Goal: Task Accomplishment & Management: Use online tool/utility

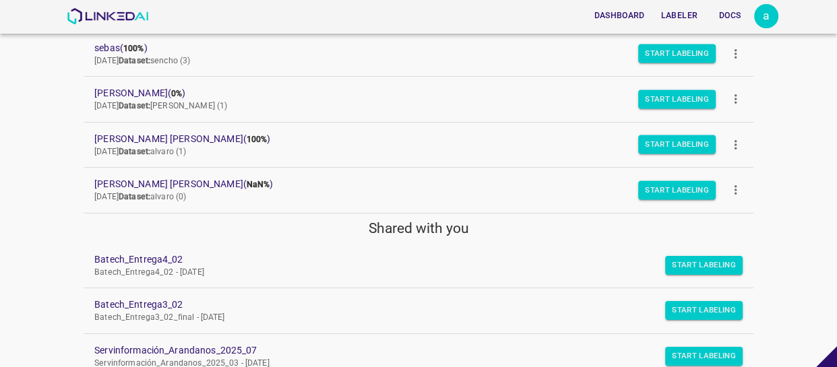
scroll to position [245, 0]
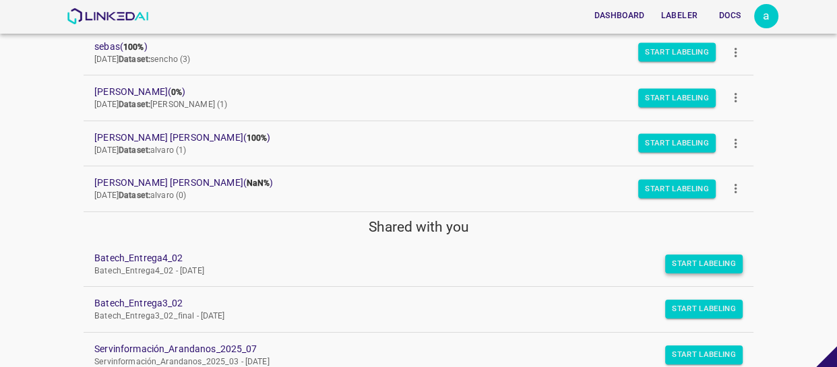
click at [665, 259] on button "Start Labeling" at bounding box center [703, 264] width 77 height 19
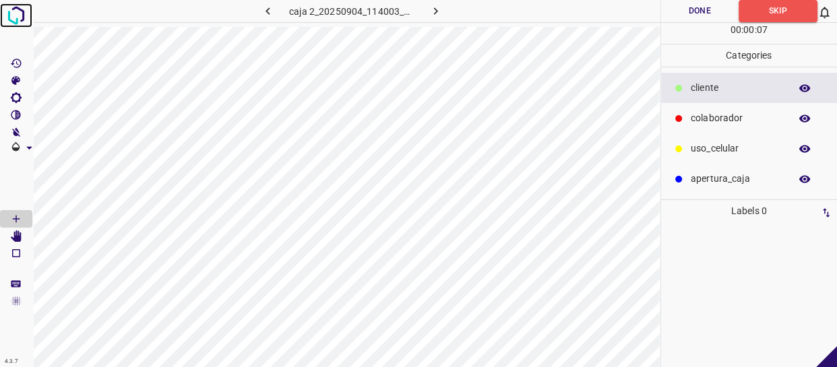
click at [11, 16] on img at bounding box center [16, 15] width 24 height 24
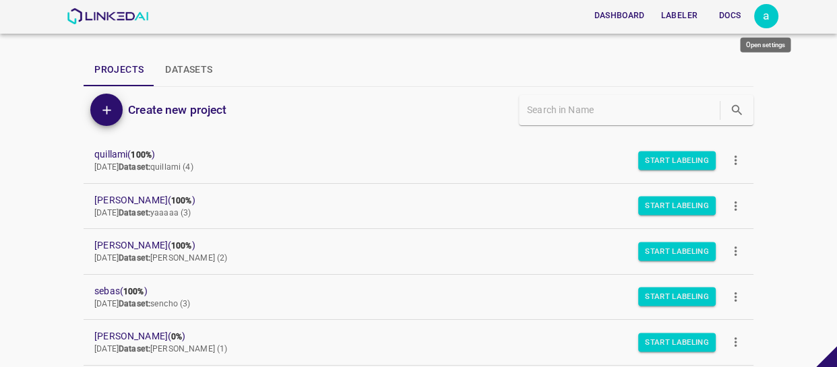
click at [770, 22] on div "a" at bounding box center [766, 16] width 24 height 24
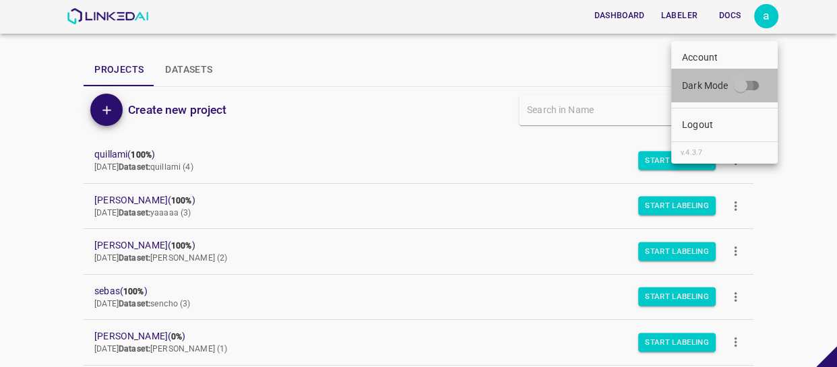
click at [749, 84] on input "Dark Mode" at bounding box center [740, 88] width 77 height 26
checkbox input "true"
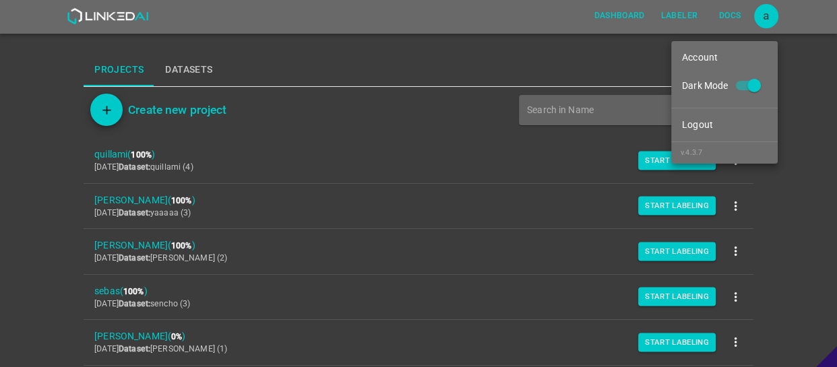
click at [79, 255] on div at bounding box center [418, 183] width 837 height 367
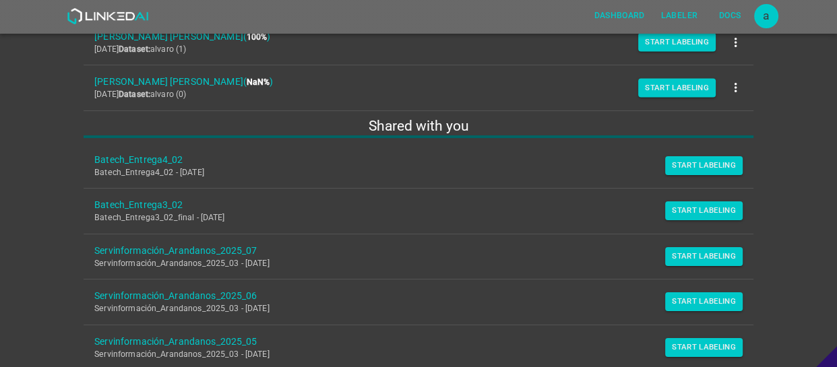
scroll to position [367, 0]
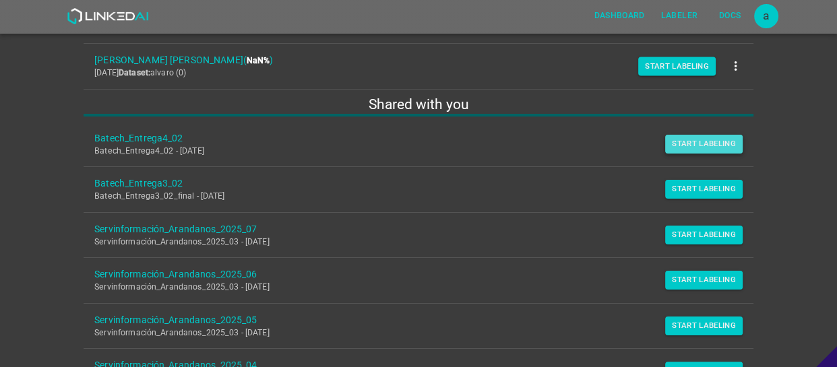
click at [672, 143] on button "Start Labeling" at bounding box center [703, 144] width 77 height 19
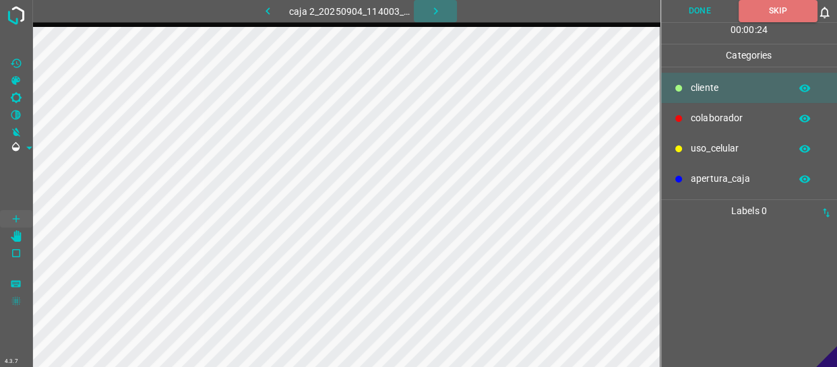
click at [426, 13] on button "button" at bounding box center [435, 11] width 43 height 22
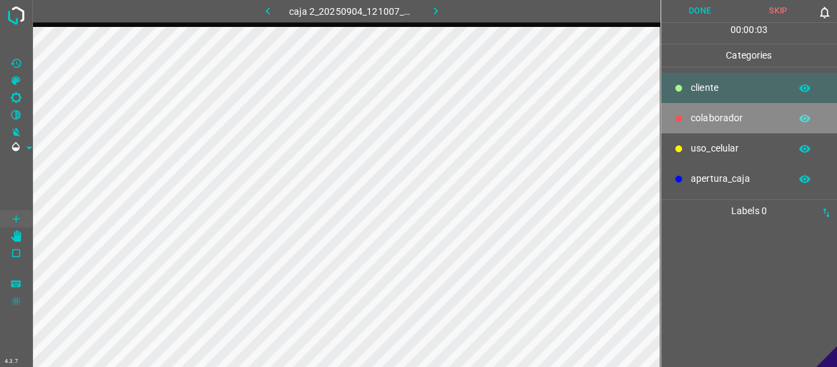
click at [738, 114] on p "colaborador" at bounding box center [737, 118] width 92 height 14
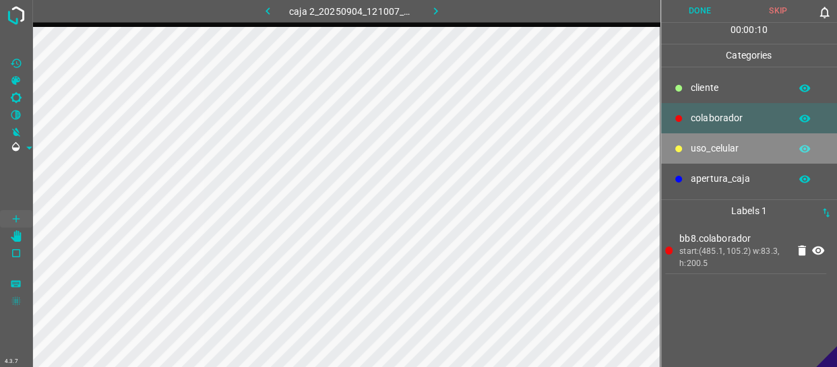
click at [722, 150] on p "uso_celular" at bounding box center [737, 148] width 92 height 14
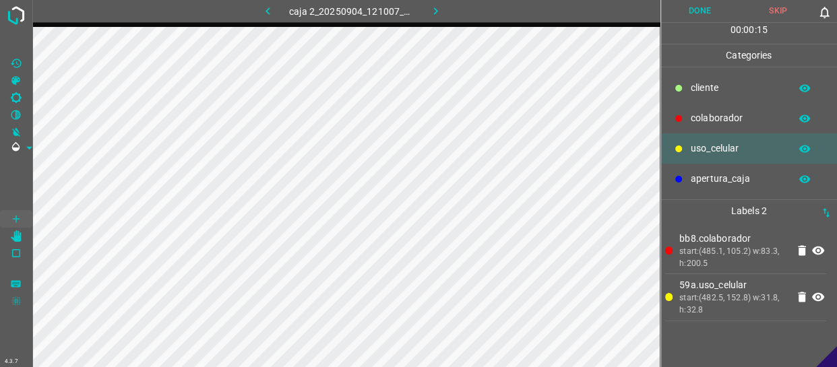
drag, startPoint x: 716, startPoint y: 109, endPoint x: 699, endPoint y: 112, distance: 17.1
click at [715, 109] on div "colaborador" at bounding box center [749, 118] width 177 height 30
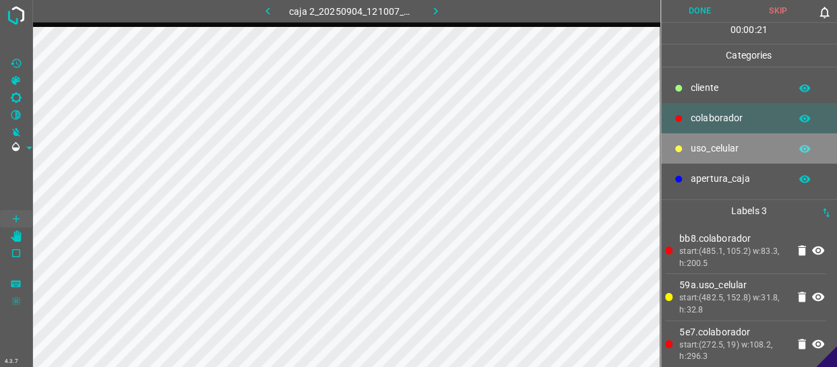
drag, startPoint x: 740, startPoint y: 138, endPoint x: 697, endPoint y: 143, distance: 42.8
click at [739, 139] on div "uso_celular" at bounding box center [749, 148] width 177 height 30
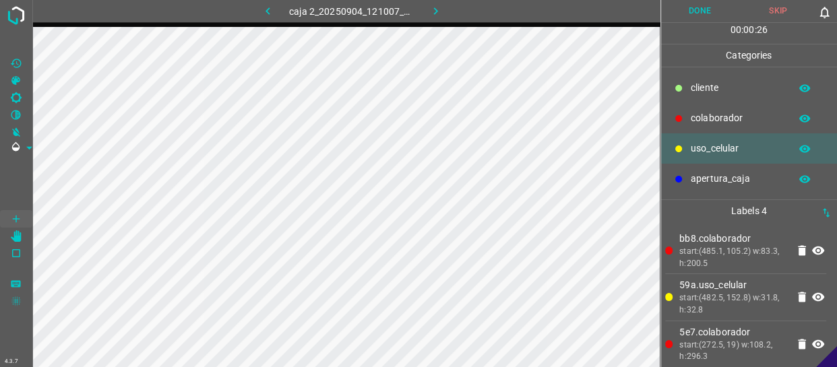
scroll to position [52, 0]
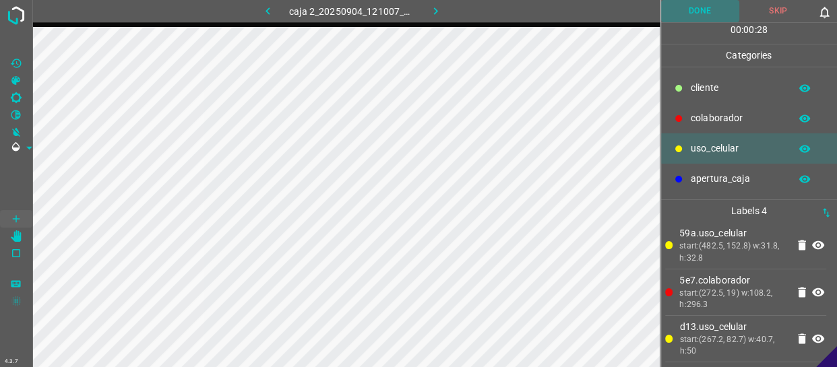
click at [707, 7] on button "Done" at bounding box center [700, 11] width 78 height 22
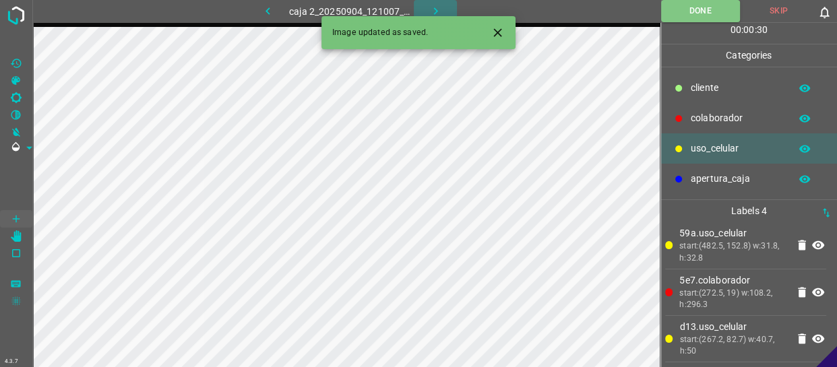
click at [434, 2] on button "button" at bounding box center [435, 11] width 43 height 22
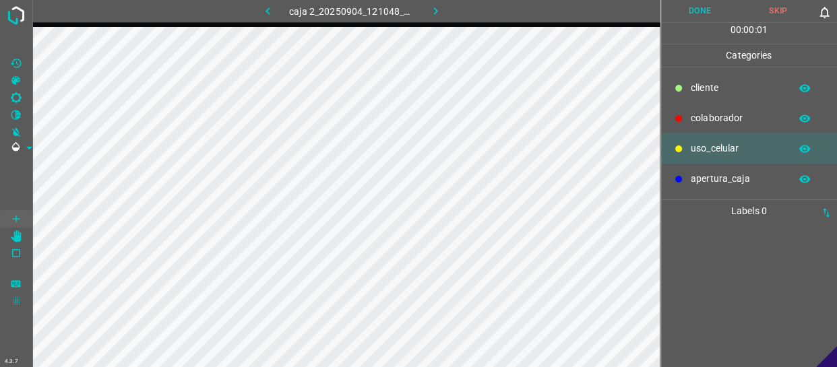
click at [719, 107] on div "colaborador" at bounding box center [749, 118] width 177 height 30
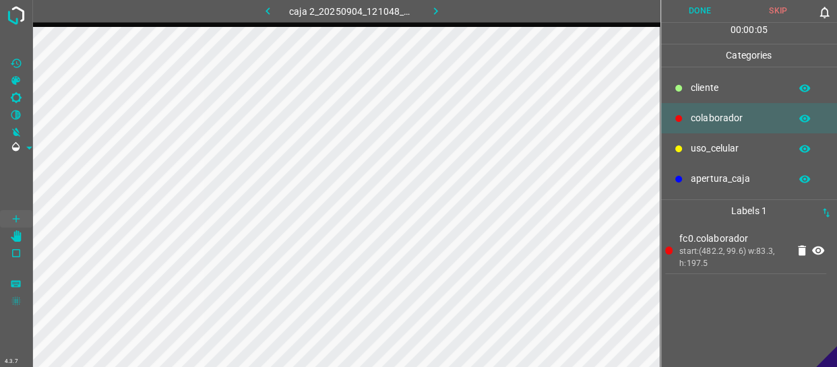
click at [719, 153] on p "uso_celular" at bounding box center [737, 148] width 92 height 14
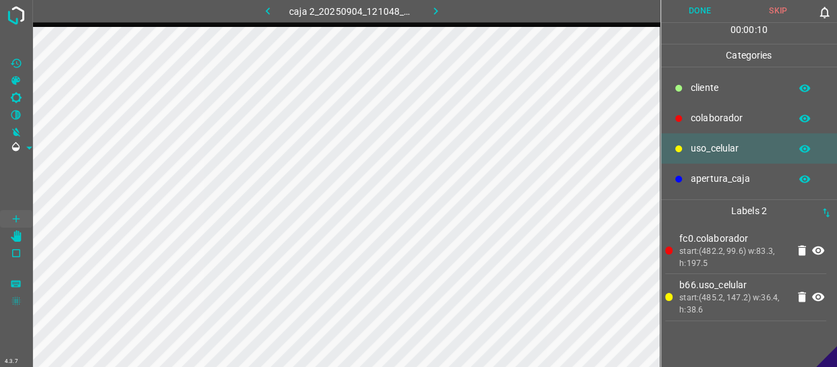
click at [757, 119] on p "colaborador" at bounding box center [737, 118] width 92 height 14
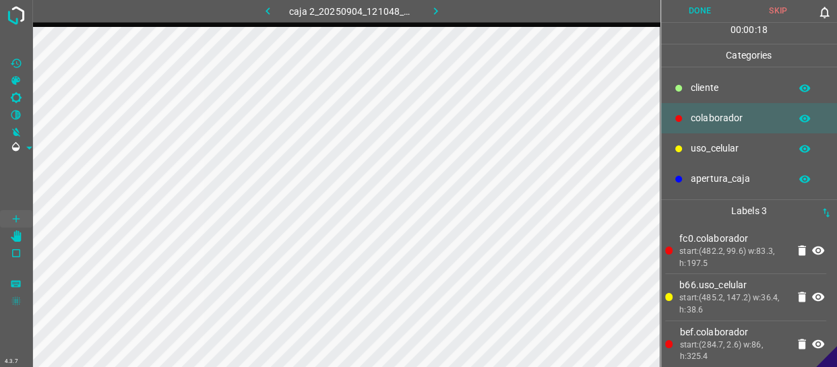
click at [721, 148] on p "uso_celular" at bounding box center [737, 148] width 92 height 14
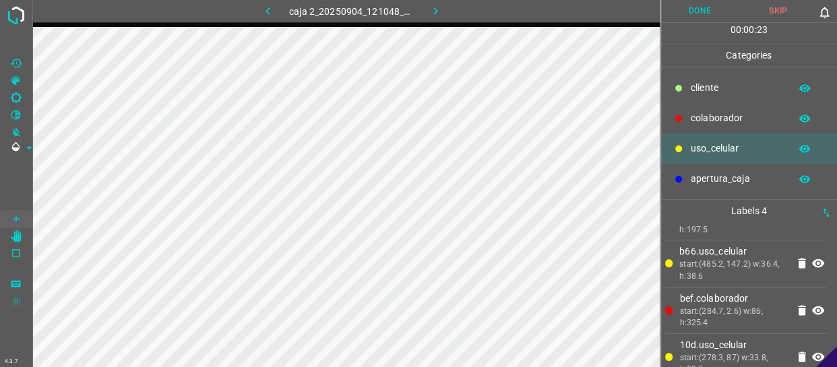
scroll to position [52, 0]
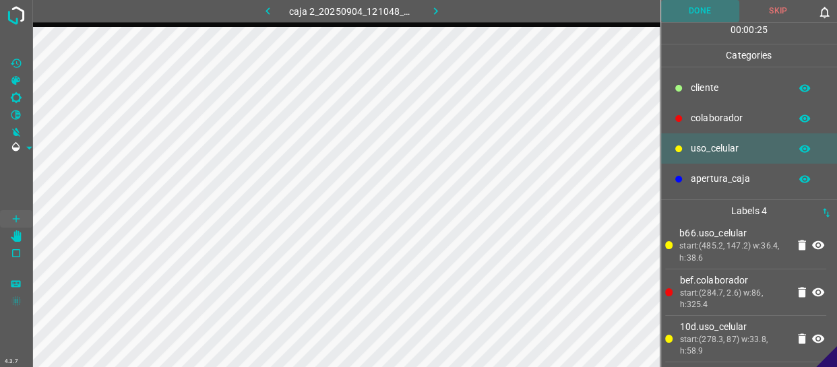
click at [695, 15] on button "Done" at bounding box center [700, 11] width 78 height 22
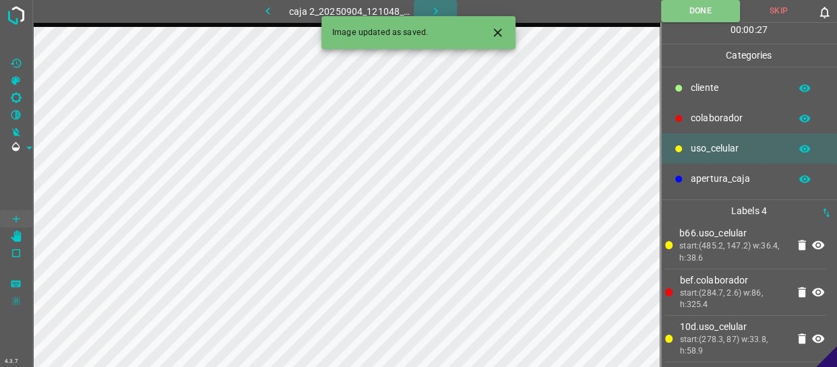
click at [440, 7] on icon "button" at bounding box center [435, 11] width 14 height 14
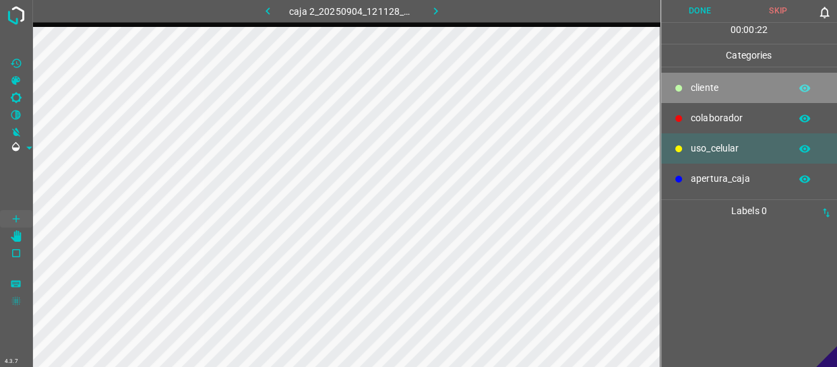
click at [715, 99] on div "cliente" at bounding box center [749, 88] width 177 height 30
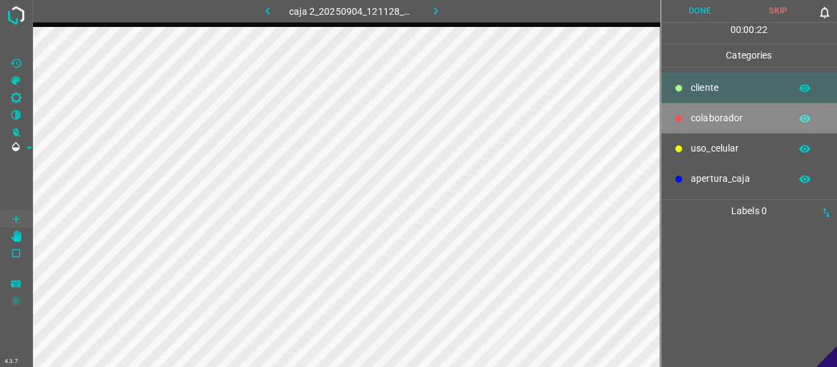
click at [713, 115] on p "colaborador" at bounding box center [737, 118] width 92 height 14
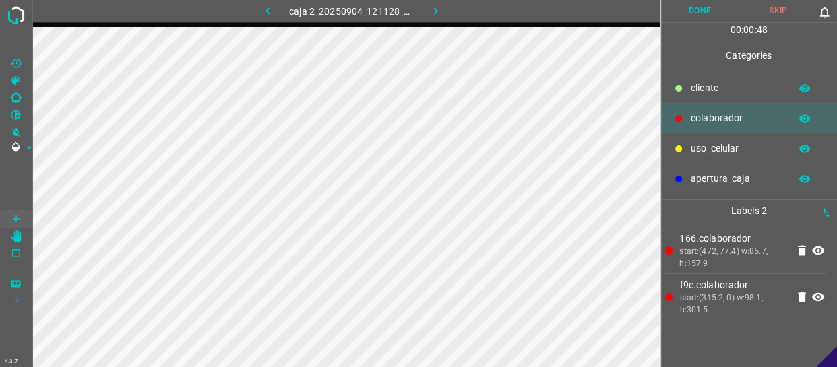
click at [720, 11] on button "Done" at bounding box center [700, 11] width 78 height 22
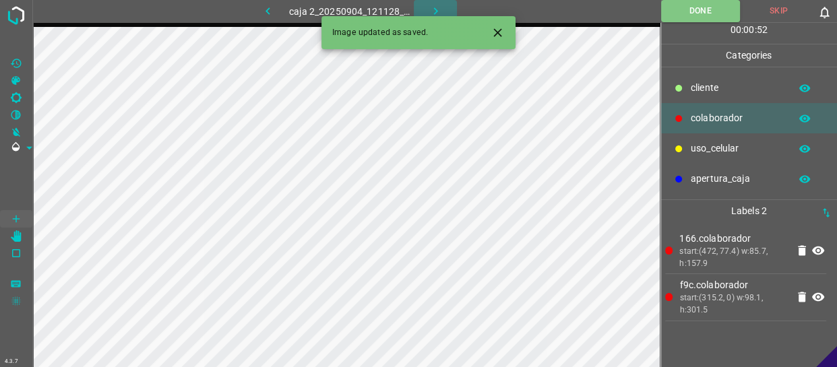
click at [433, 4] on icon "button" at bounding box center [435, 11] width 14 height 14
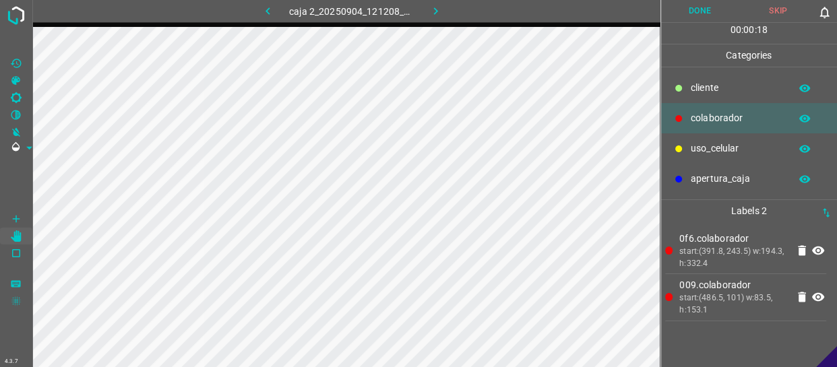
click at [701, 7] on button "Done" at bounding box center [700, 11] width 78 height 22
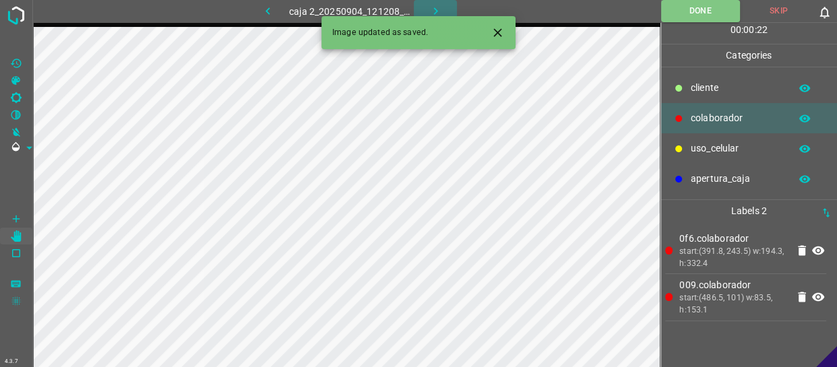
click at [429, 3] on button "button" at bounding box center [435, 11] width 43 height 22
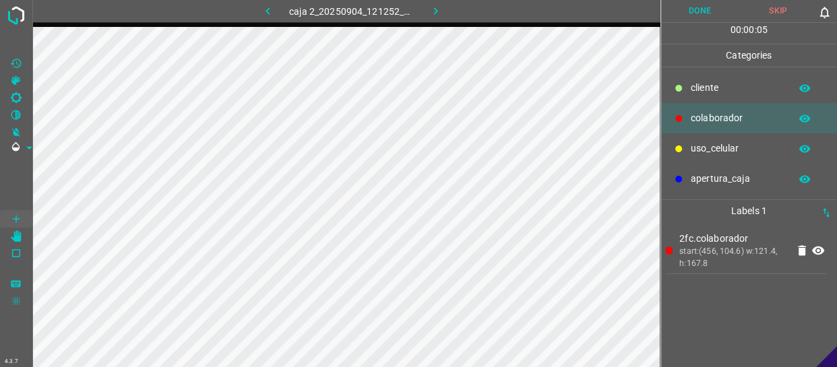
drag, startPoint x: 709, startPoint y: 149, endPoint x: 660, endPoint y: 156, distance: 50.3
click at [701, 149] on p "uso_celular" at bounding box center [737, 148] width 92 height 14
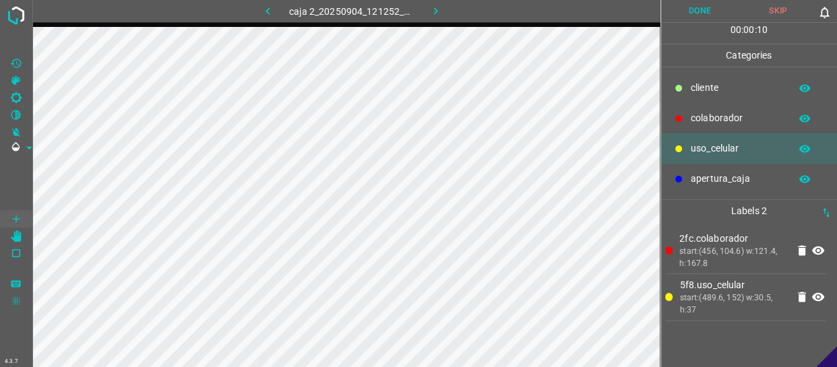
click at [717, 13] on button "Done" at bounding box center [700, 11] width 78 height 22
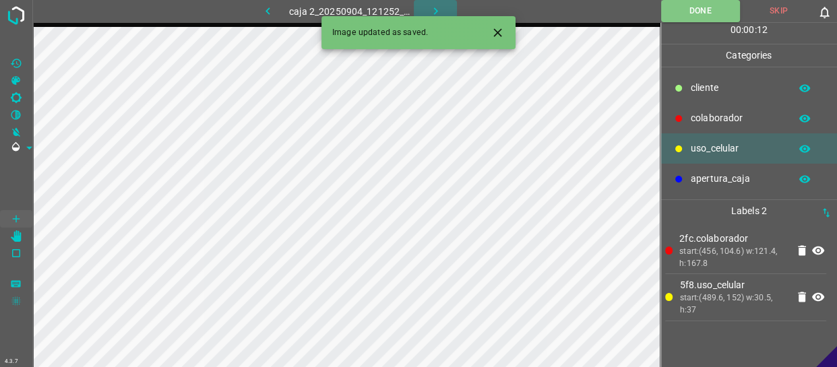
click at [438, 6] on icon "button" at bounding box center [435, 11] width 14 height 14
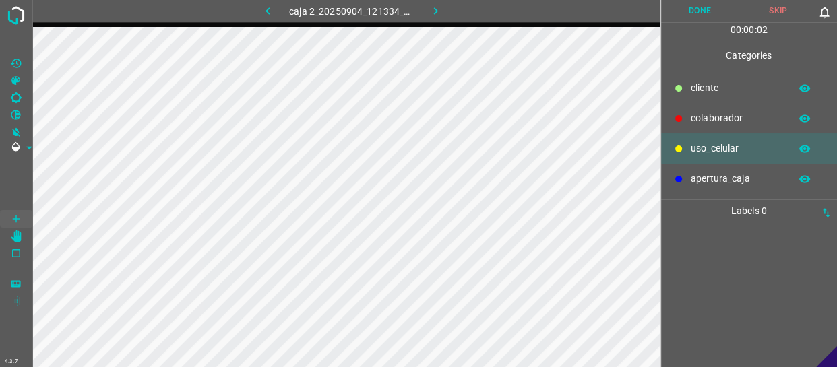
drag, startPoint x: 712, startPoint y: 111, endPoint x: 684, endPoint y: 108, distance: 28.5
click at [709, 108] on div "colaborador" at bounding box center [749, 118] width 177 height 30
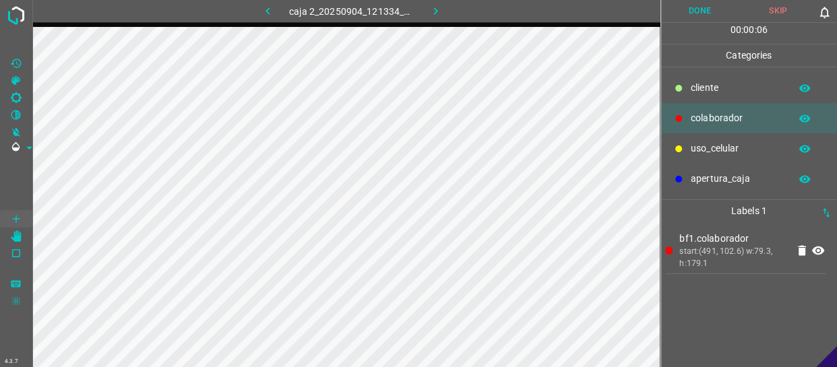
click at [730, 148] on p "uso_celular" at bounding box center [737, 148] width 92 height 14
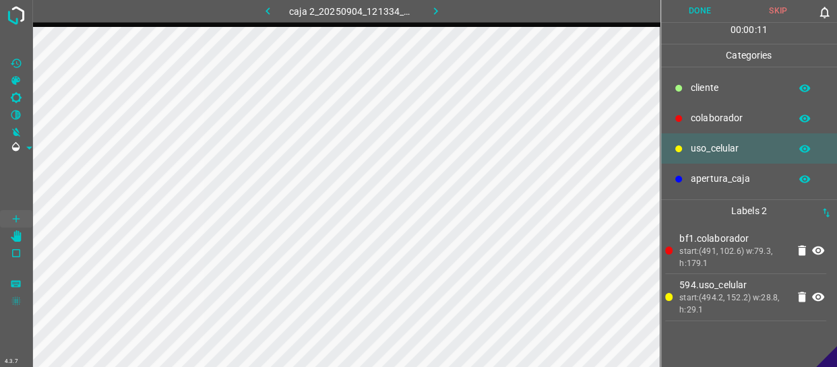
click at [742, 117] on p "colaborador" at bounding box center [737, 118] width 92 height 14
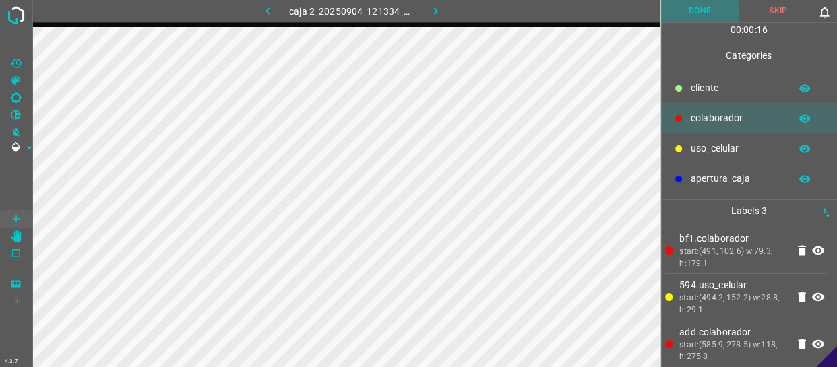
click at [711, 11] on button "Done" at bounding box center [700, 11] width 78 height 22
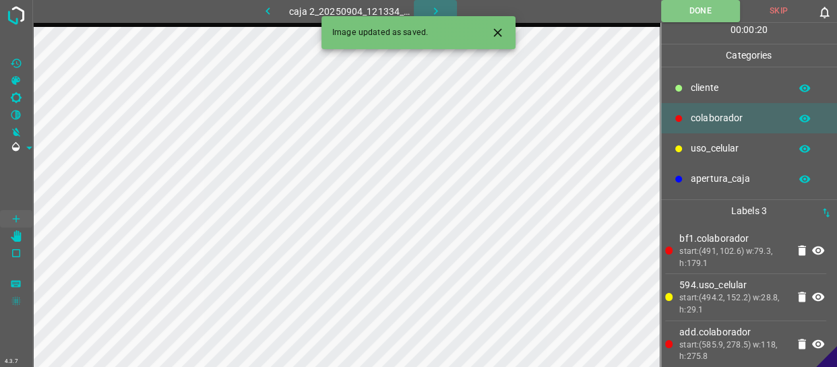
click at [428, 5] on icon "button" at bounding box center [435, 11] width 14 height 14
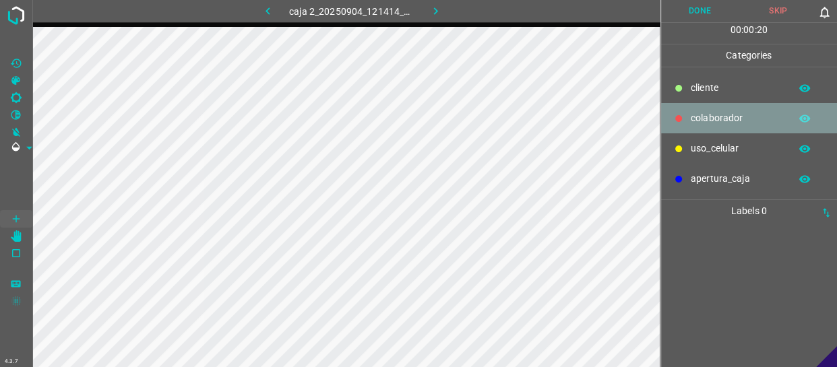
drag, startPoint x: 709, startPoint y: 126, endPoint x: 672, endPoint y: 128, distance: 36.4
click at [705, 126] on div "colaborador" at bounding box center [749, 118] width 177 height 30
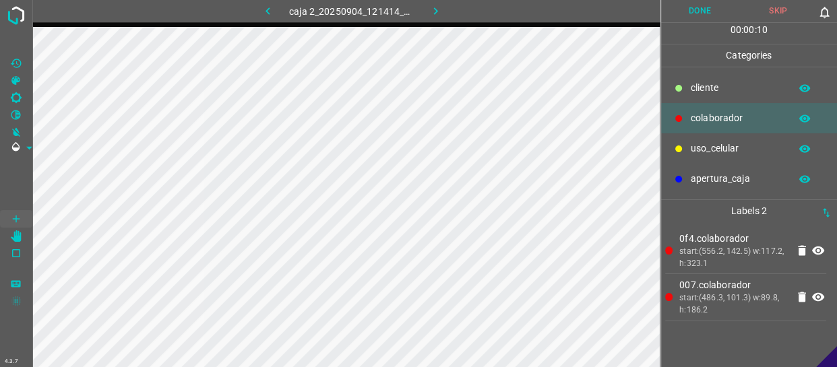
drag, startPoint x: 703, startPoint y: 145, endPoint x: 665, endPoint y: 148, distance: 37.8
click at [695, 145] on p "uso_celular" at bounding box center [737, 148] width 92 height 14
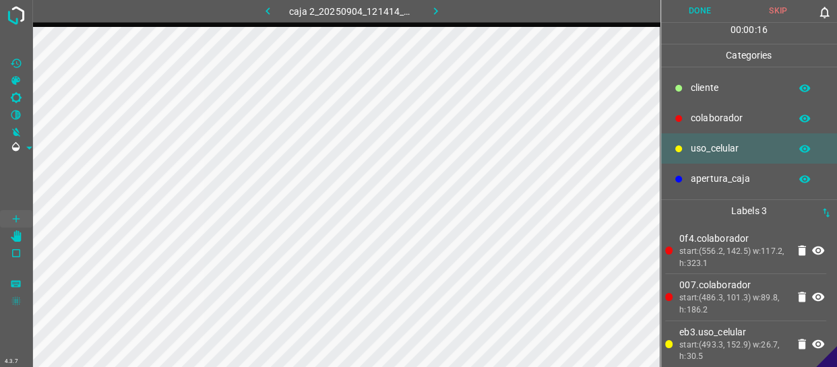
scroll to position [5, 0]
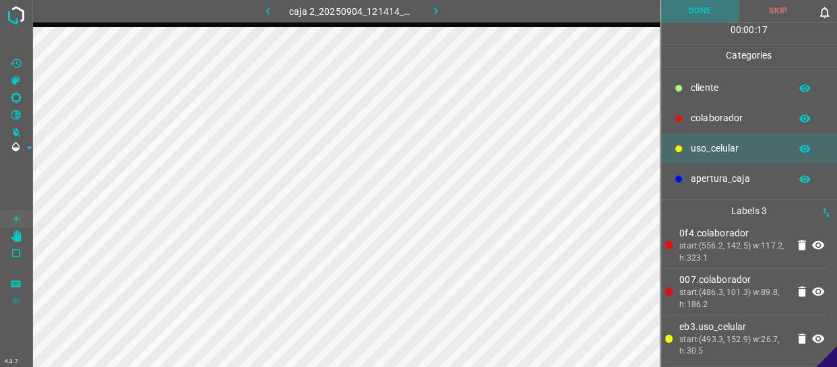
click at [709, 15] on button "Done" at bounding box center [700, 11] width 78 height 22
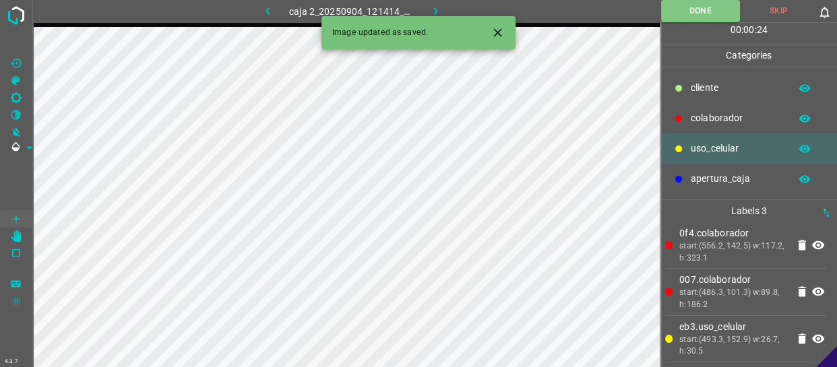
click at [443, 12] on button "button" at bounding box center [435, 11] width 43 height 22
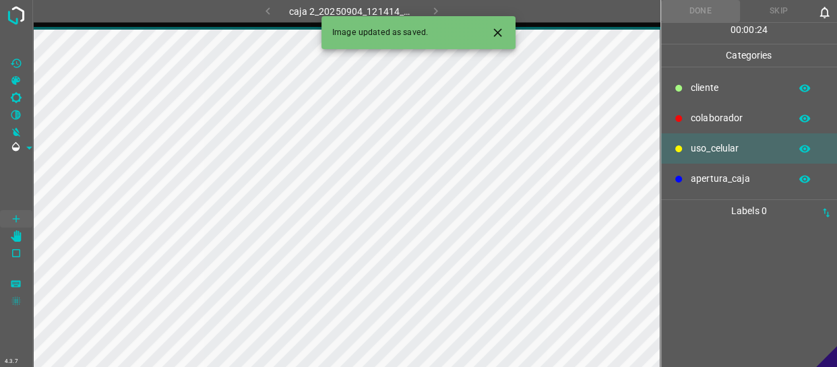
scroll to position [0, 0]
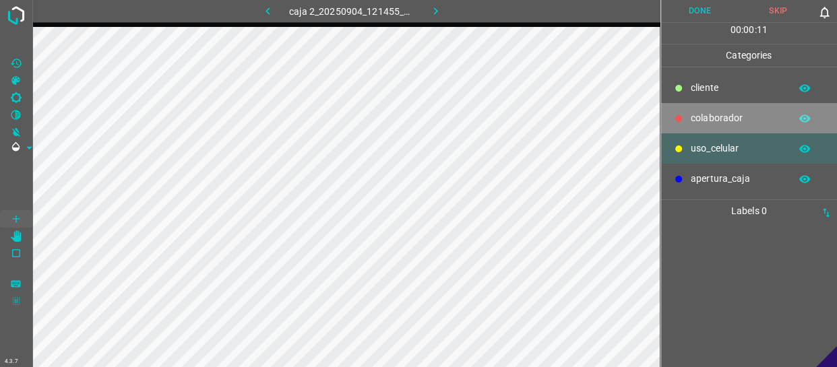
click at [758, 125] on div "colaborador" at bounding box center [749, 118] width 177 height 30
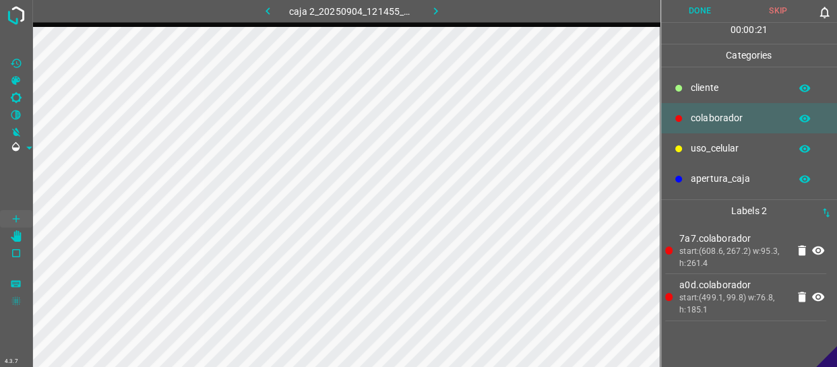
click at [728, 154] on p "uso_celular" at bounding box center [737, 148] width 92 height 14
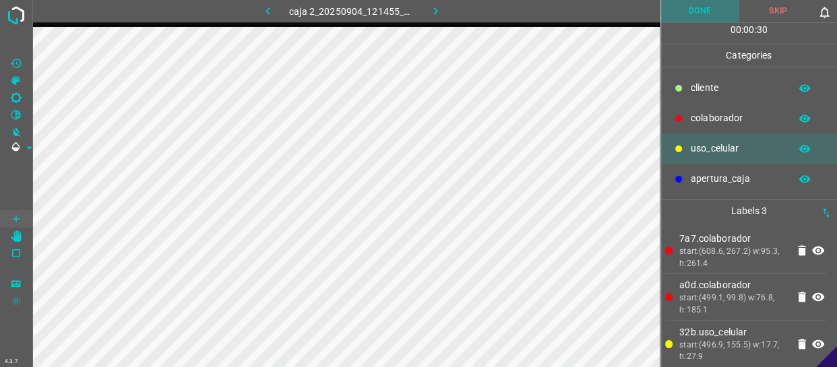
click at [696, 4] on button "Done" at bounding box center [700, 11] width 78 height 22
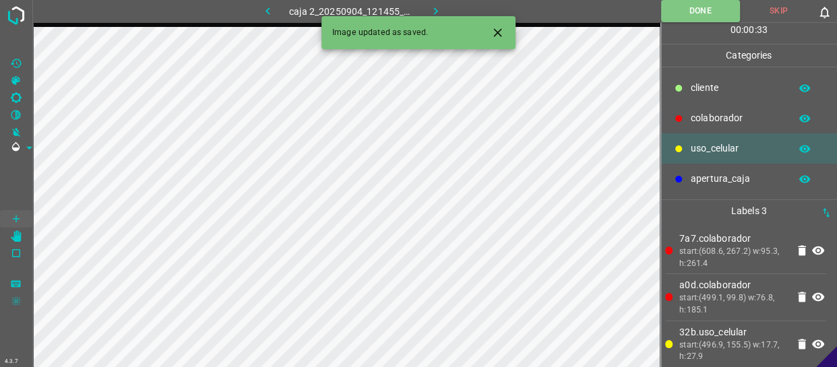
click at [432, 7] on icon "button" at bounding box center [435, 11] width 14 height 14
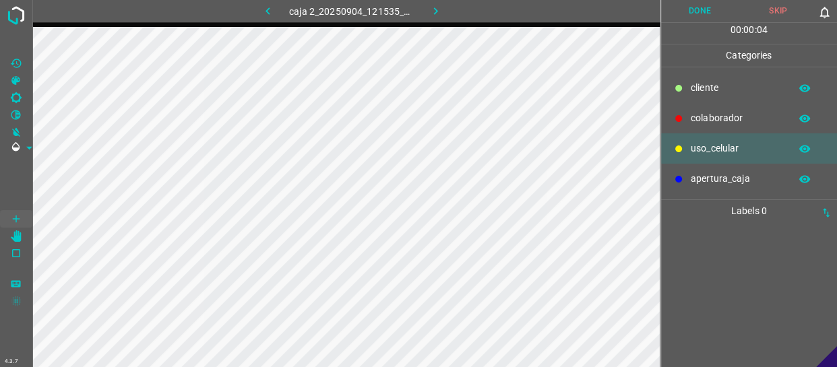
click at [695, 111] on p "colaborador" at bounding box center [737, 118] width 92 height 14
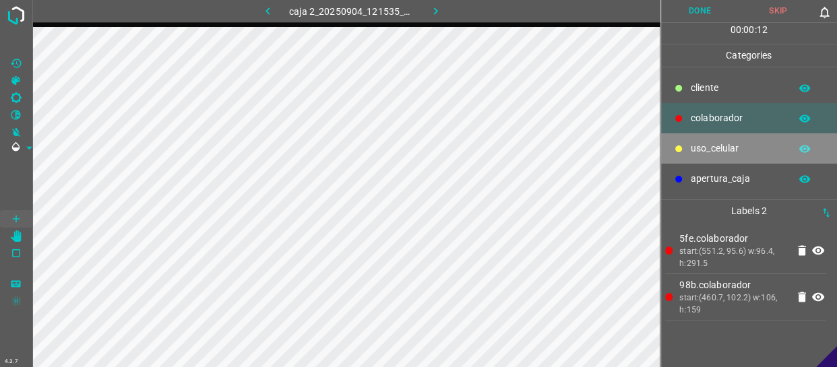
click at [714, 143] on p "uso_celular" at bounding box center [737, 148] width 92 height 14
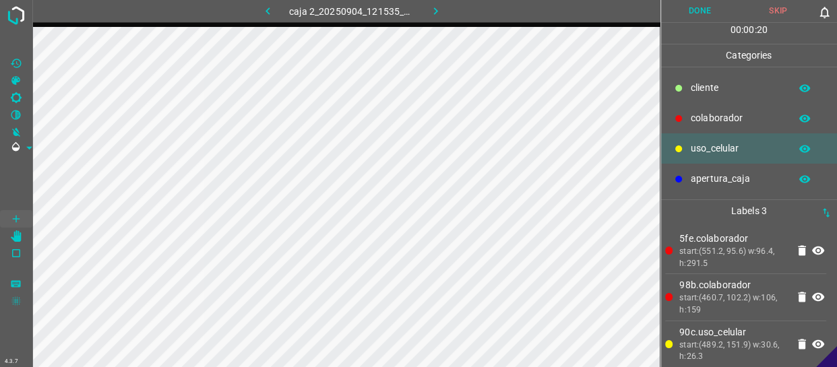
click at [682, 9] on button "Done" at bounding box center [700, 11] width 78 height 22
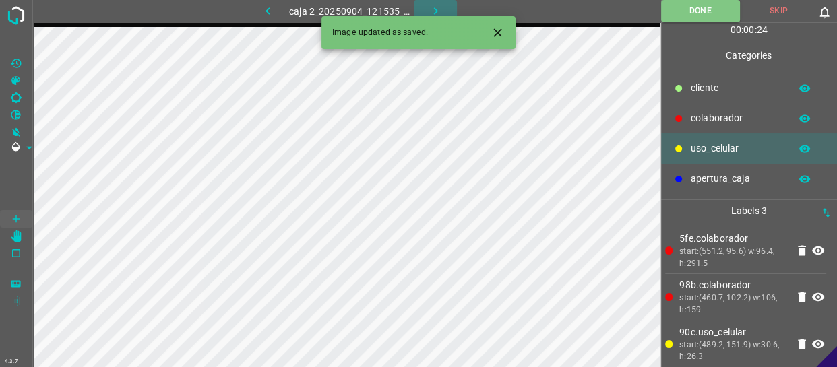
click at [435, 7] on icon "button" at bounding box center [435, 11] width 14 height 14
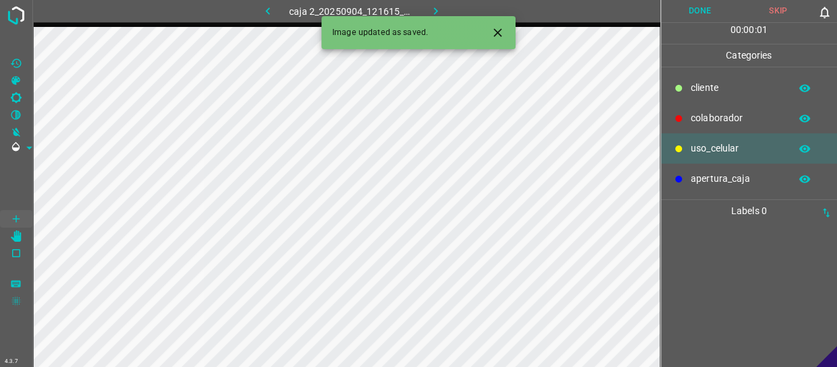
click at [722, 122] on p "colaborador" at bounding box center [737, 118] width 92 height 14
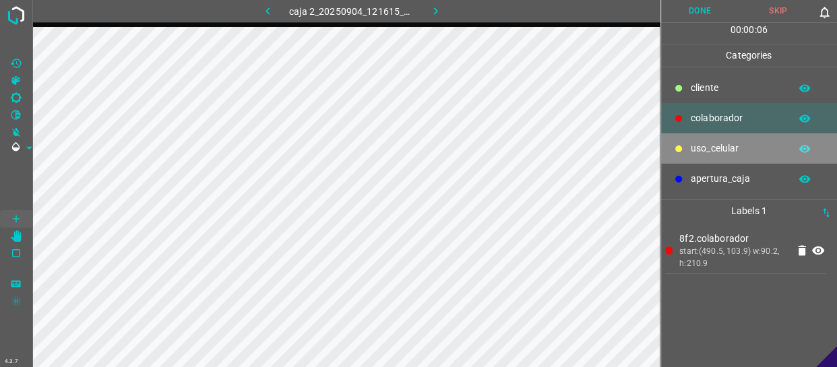
drag, startPoint x: 715, startPoint y: 154, endPoint x: 671, endPoint y: 154, distance: 43.8
click at [711, 154] on p "uso_celular" at bounding box center [737, 148] width 92 height 14
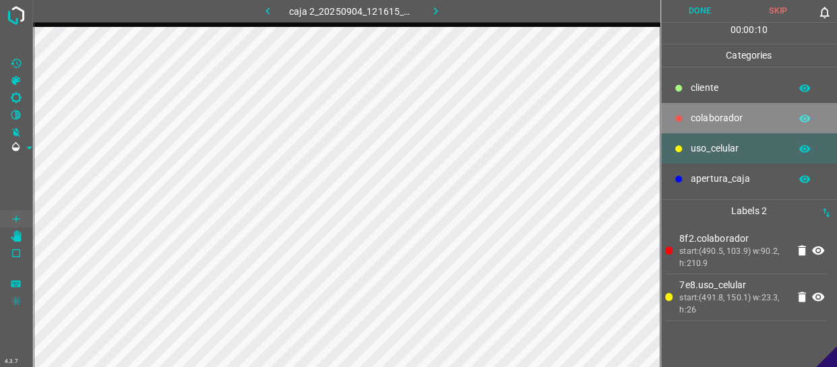
click at [701, 108] on div "colaborador" at bounding box center [749, 118] width 177 height 30
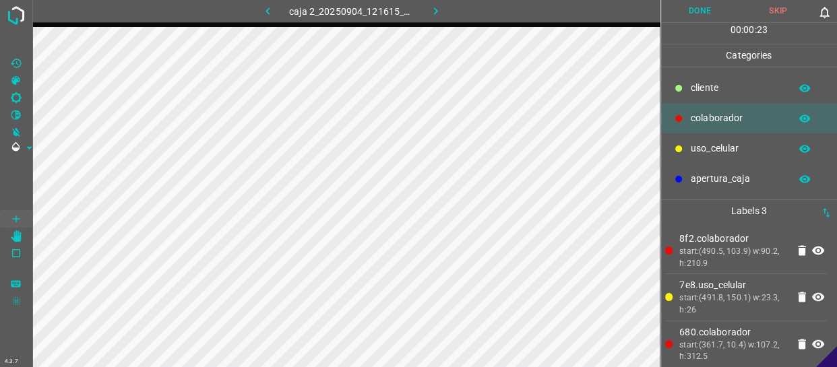
click at [705, 13] on button "Done" at bounding box center [700, 11] width 78 height 22
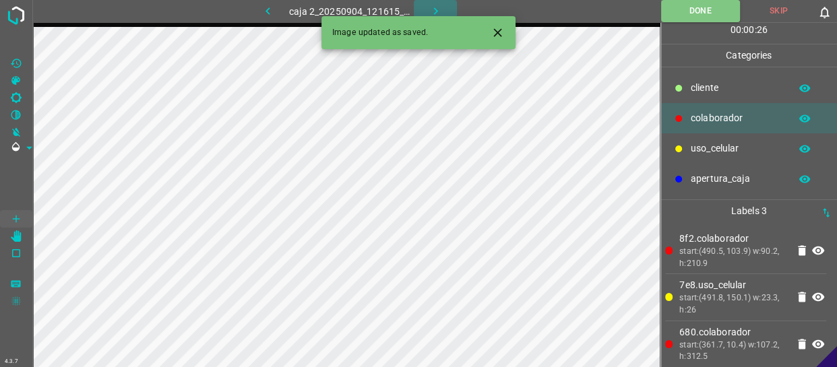
click at [437, 9] on icon "button" at bounding box center [435, 11] width 14 height 14
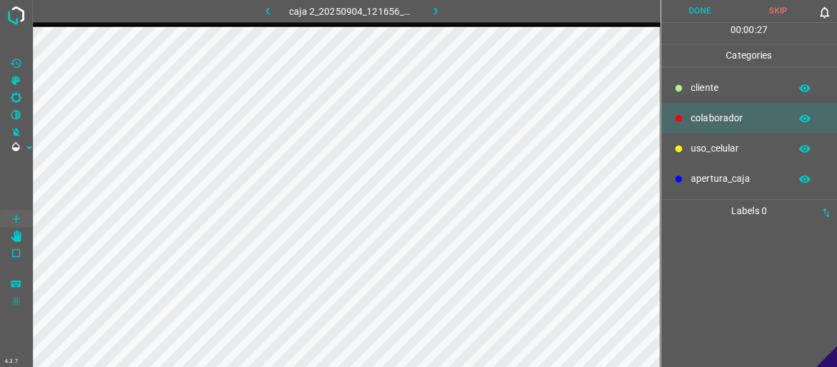
click at [711, 119] on p "colaborador" at bounding box center [737, 118] width 92 height 14
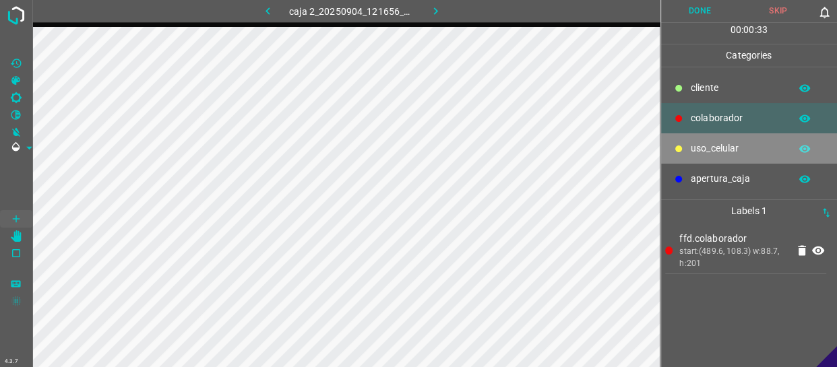
click at [721, 150] on p "uso_celular" at bounding box center [737, 148] width 92 height 14
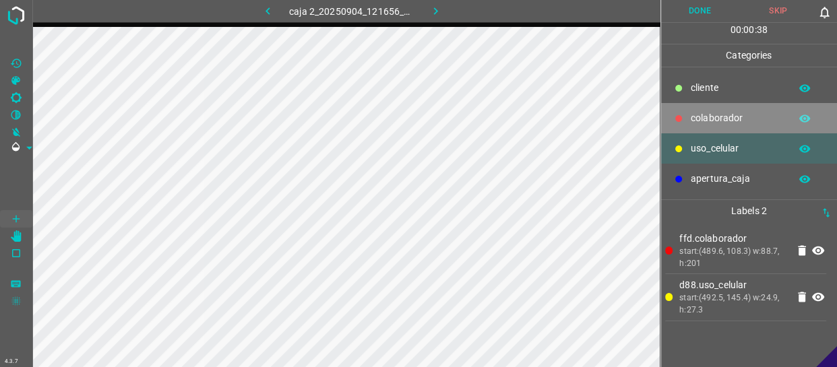
drag, startPoint x: 700, startPoint y: 121, endPoint x: 671, endPoint y: 120, distance: 29.0
click at [697, 120] on p "colaborador" at bounding box center [737, 118] width 92 height 14
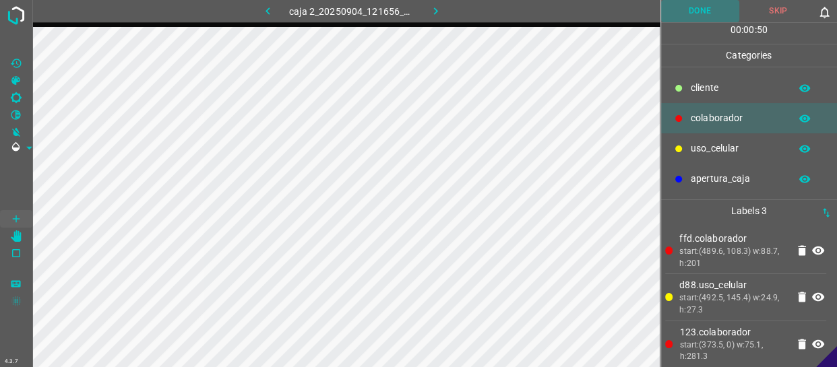
click at [703, 10] on button "Done" at bounding box center [700, 11] width 78 height 22
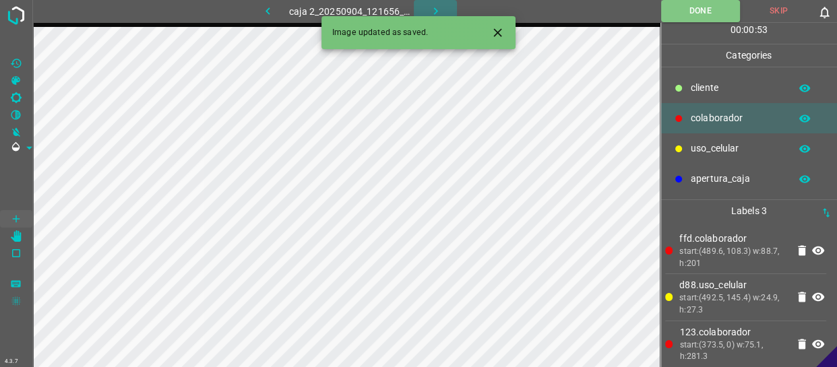
click at [437, 8] on icon "button" at bounding box center [435, 11] width 14 height 14
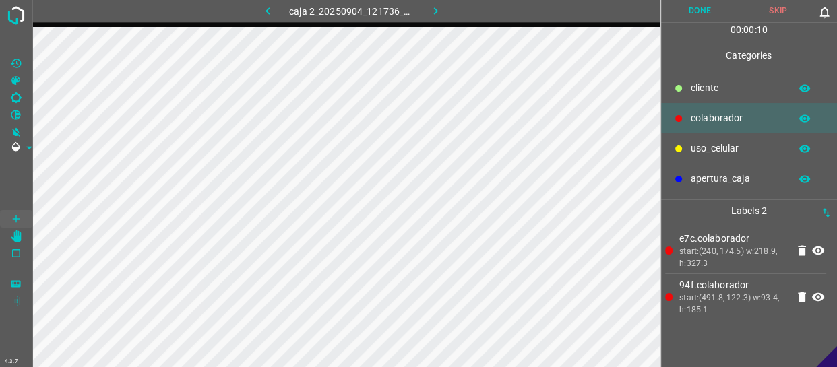
click at [731, 155] on p "uso_celular" at bounding box center [737, 148] width 92 height 14
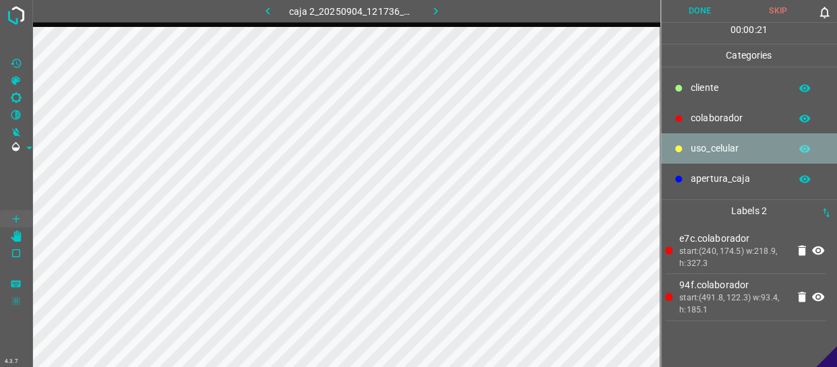
drag, startPoint x: 708, startPoint y: 148, endPoint x: 674, endPoint y: 152, distance: 34.5
click at [709, 150] on p "uso_celular" at bounding box center [737, 148] width 92 height 14
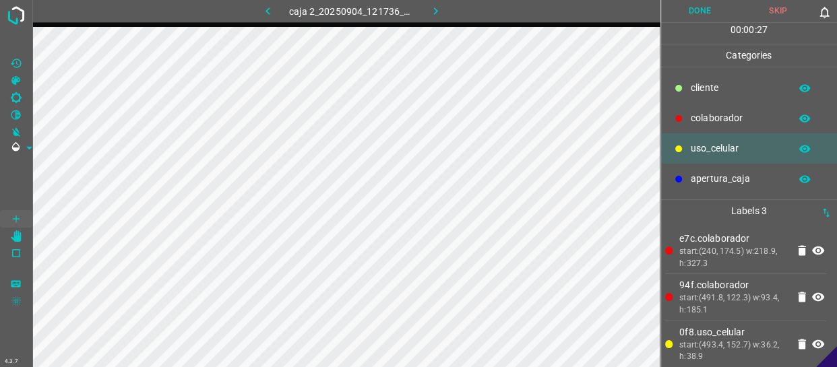
click at [711, 19] on button "Done" at bounding box center [700, 11] width 78 height 22
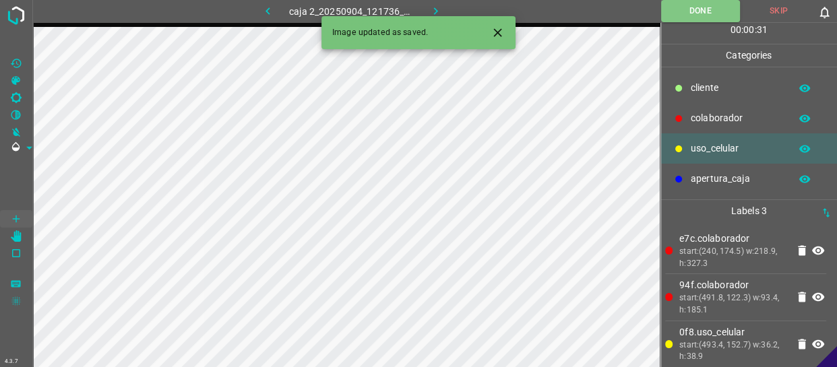
click at [428, 9] on icon "button" at bounding box center [435, 11] width 14 height 14
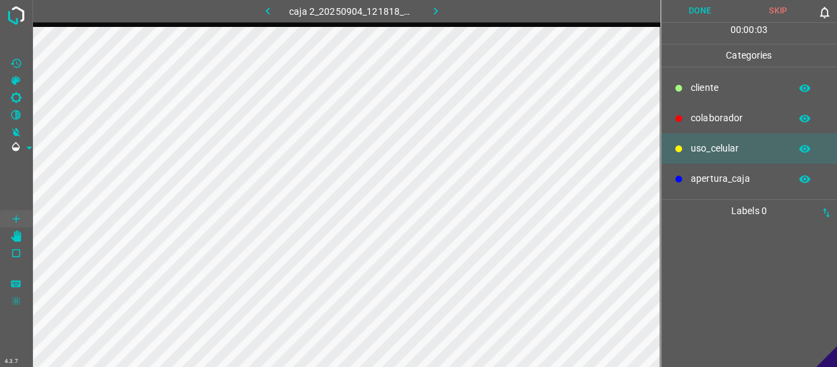
click at [722, 106] on div "colaborador" at bounding box center [749, 118] width 177 height 30
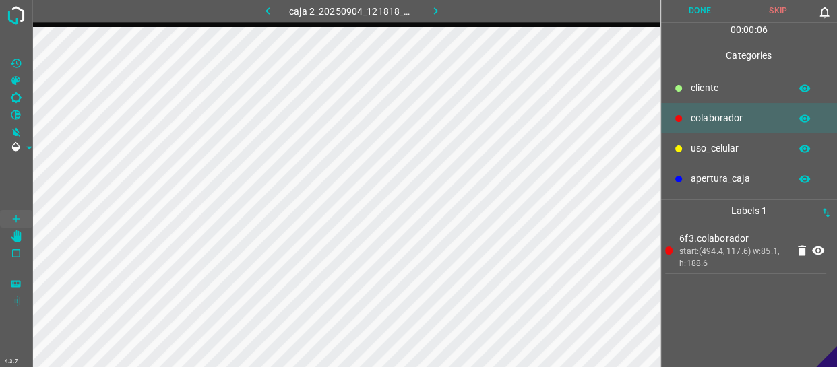
drag, startPoint x: 714, startPoint y: 154, endPoint x: 700, endPoint y: 154, distance: 14.2
click at [711, 154] on p "uso_celular" at bounding box center [737, 148] width 92 height 14
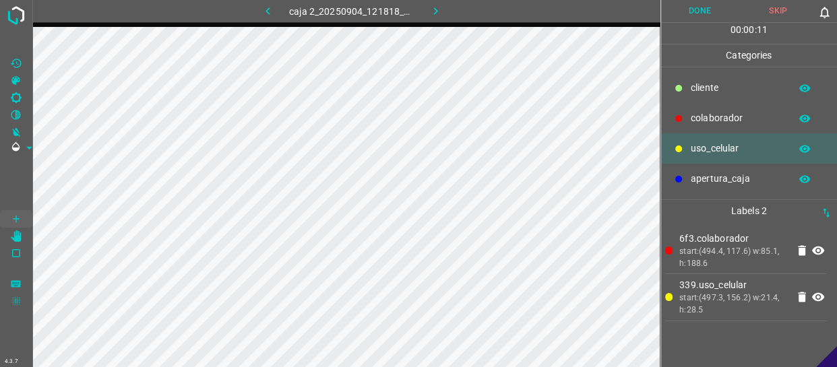
click at [688, 12] on button "Done" at bounding box center [700, 11] width 78 height 22
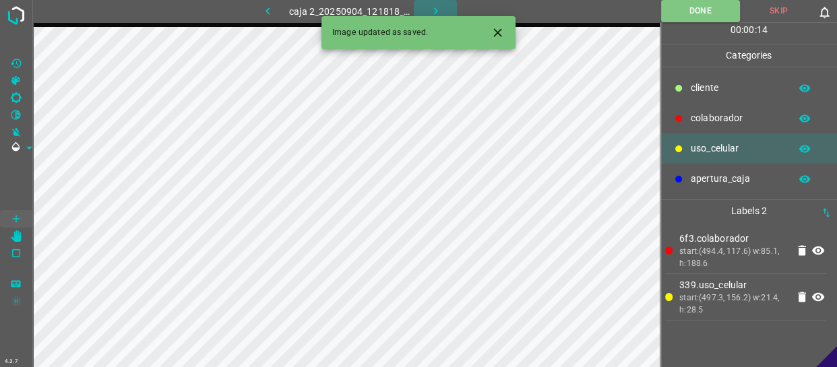
click at [430, 9] on icon "button" at bounding box center [435, 11] width 14 height 14
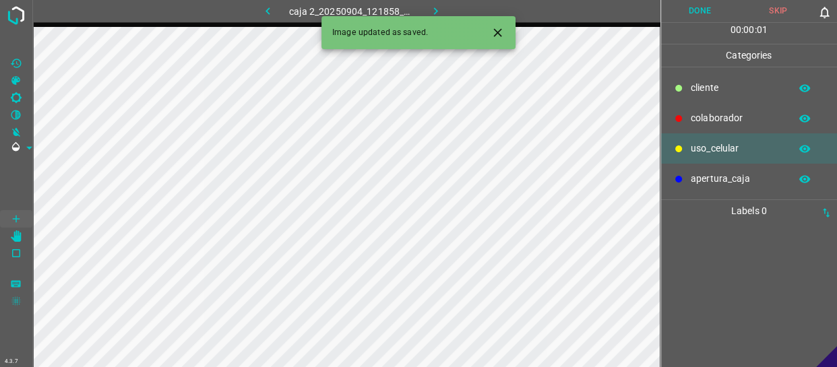
click at [707, 118] on p "colaborador" at bounding box center [737, 118] width 92 height 14
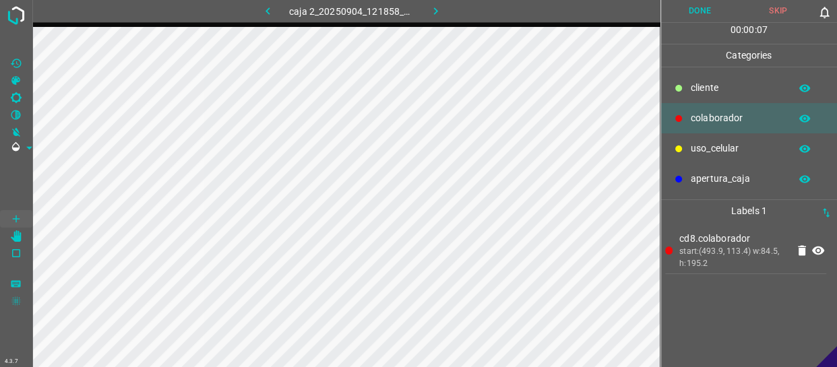
drag, startPoint x: 705, startPoint y: 140, endPoint x: 690, endPoint y: 138, distance: 15.6
click at [701, 139] on div "uso_celular" at bounding box center [749, 148] width 177 height 30
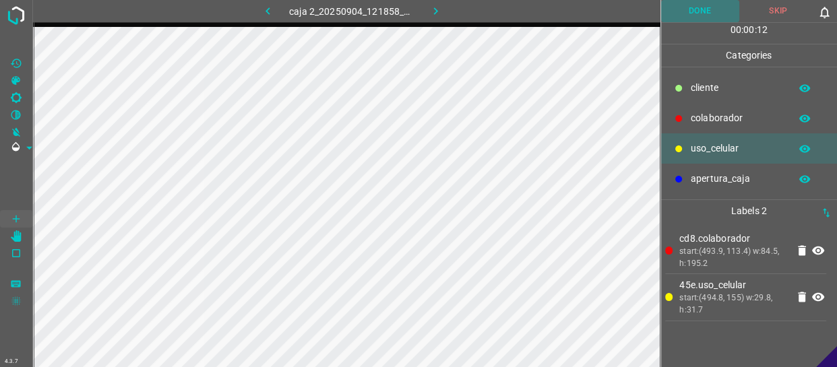
click at [709, 15] on button "Done" at bounding box center [700, 11] width 78 height 22
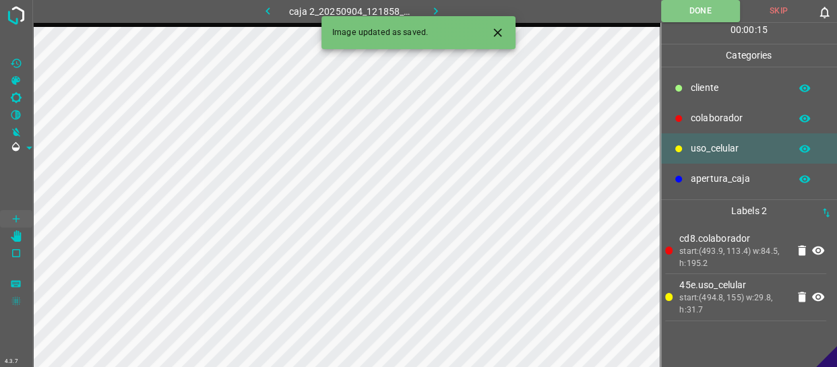
click at [441, 12] on icon "button" at bounding box center [435, 11] width 14 height 14
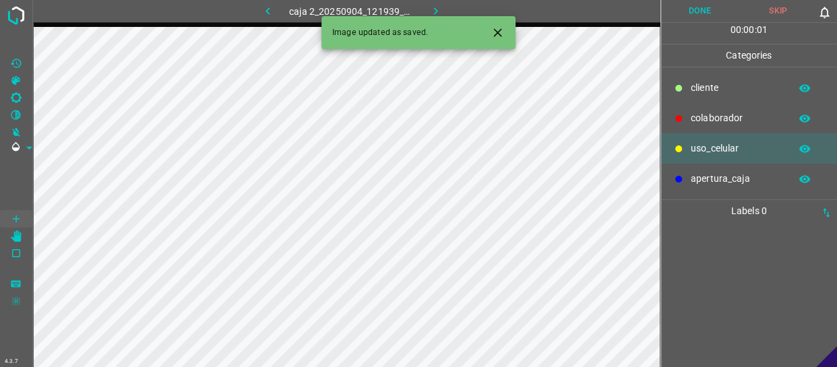
drag, startPoint x: 709, startPoint y: 108, endPoint x: 688, endPoint y: 115, distance: 21.9
click at [707, 109] on div "colaborador" at bounding box center [749, 118] width 177 height 30
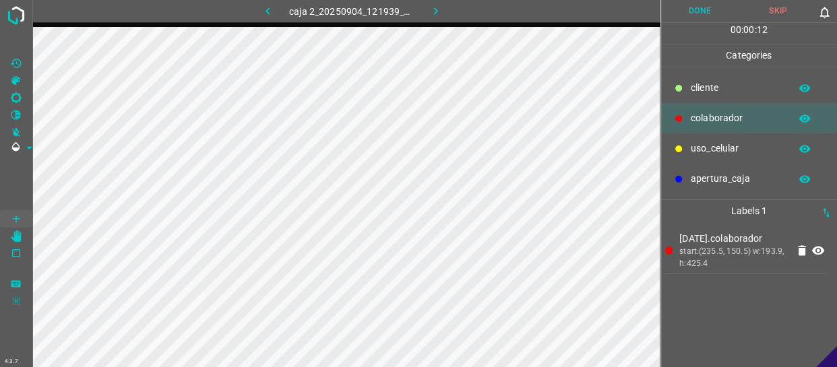
click at [730, 144] on p "uso_celular" at bounding box center [737, 148] width 92 height 14
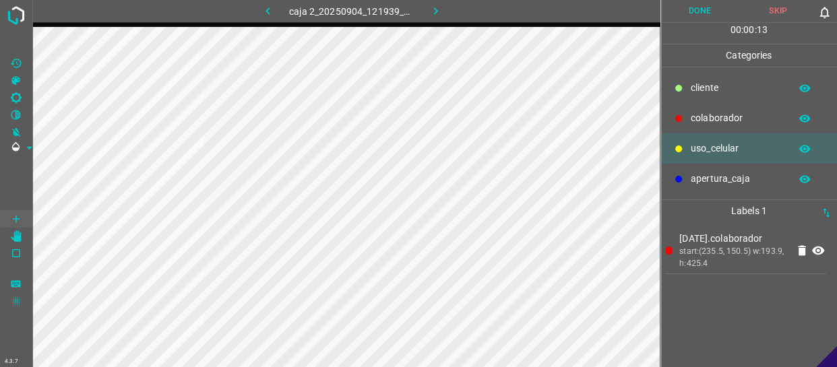
click at [721, 82] on p "cliente" at bounding box center [737, 88] width 92 height 14
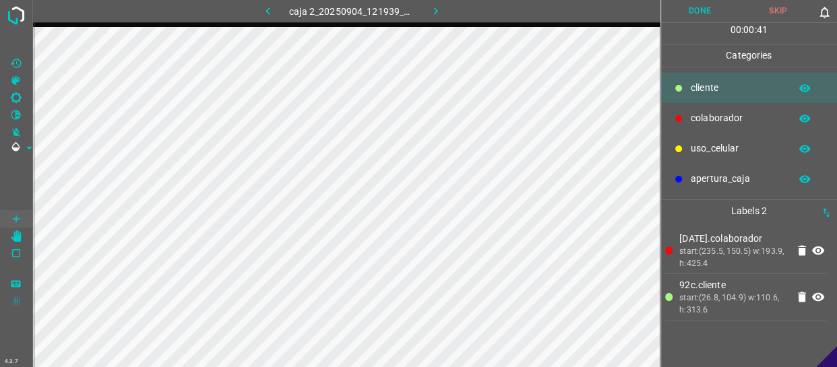
click at [719, 12] on button "Done" at bounding box center [700, 11] width 78 height 22
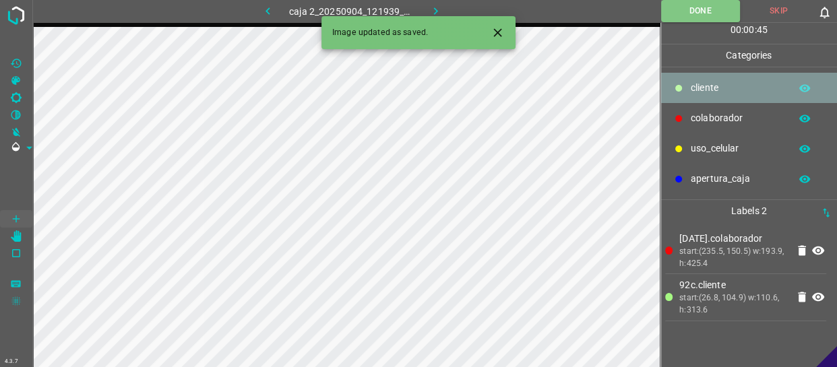
click at [728, 94] on p "cliente" at bounding box center [737, 88] width 92 height 14
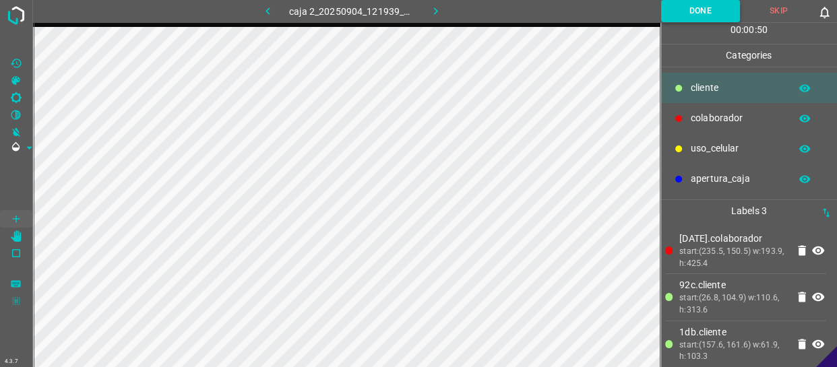
click at [703, 11] on button "Done" at bounding box center [700, 11] width 79 height 22
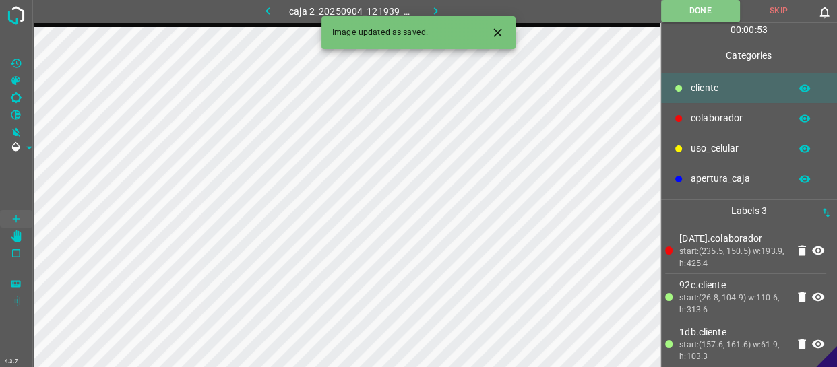
click at [445, 5] on button "button" at bounding box center [435, 11] width 43 height 22
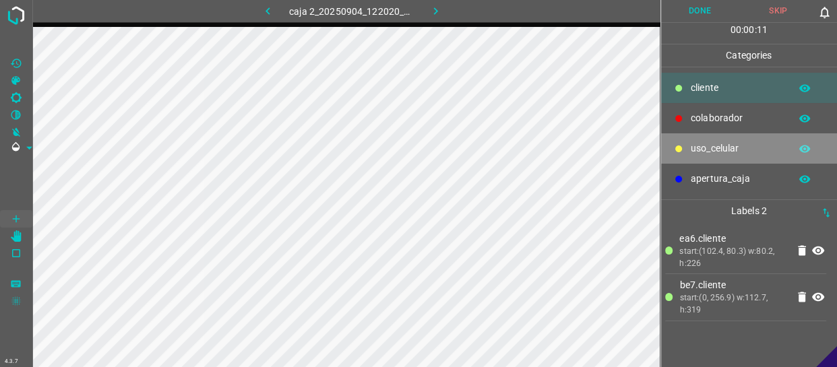
drag, startPoint x: 743, startPoint y: 150, endPoint x: 664, endPoint y: 154, distance: 78.9
click at [742, 150] on p "uso_celular" at bounding box center [737, 148] width 92 height 14
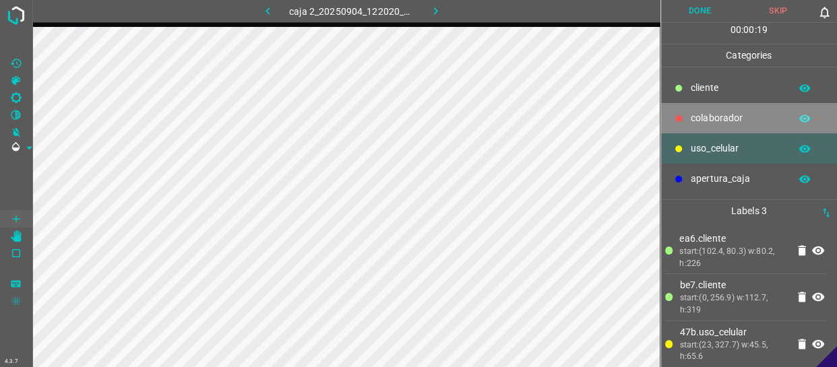
click at [730, 113] on p "colaborador" at bounding box center [737, 118] width 92 height 14
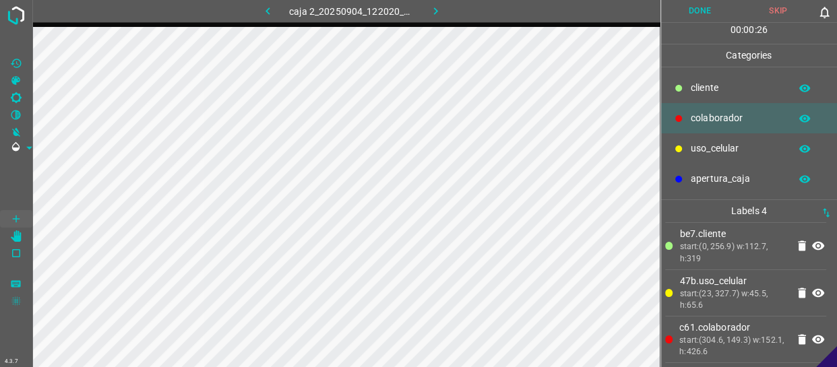
scroll to position [52, 0]
click at [715, 8] on button "Done" at bounding box center [700, 11] width 78 height 22
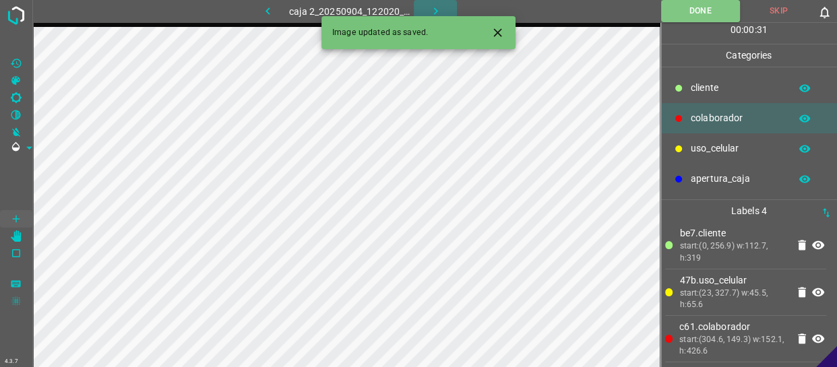
click at [425, 3] on button "button" at bounding box center [435, 11] width 43 height 22
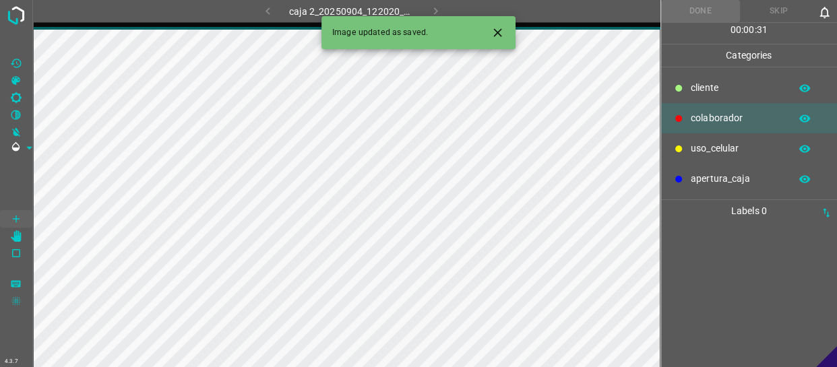
scroll to position [0, 0]
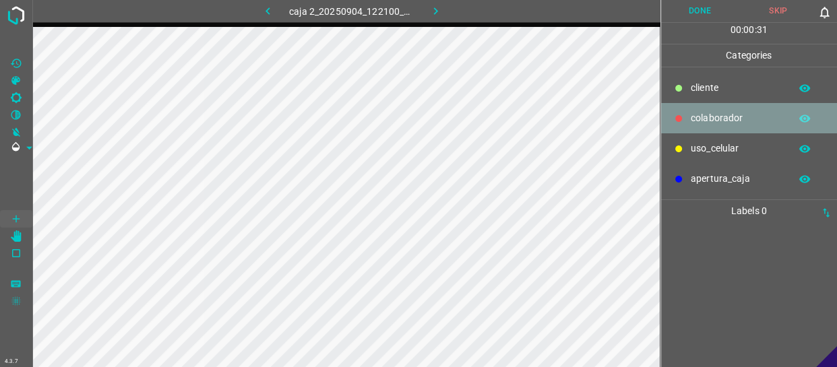
click at [732, 111] on p "colaborador" at bounding box center [737, 118] width 92 height 14
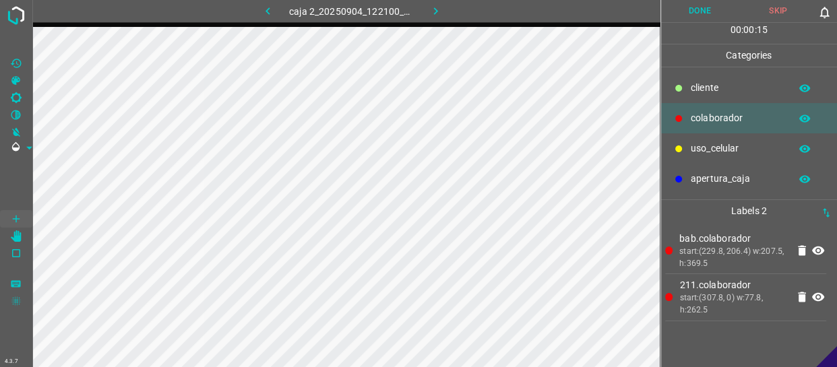
click at [693, 85] on p "cliente" at bounding box center [737, 88] width 92 height 14
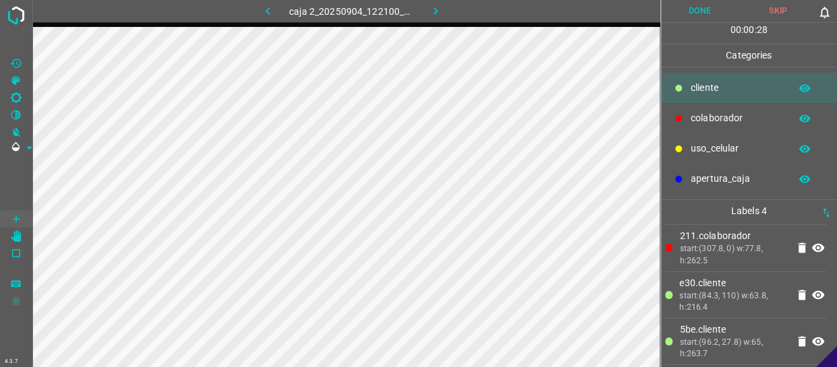
scroll to position [52, 0]
click at [698, 11] on button "Done" at bounding box center [700, 11] width 78 height 22
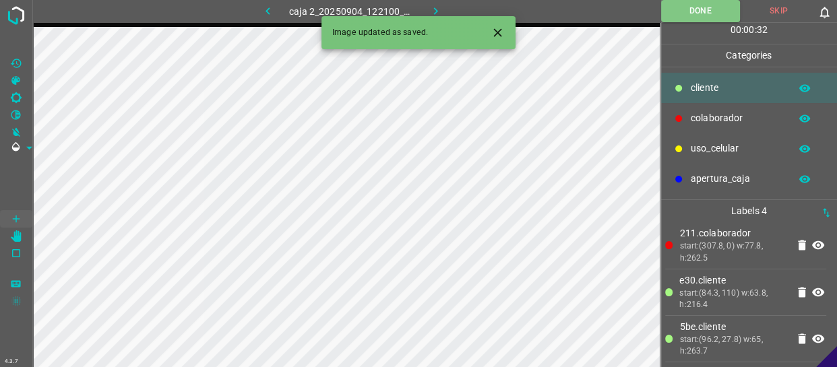
click at [428, 10] on icon "button" at bounding box center [435, 11] width 14 height 14
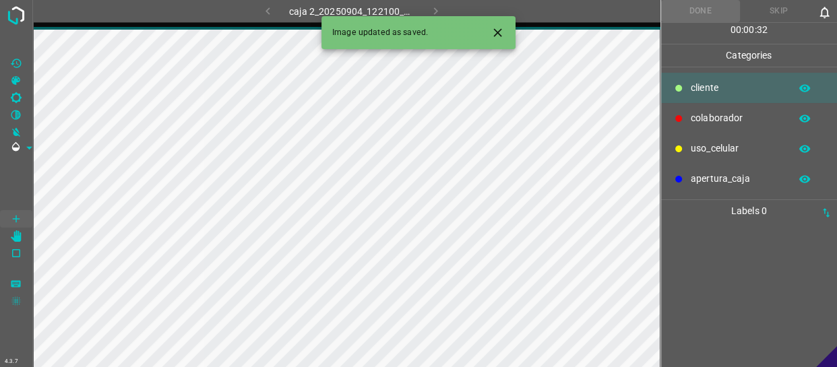
scroll to position [0, 0]
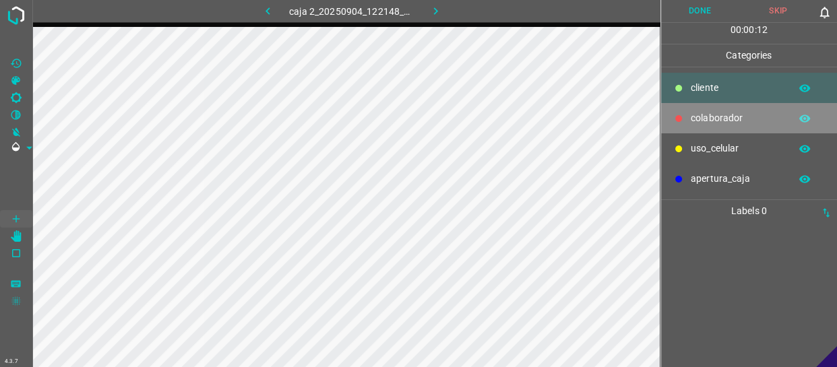
click at [730, 114] on p "colaborador" at bounding box center [737, 118] width 92 height 14
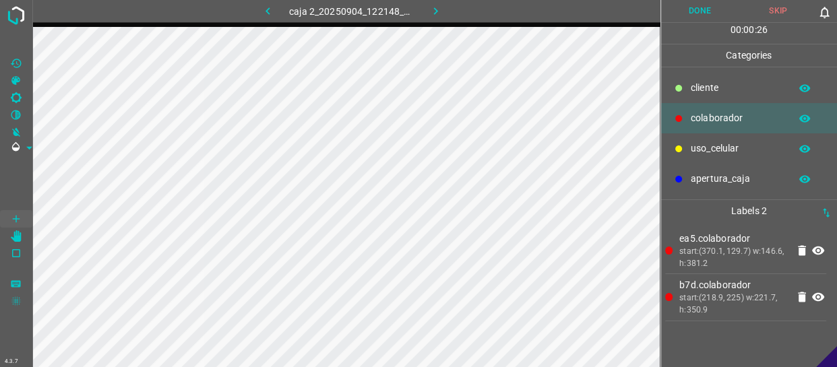
click at [696, 11] on button "Done" at bounding box center [700, 11] width 78 height 22
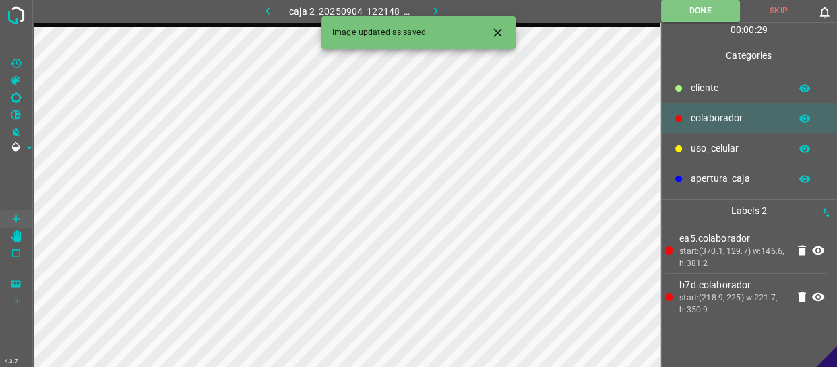
click at [435, 11] on icon "button" at bounding box center [435, 11] width 14 height 14
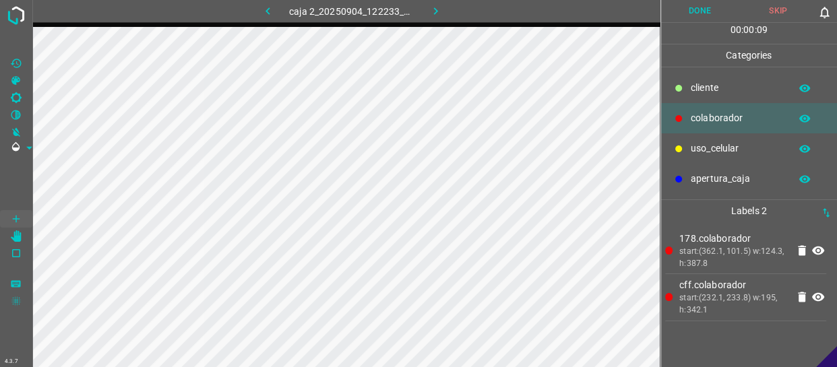
click at [707, 13] on button "Done" at bounding box center [700, 11] width 78 height 22
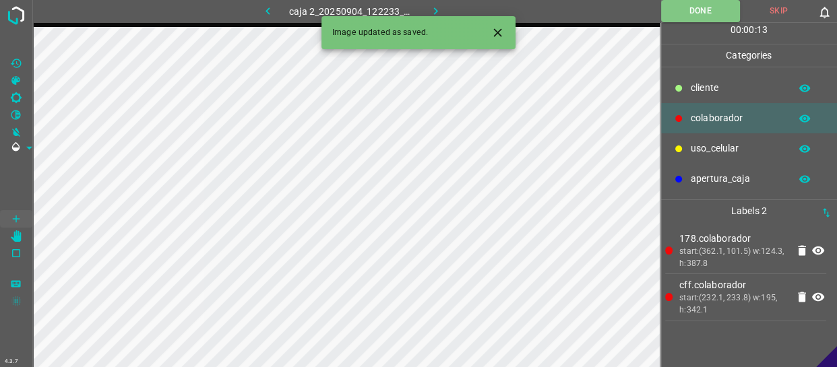
click at [425, 13] on button "button" at bounding box center [435, 11] width 43 height 22
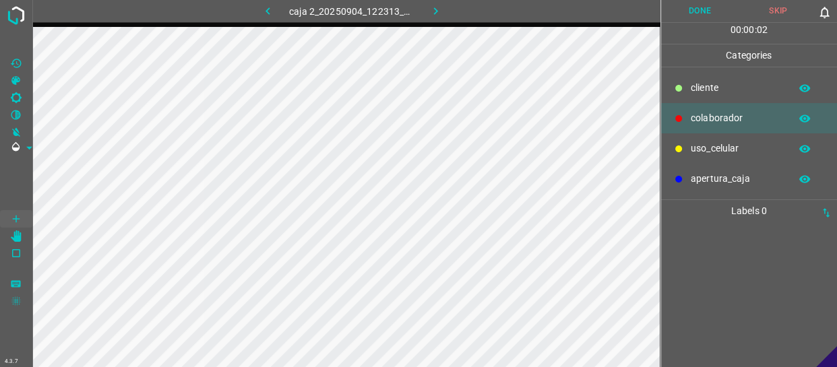
click at [778, 3] on button "Skip" at bounding box center [778, 11] width 78 height 22
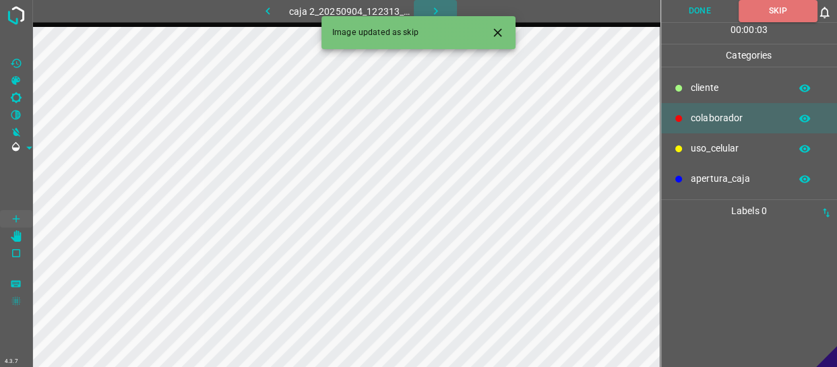
click at [437, 10] on icon "button" at bounding box center [435, 11] width 14 height 14
click at [781, 13] on button "Skip" at bounding box center [778, 11] width 78 height 22
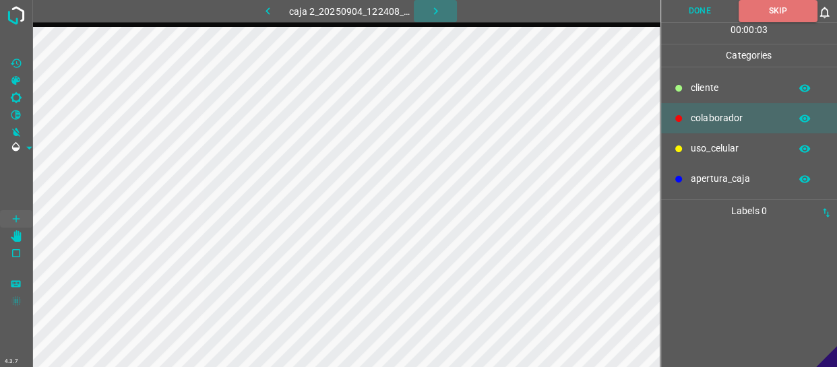
click at [438, 5] on icon "button" at bounding box center [435, 11] width 14 height 14
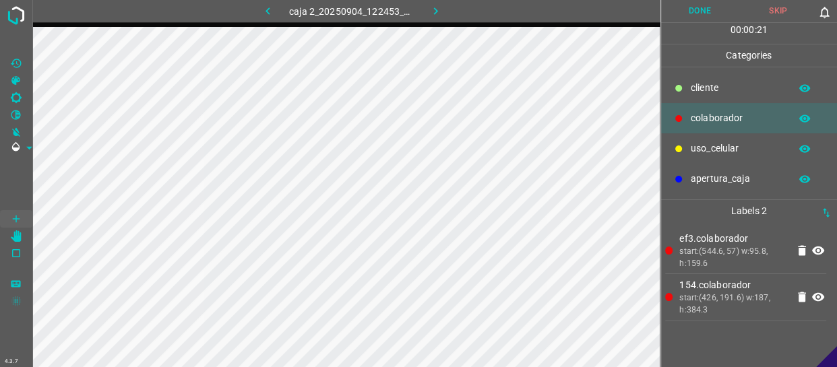
click at [714, 10] on button "Done" at bounding box center [700, 11] width 78 height 22
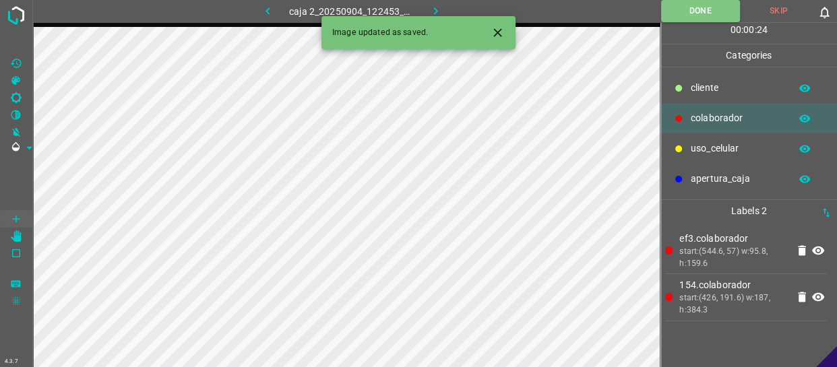
click at [439, 14] on icon "button" at bounding box center [435, 11] width 14 height 14
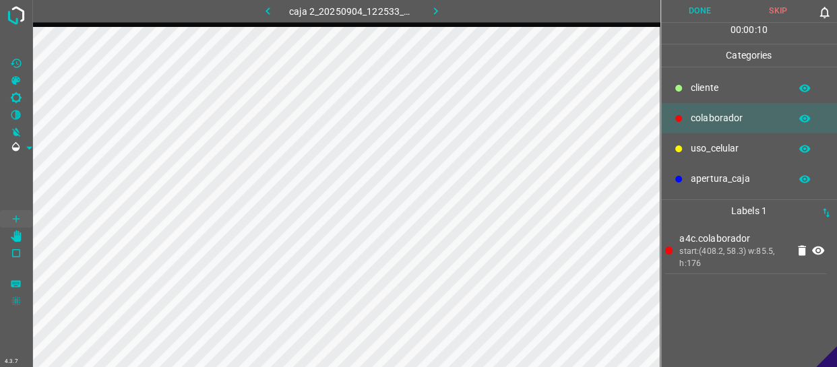
click at [707, 78] on div "cliente" at bounding box center [749, 88] width 177 height 30
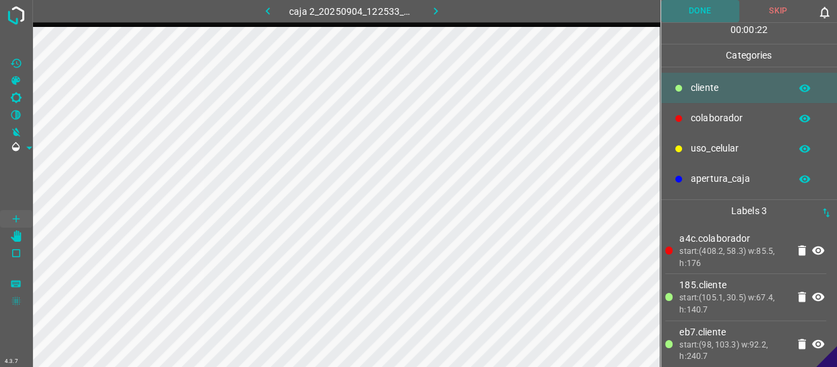
click at [704, 7] on button "Done" at bounding box center [700, 11] width 78 height 22
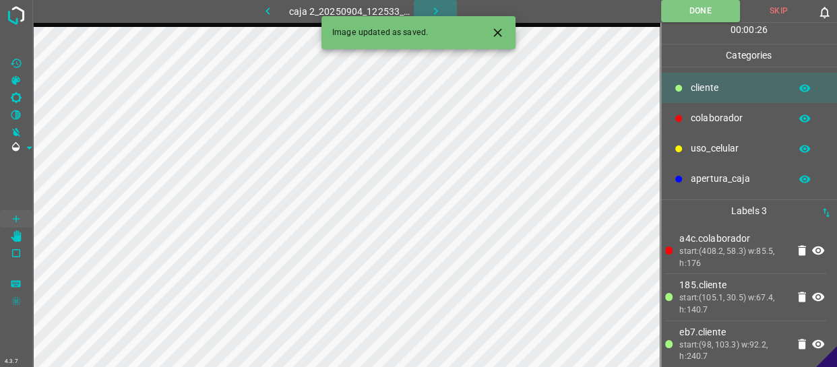
click at [438, 9] on icon "button" at bounding box center [435, 11] width 14 height 14
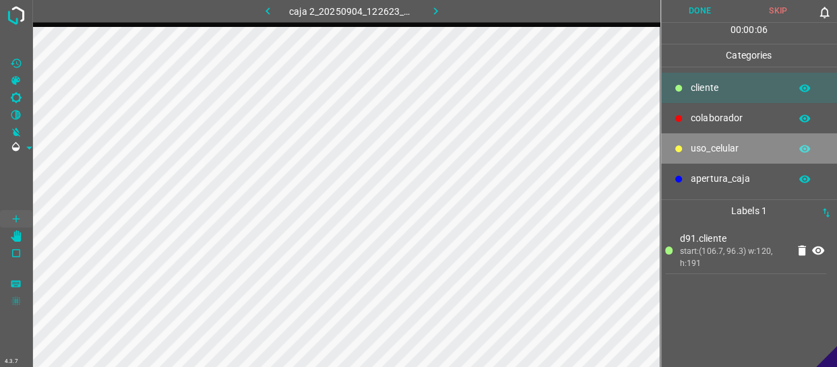
click at [738, 148] on p "uso_celular" at bounding box center [737, 148] width 92 height 14
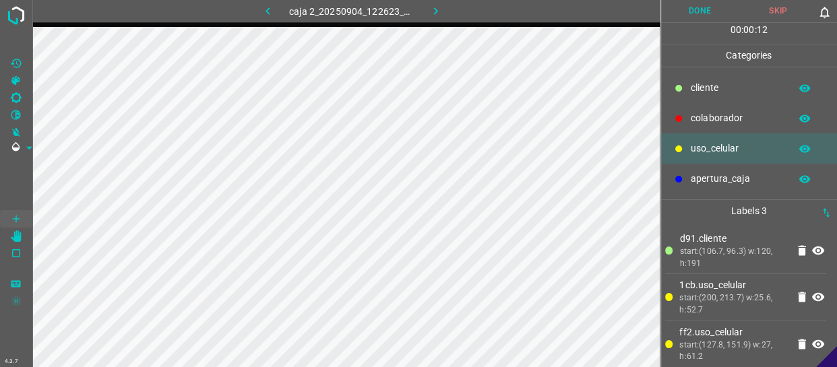
click at [725, 94] on p "cliente" at bounding box center [737, 88] width 92 height 14
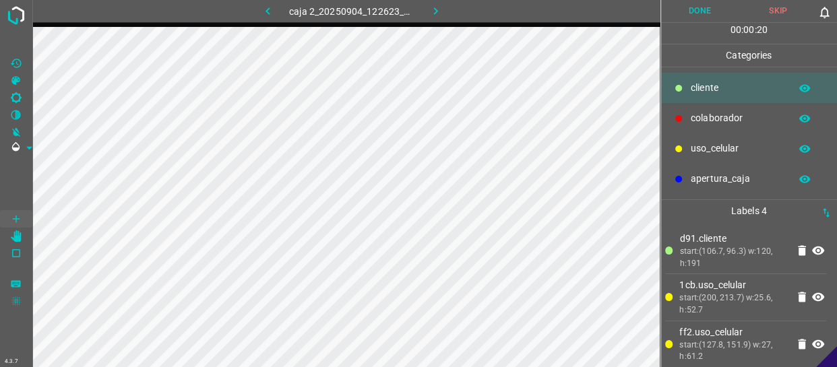
click at [723, 113] on p "colaborador" at bounding box center [737, 118] width 92 height 14
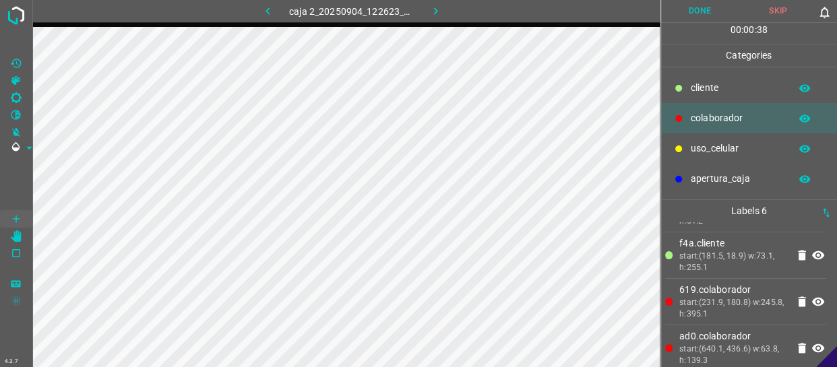
scroll to position [144, 0]
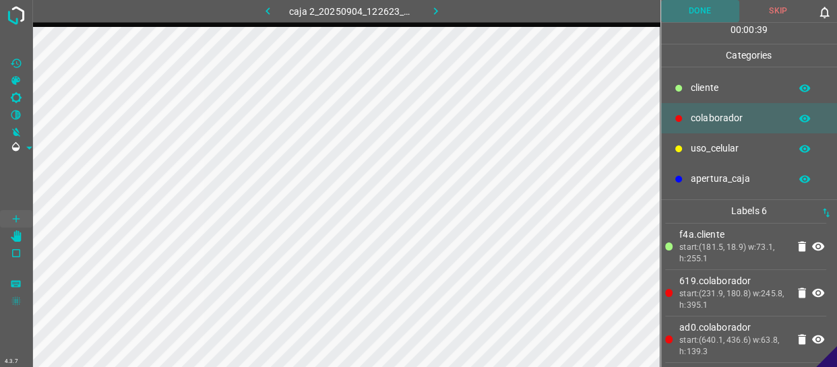
click at [700, 12] on button "Done" at bounding box center [700, 11] width 78 height 22
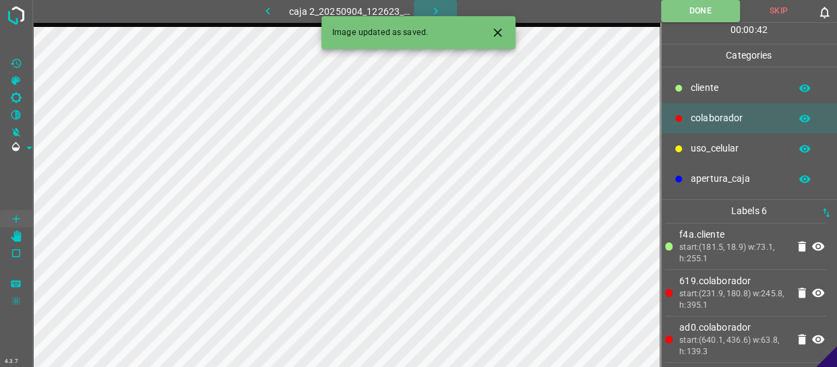
click at [440, 10] on icon "button" at bounding box center [435, 11] width 14 height 14
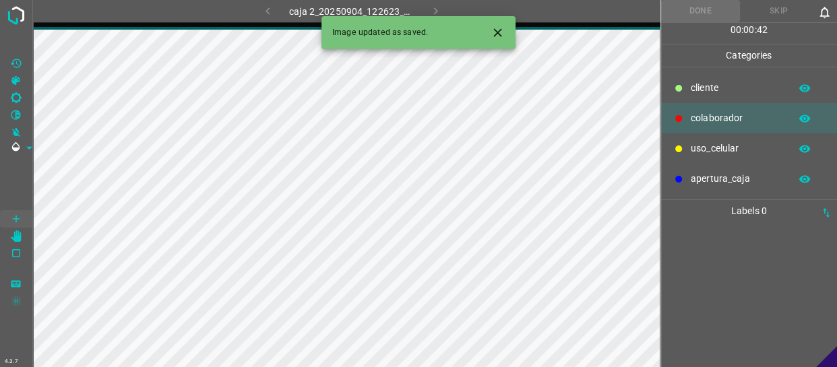
scroll to position [0, 0]
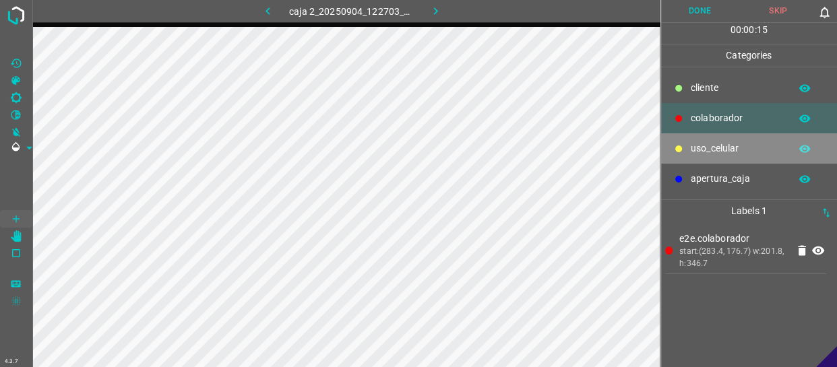
click at [720, 149] on p "uso_celular" at bounding box center [737, 148] width 92 height 14
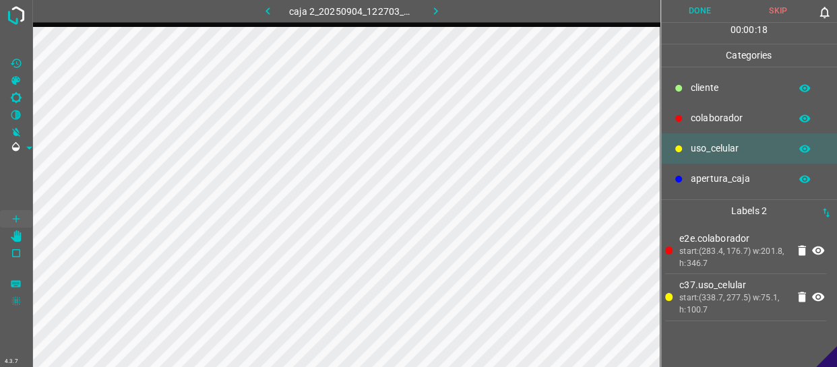
click at [746, 108] on div "colaborador" at bounding box center [749, 118] width 177 height 30
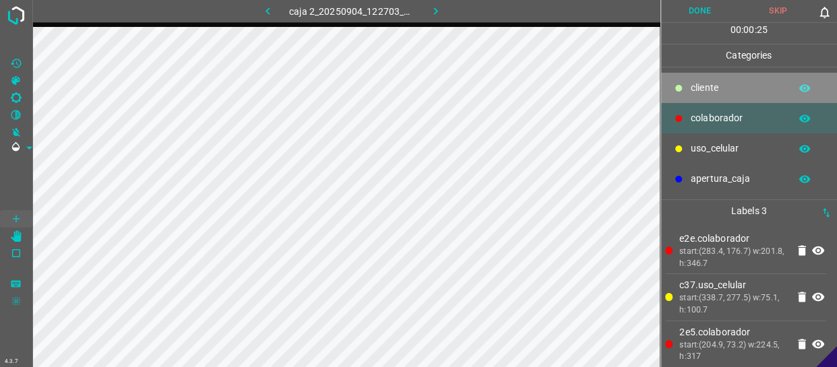
click at [680, 82] on div at bounding box center [678, 88] width 13 height 13
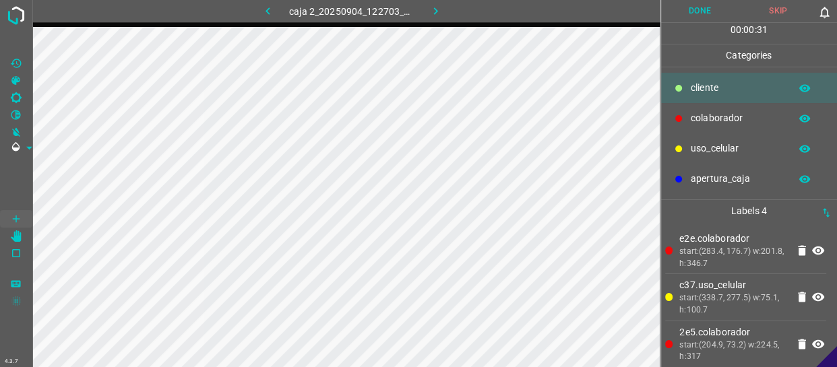
drag, startPoint x: 697, startPoint y: 150, endPoint x: 671, endPoint y: 150, distance: 26.3
click at [694, 150] on p "uso_celular" at bounding box center [737, 148] width 92 height 14
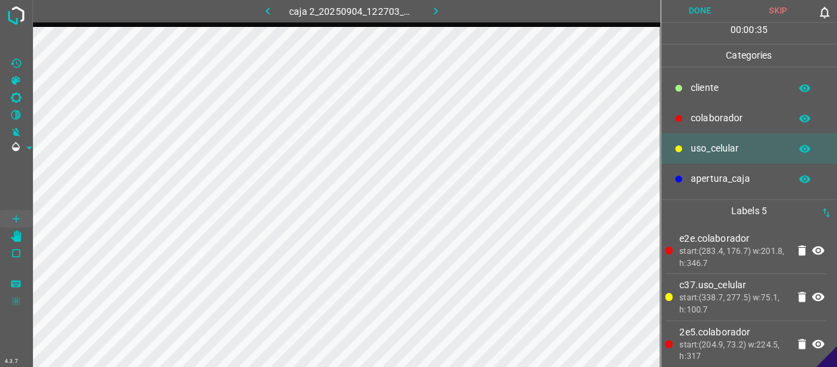
click at [715, 88] on p "cliente" at bounding box center [737, 88] width 92 height 14
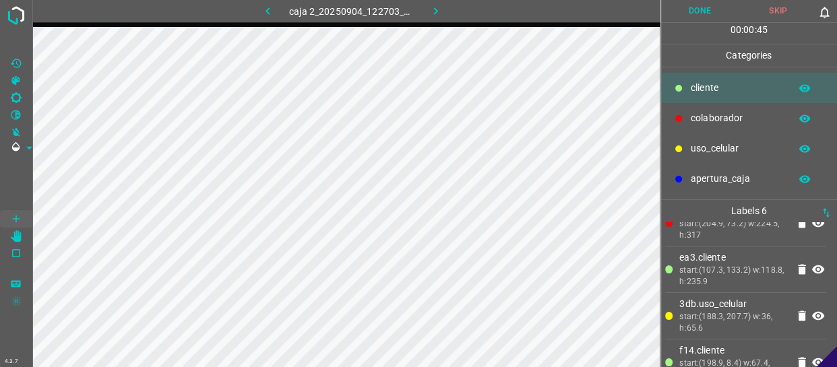
scroll to position [122, 0]
click at [704, 11] on button "Done" at bounding box center [700, 11] width 78 height 22
click at [430, 21] on button "button" at bounding box center [435, 11] width 43 height 22
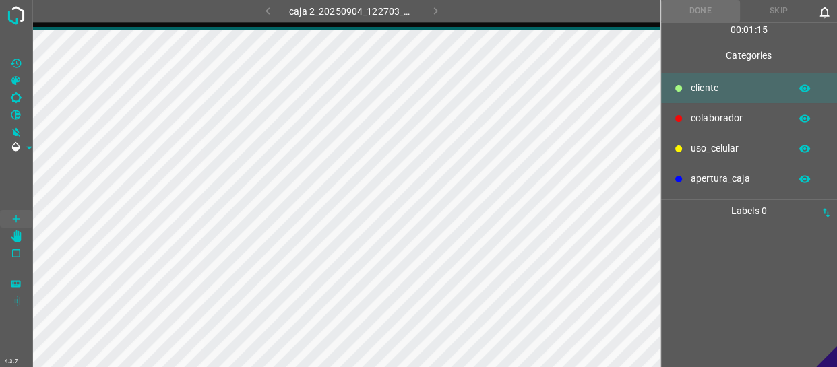
scroll to position [0, 0]
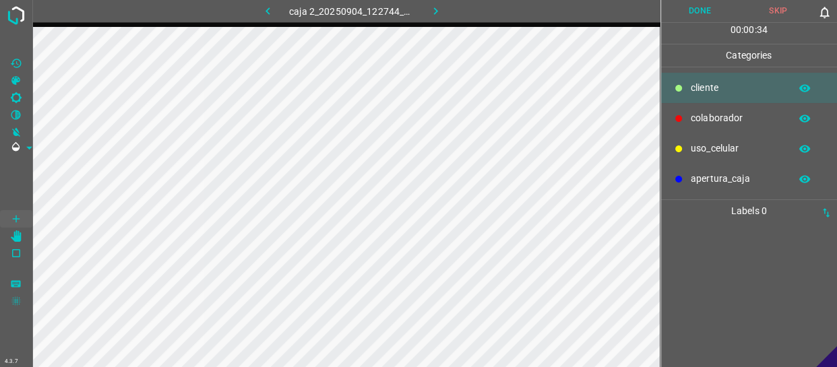
drag, startPoint x: 721, startPoint y: 117, endPoint x: 661, endPoint y: 121, distance: 60.1
click at [721, 119] on p "colaborador" at bounding box center [737, 118] width 92 height 14
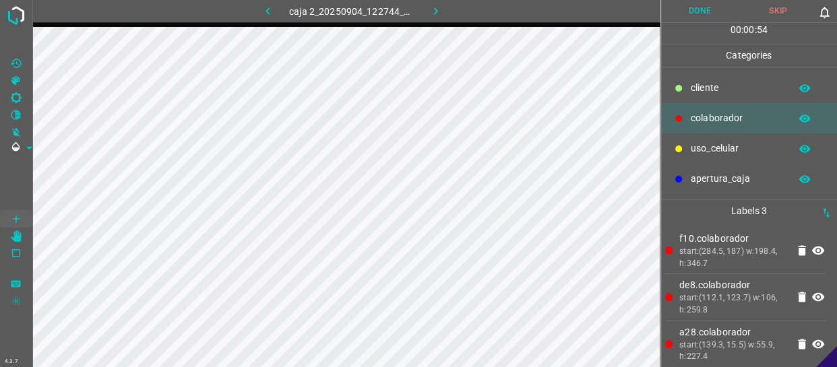
click at [803, 111] on button "button" at bounding box center [804, 119] width 43 height 18
click at [803, 119] on icon "button" at bounding box center [804, 118] width 11 height 9
click at [729, 154] on p "uso_celular" at bounding box center [737, 148] width 92 height 14
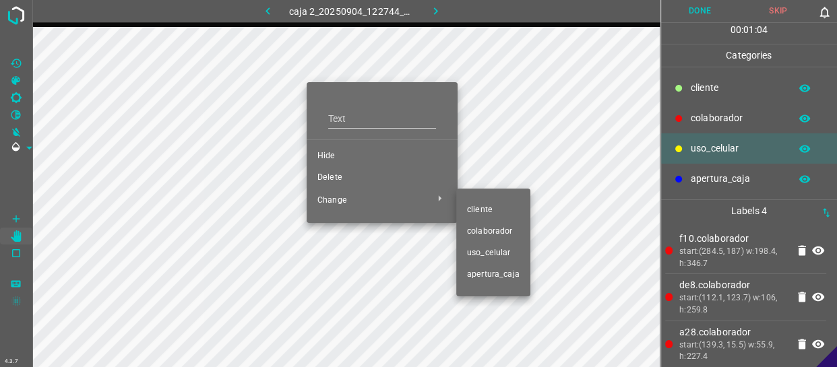
click at [475, 210] on span "cliente" at bounding box center [493, 210] width 53 height 12
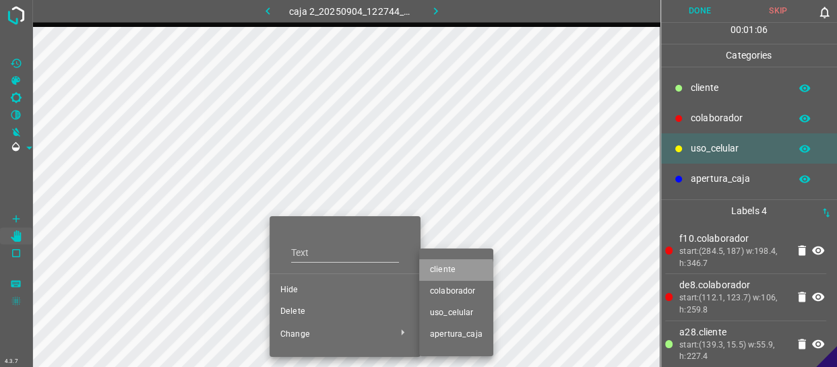
click at [433, 276] on span "cliente" at bounding box center [456, 270] width 53 height 12
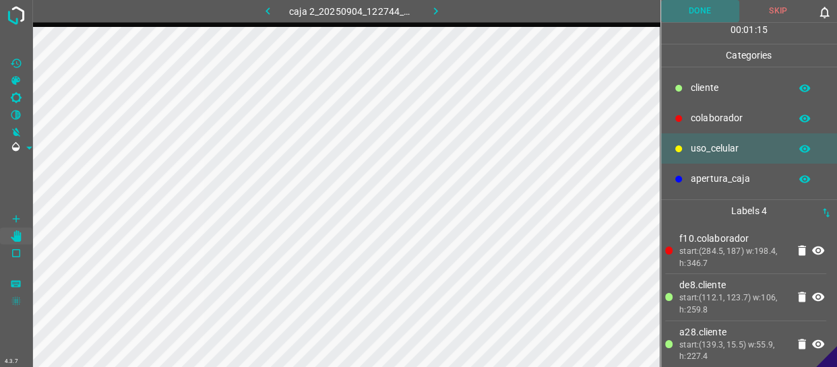
click at [713, 7] on button "Done" at bounding box center [700, 11] width 78 height 22
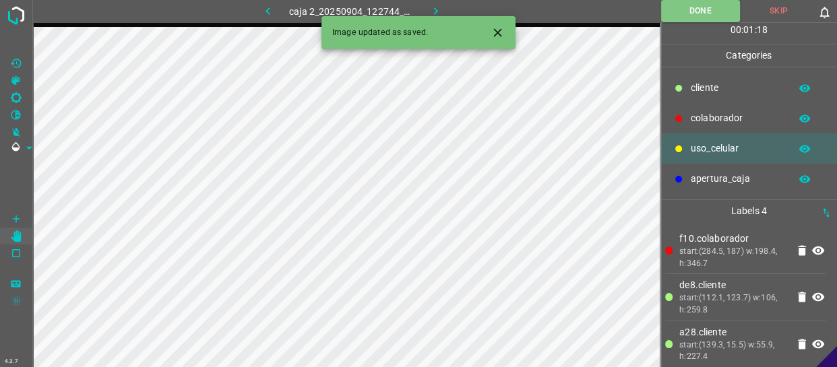
click at [431, 4] on icon "button" at bounding box center [435, 11] width 14 height 14
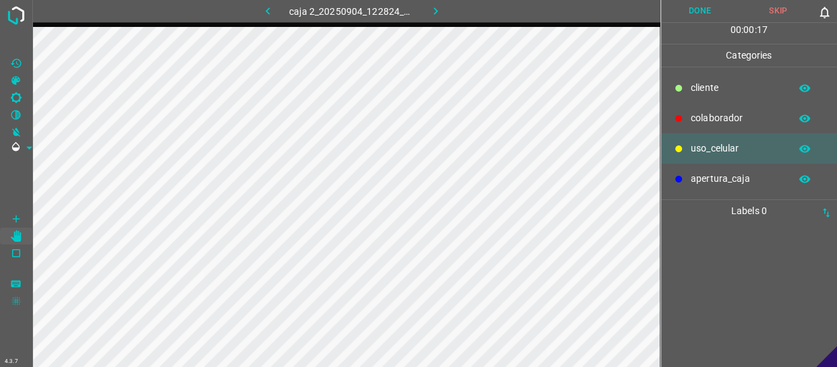
click at [737, 114] on p "colaborador" at bounding box center [737, 118] width 92 height 14
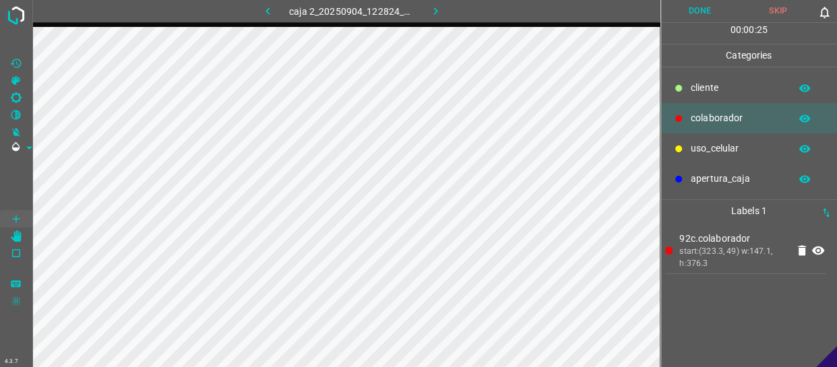
click at [714, 148] on p "uso_celular" at bounding box center [737, 148] width 92 height 14
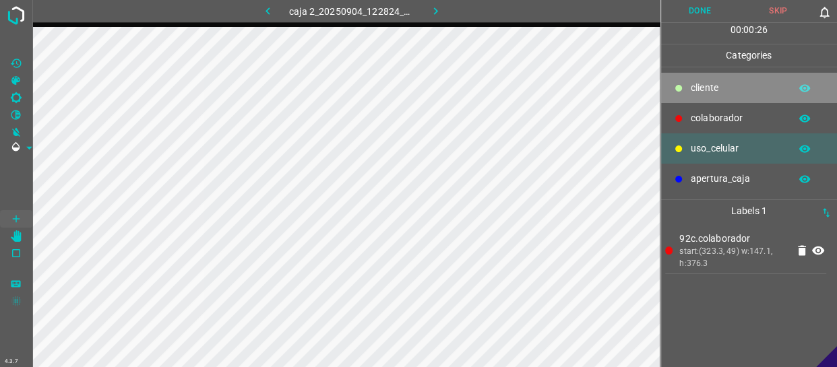
click at [724, 82] on p "cliente" at bounding box center [737, 88] width 92 height 14
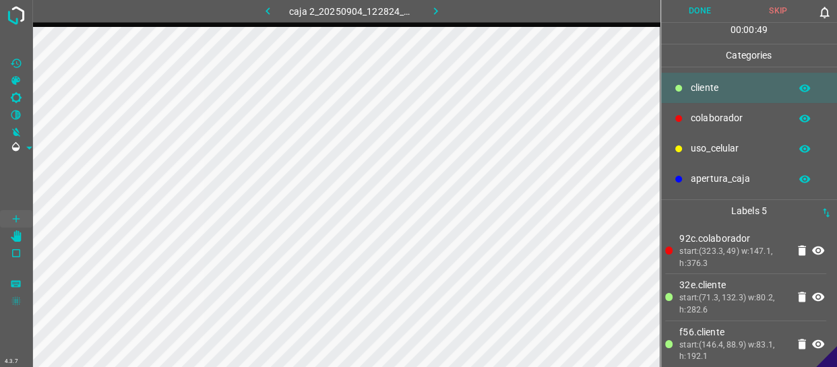
click at [711, 15] on button "Done" at bounding box center [700, 11] width 78 height 22
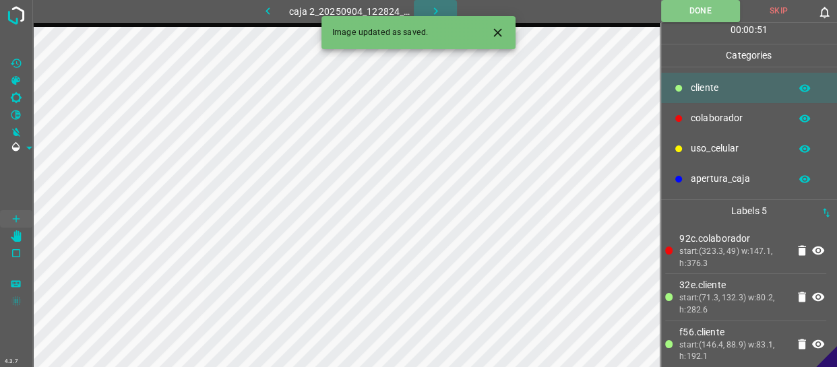
click at [433, 7] on icon "button" at bounding box center [435, 10] width 4 height 7
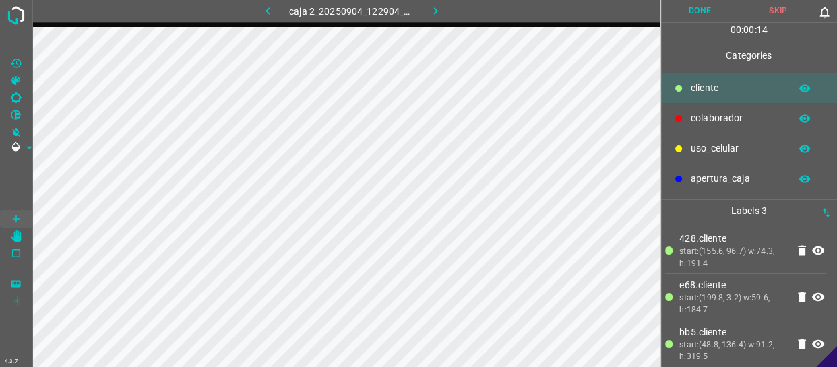
click at [707, 121] on p "colaborador" at bounding box center [737, 118] width 92 height 14
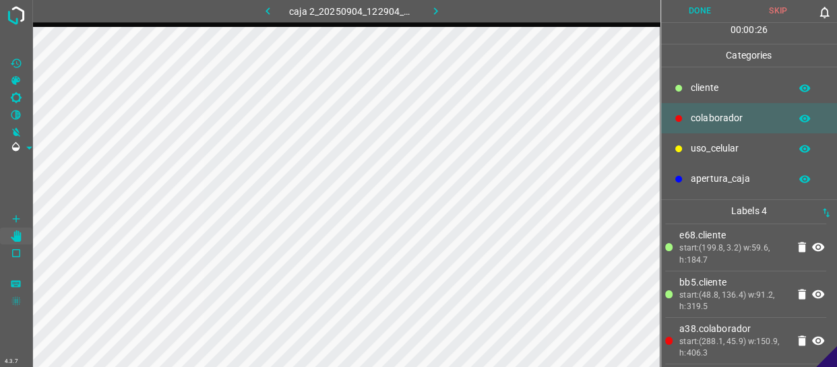
scroll to position [52, 0]
click at [703, 13] on button "Done" at bounding box center [700, 11] width 78 height 22
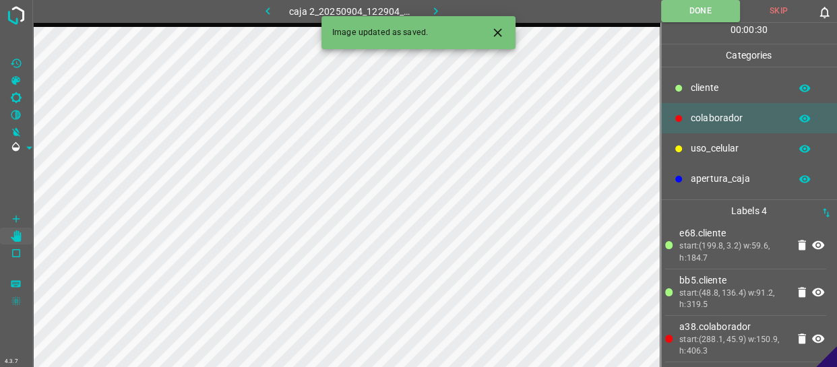
click at [437, 4] on icon "button" at bounding box center [435, 11] width 14 height 14
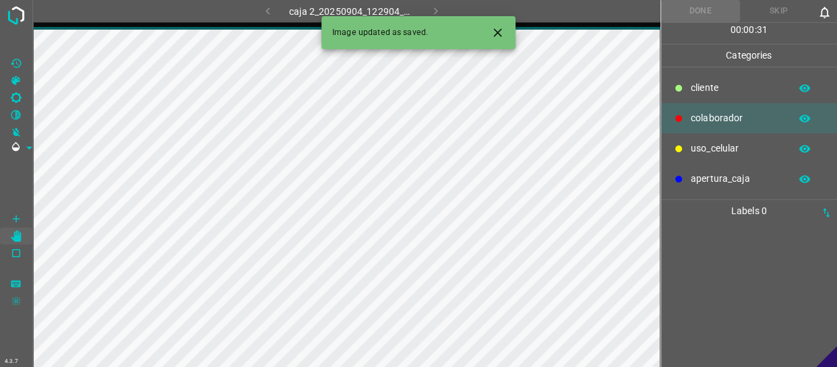
scroll to position [0, 0]
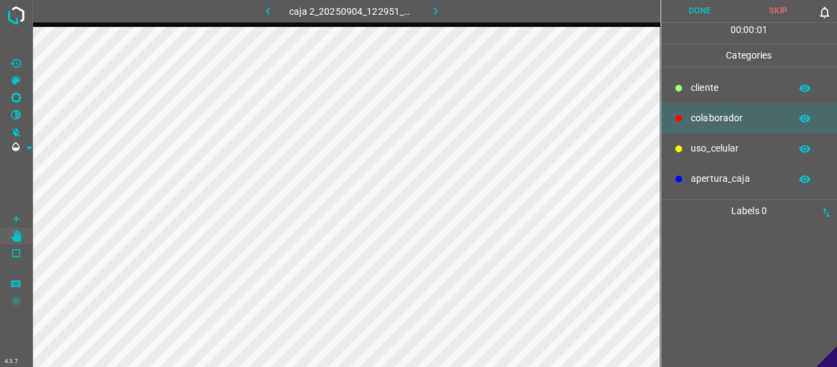
click at [701, 87] on p "cliente" at bounding box center [737, 88] width 92 height 14
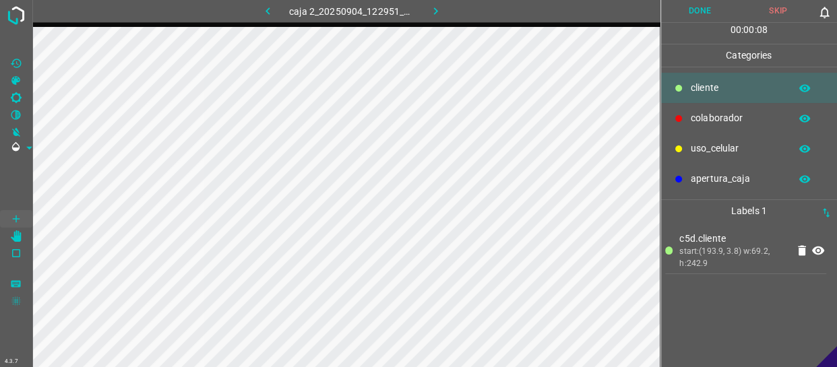
drag, startPoint x: 733, startPoint y: 117, endPoint x: 713, endPoint y: 117, distance: 19.5
click at [732, 117] on p "colaborador" at bounding box center [737, 118] width 92 height 14
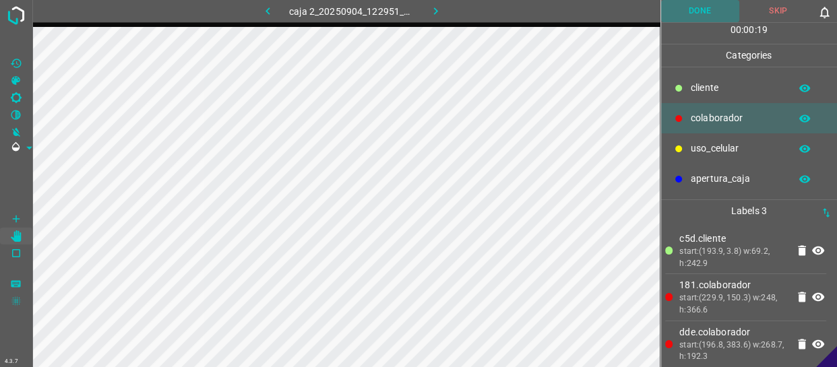
click at [703, 8] on button "Done" at bounding box center [700, 11] width 78 height 22
click at [265, 16] on icon "button" at bounding box center [268, 11] width 14 height 14
click at [701, 6] on button "Done" at bounding box center [700, 11] width 79 height 22
click at [271, 11] on icon "button" at bounding box center [268, 11] width 14 height 14
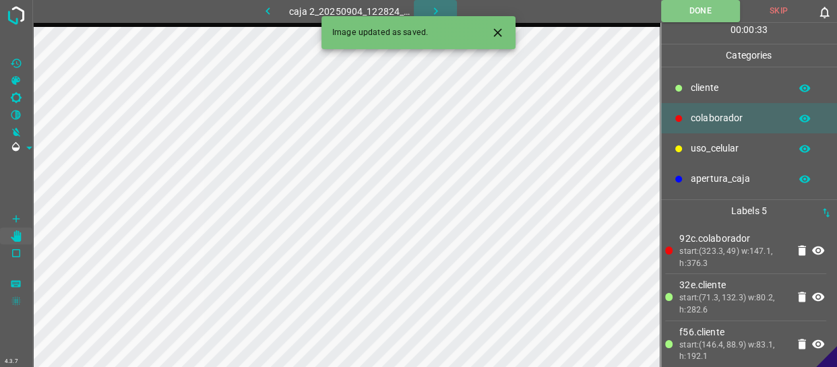
click at [441, 9] on icon "button" at bounding box center [435, 11] width 14 height 14
click at [435, 9] on icon "button" at bounding box center [435, 10] width 4 height 7
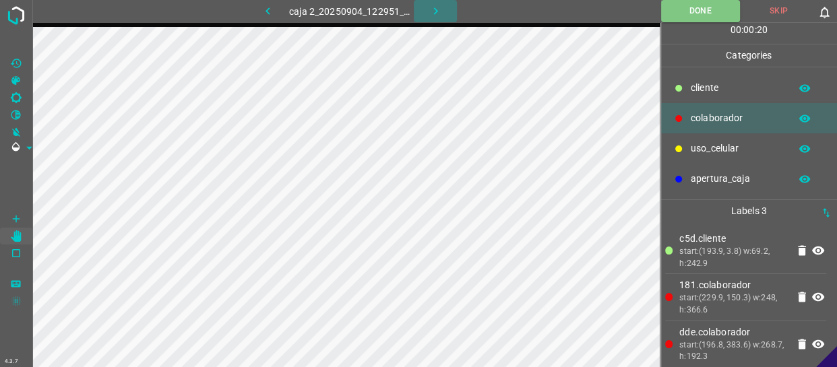
click at [440, 12] on icon "button" at bounding box center [435, 11] width 14 height 14
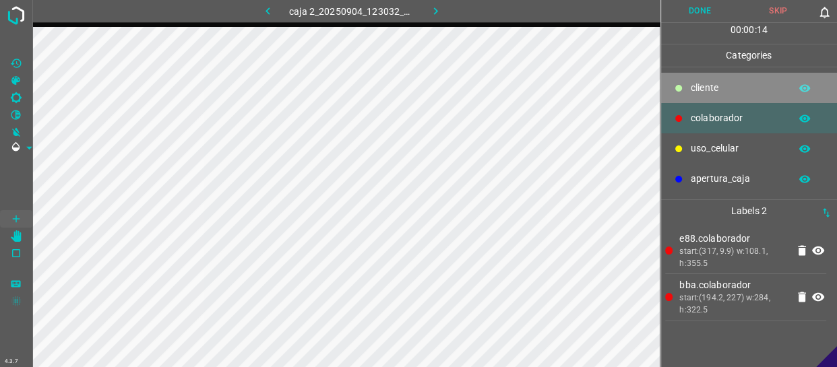
click at [708, 87] on p "cliente" at bounding box center [737, 88] width 92 height 14
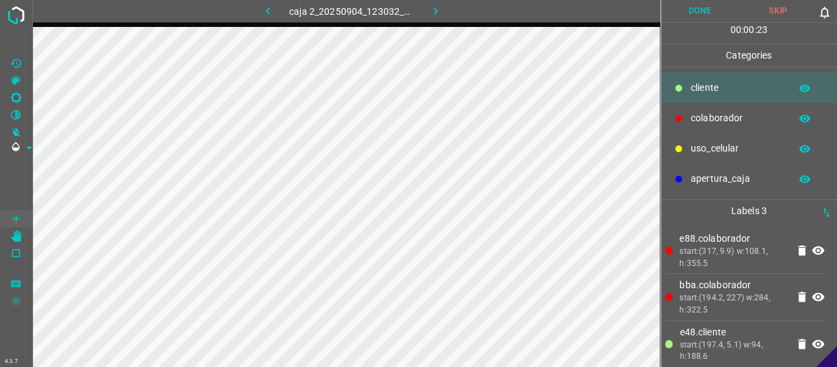
click at [709, 7] on button "Done" at bounding box center [700, 11] width 78 height 22
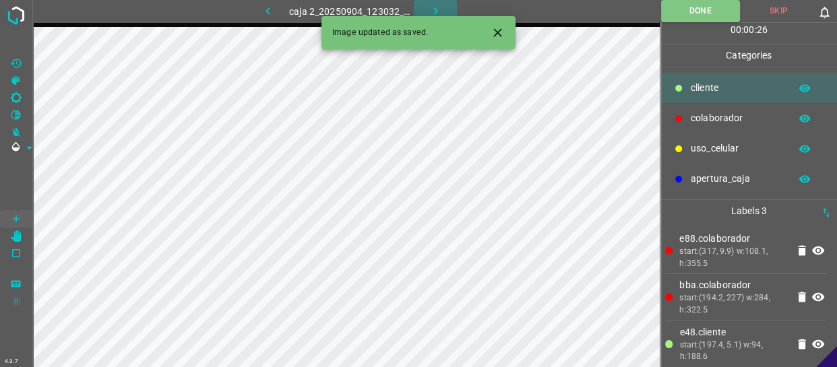
click at [436, 9] on icon "button" at bounding box center [435, 10] width 4 height 7
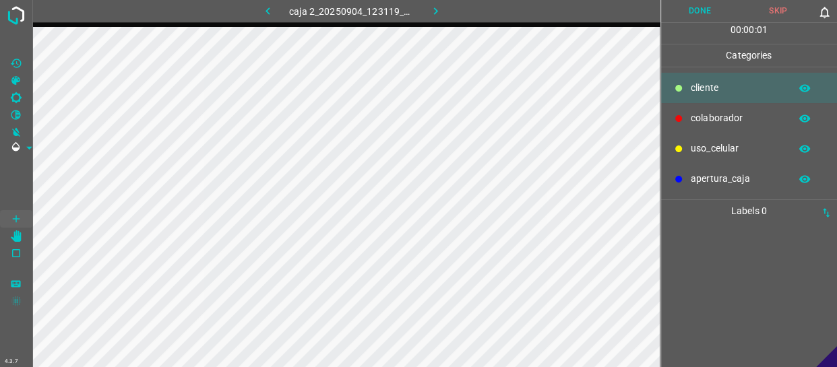
click at [746, 125] on p "colaborador" at bounding box center [737, 118] width 92 height 14
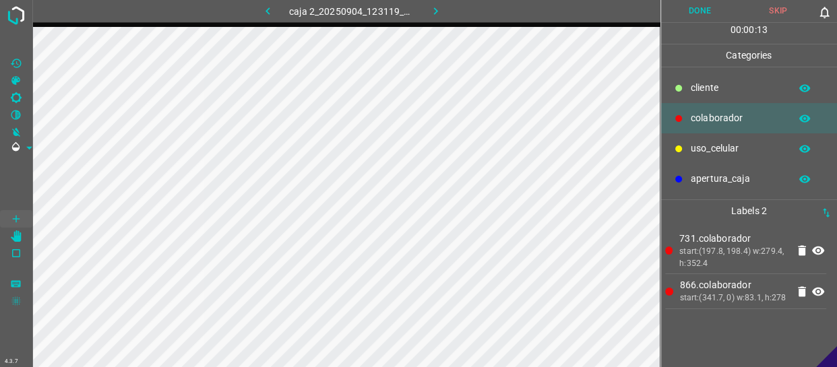
drag, startPoint x: 722, startPoint y: 92, endPoint x: 721, endPoint y: 100, distance: 7.5
click at [721, 92] on p "cliente" at bounding box center [737, 88] width 92 height 14
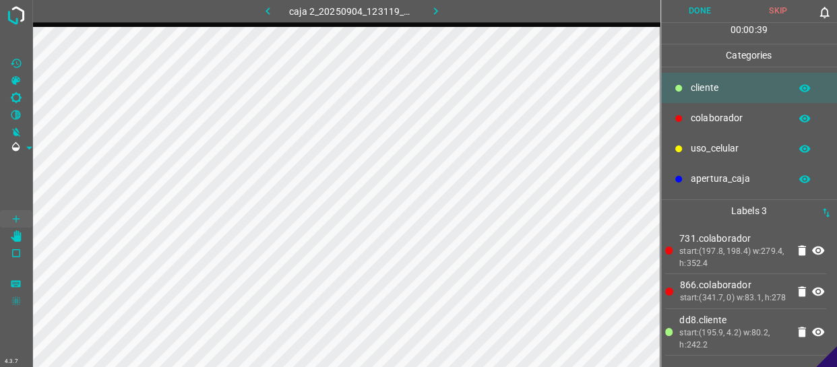
scroll to position [5, 0]
click at [695, 6] on button "Done" at bounding box center [700, 11] width 78 height 22
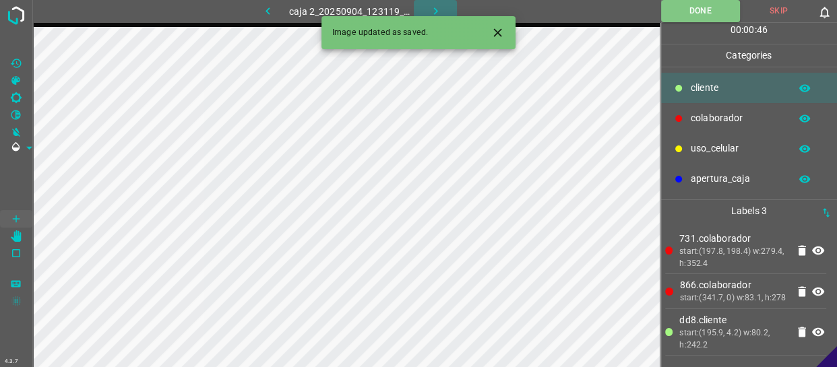
click at [439, 7] on icon "button" at bounding box center [435, 11] width 14 height 14
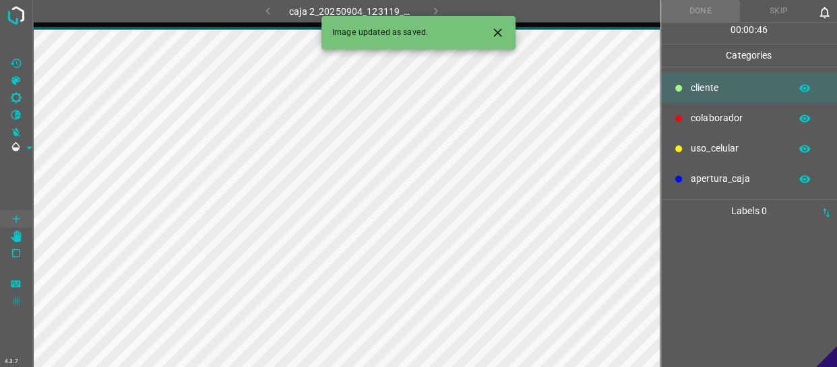
scroll to position [0, 0]
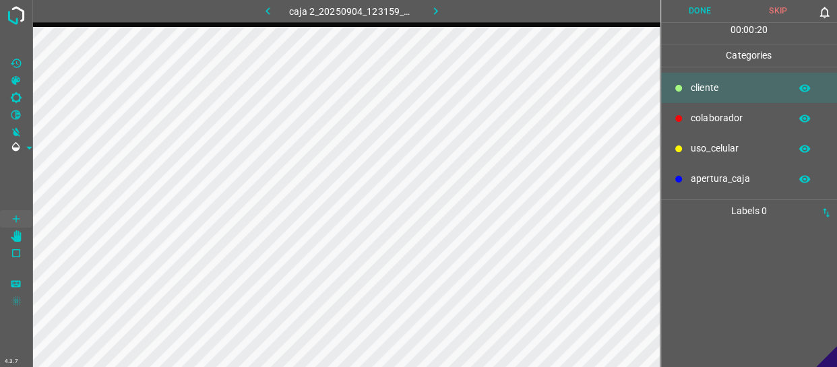
drag, startPoint x: 725, startPoint y: 116, endPoint x: 673, endPoint y: 121, distance: 52.2
click at [724, 116] on p "colaborador" at bounding box center [737, 118] width 92 height 14
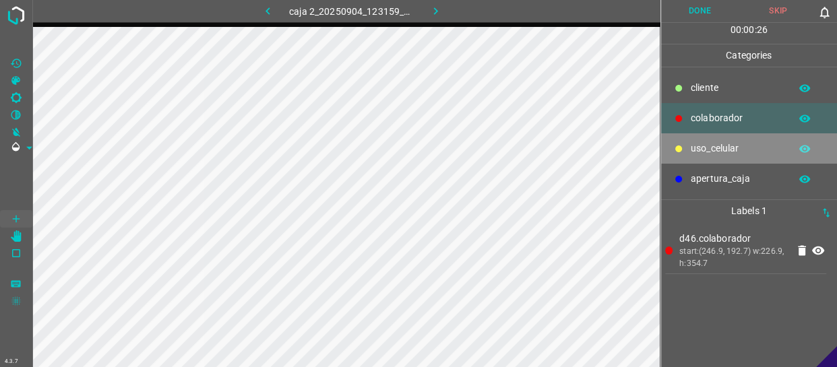
click at [733, 146] on p "uso_celular" at bounding box center [737, 148] width 92 height 14
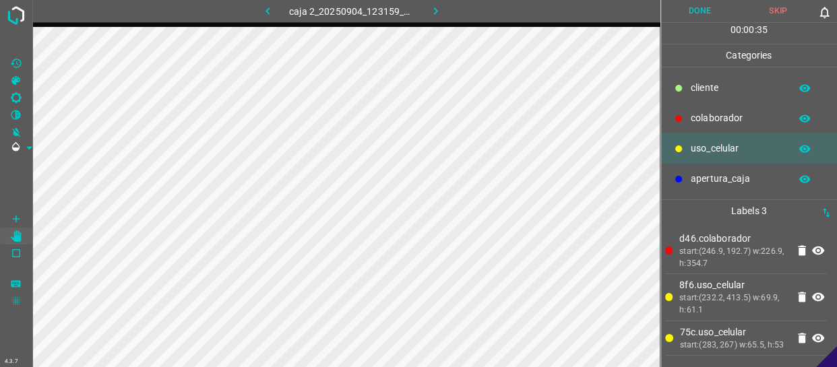
drag, startPoint x: 705, startPoint y: 112, endPoint x: 691, endPoint y: 115, distance: 14.5
click at [704, 112] on p "colaborador" at bounding box center [737, 118] width 92 height 14
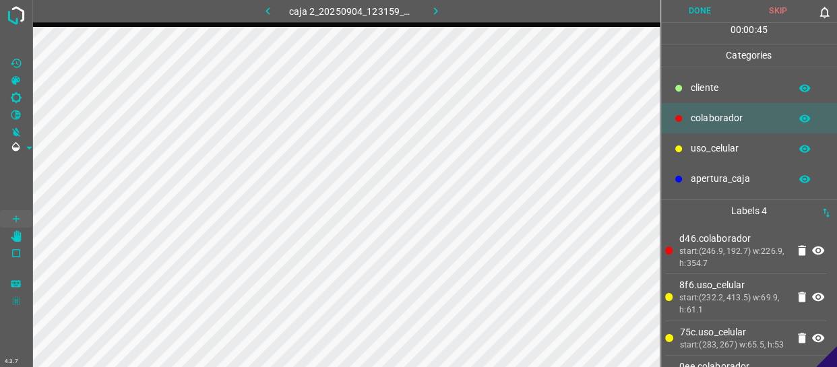
drag, startPoint x: 714, startPoint y: 88, endPoint x: 686, endPoint y: 93, distance: 28.1
click at [713, 88] on p "cliente" at bounding box center [737, 88] width 92 height 14
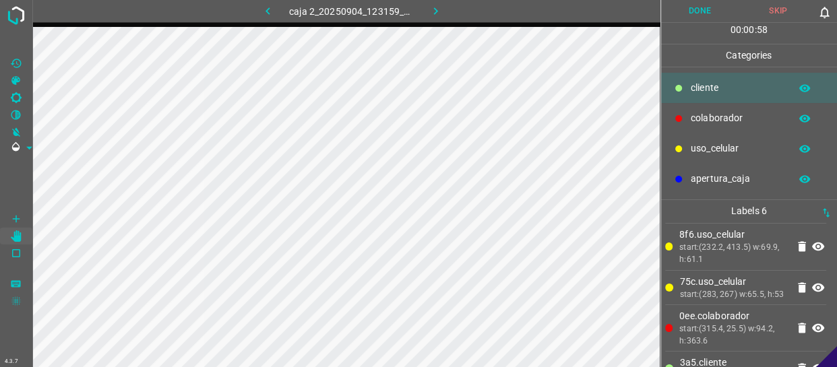
scroll to position [61, 0]
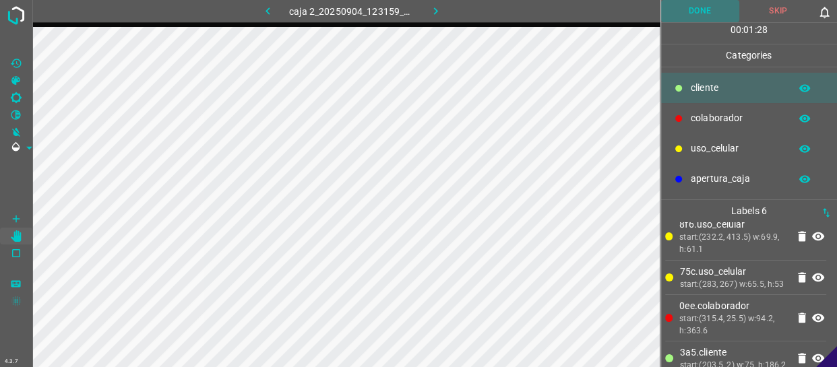
click at [672, 3] on button "Done" at bounding box center [700, 11] width 78 height 22
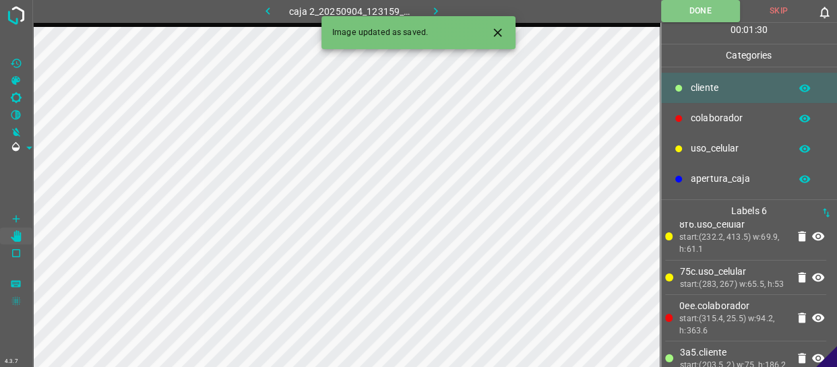
click at [433, 7] on icon "button" at bounding box center [435, 11] width 14 height 14
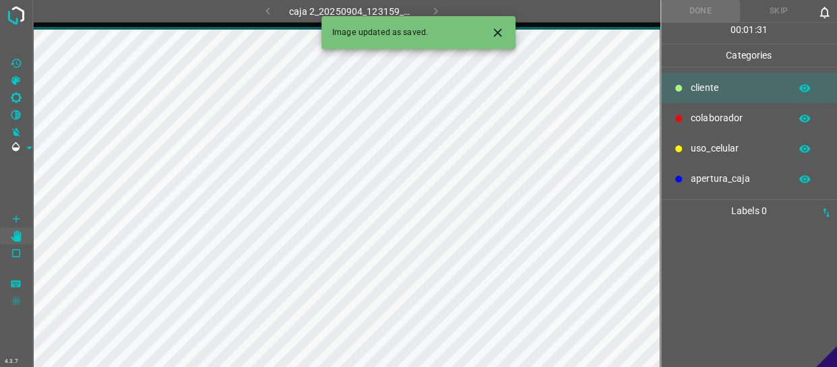
scroll to position [0, 0]
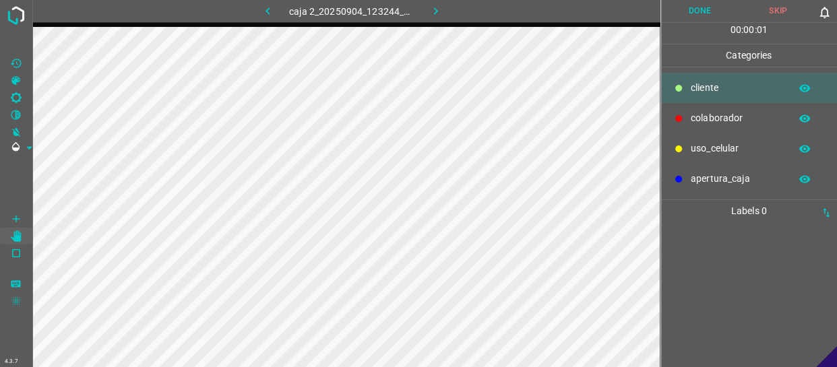
click at [730, 100] on div "cliente" at bounding box center [749, 88] width 177 height 30
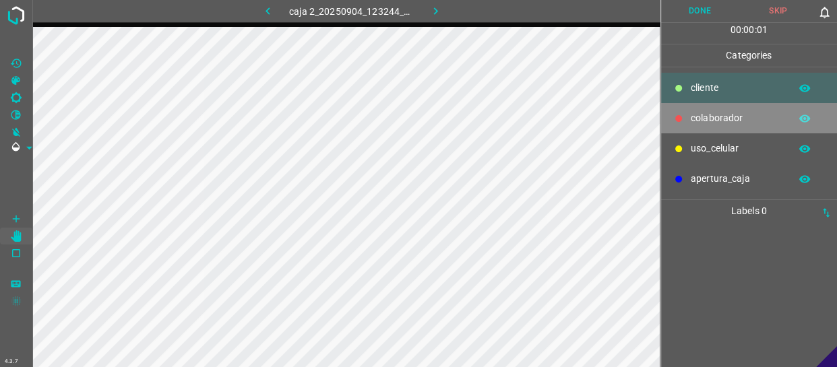
click at [731, 111] on div "colaborador" at bounding box center [749, 118] width 177 height 30
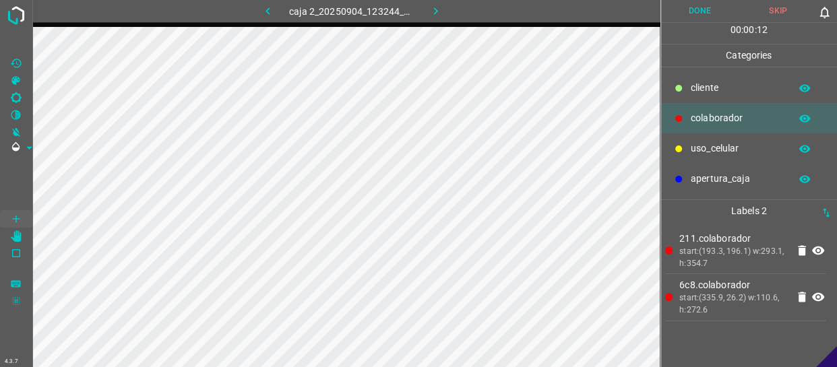
drag, startPoint x: 732, startPoint y: 88, endPoint x: 705, endPoint y: 86, distance: 27.7
click at [732, 88] on p "cliente" at bounding box center [737, 88] width 92 height 14
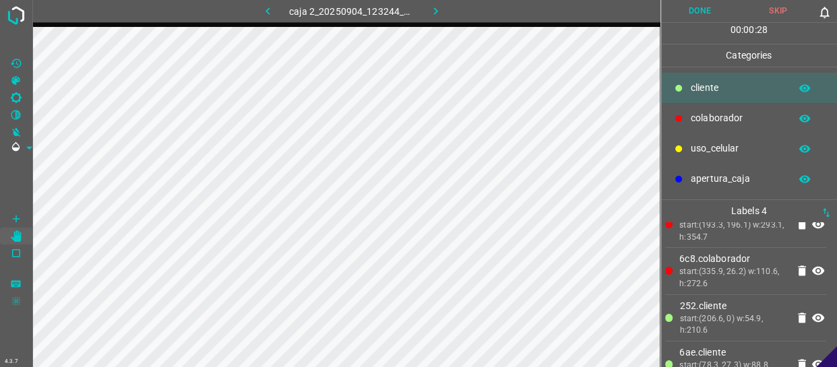
scroll to position [52, 0]
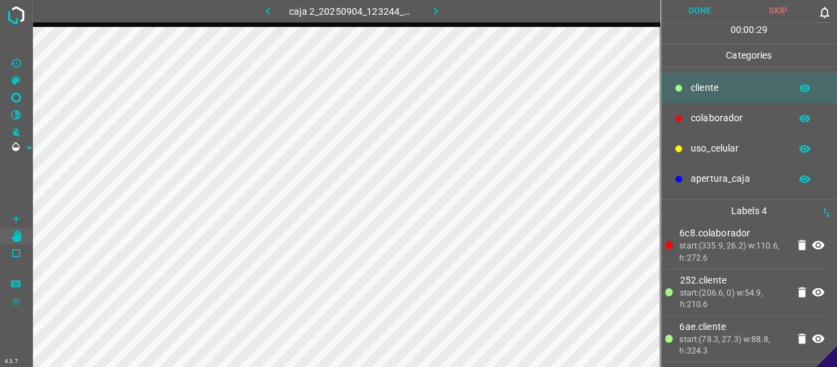
click at [702, 11] on button "Done" at bounding box center [700, 11] width 78 height 22
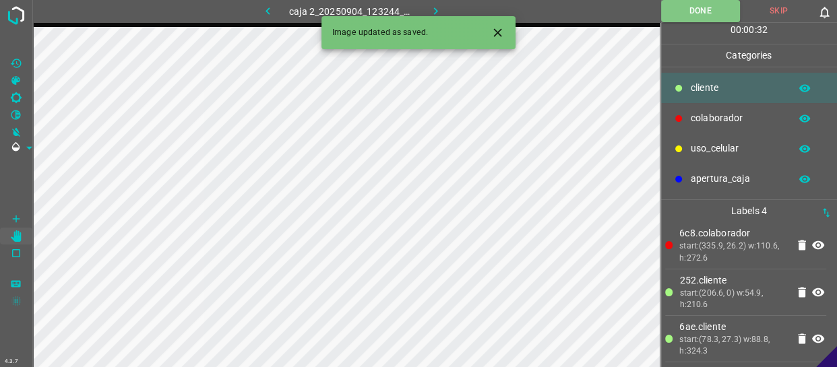
click at [431, 7] on icon "button" at bounding box center [435, 11] width 14 height 14
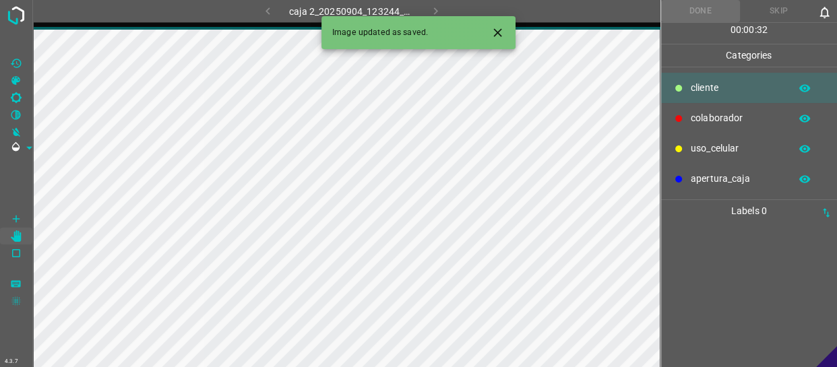
scroll to position [0, 0]
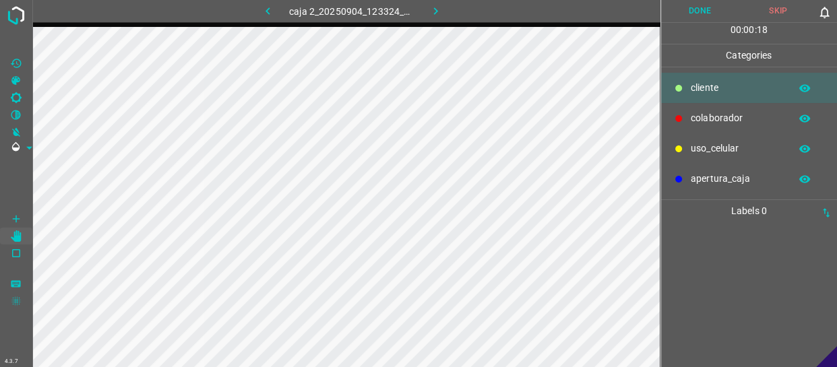
drag, startPoint x: 755, startPoint y: 128, endPoint x: 691, endPoint y: 119, distance: 65.3
click at [755, 128] on div "colaborador" at bounding box center [749, 118] width 177 height 30
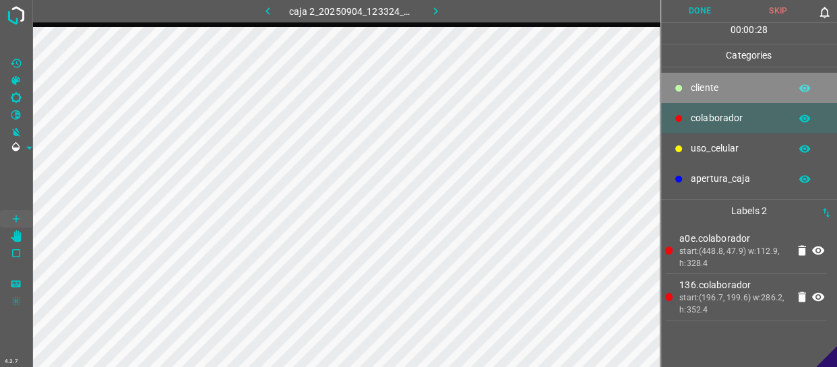
click at [679, 91] on icon at bounding box center [678, 88] width 8 height 8
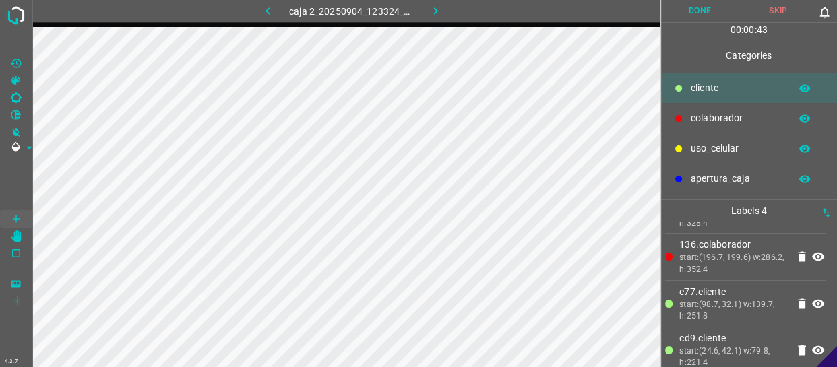
scroll to position [52, 0]
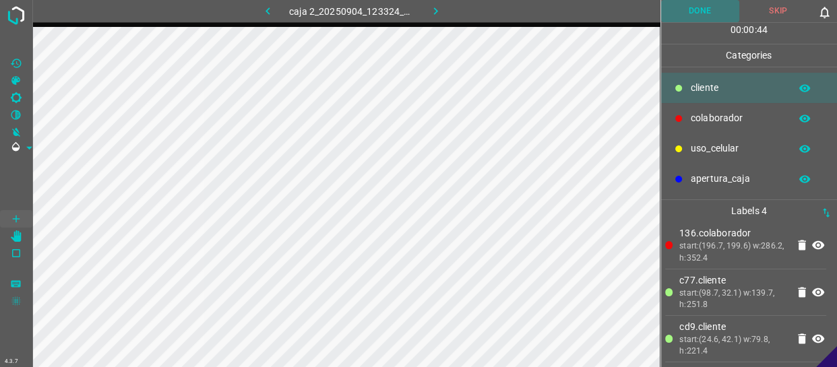
click at [688, 7] on button "Done" at bounding box center [700, 11] width 78 height 22
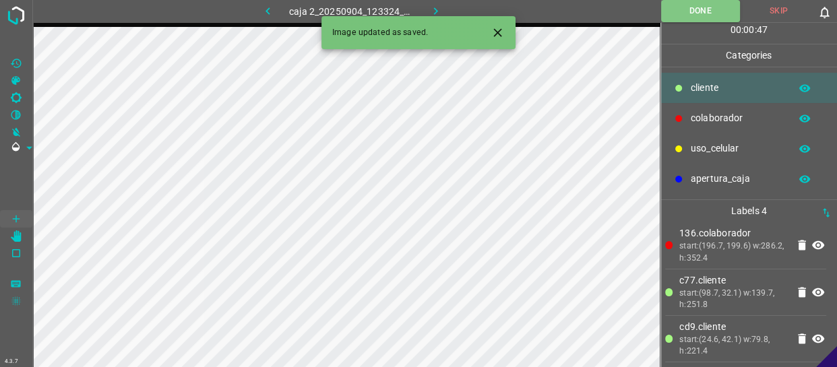
click at [439, 10] on icon "button" at bounding box center [435, 11] width 14 height 14
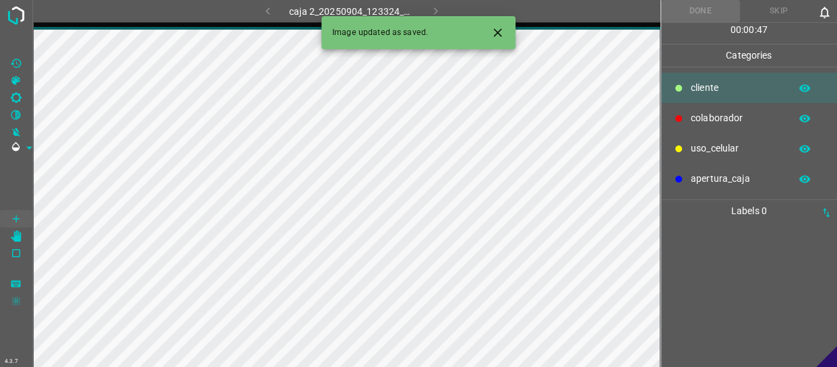
scroll to position [0, 0]
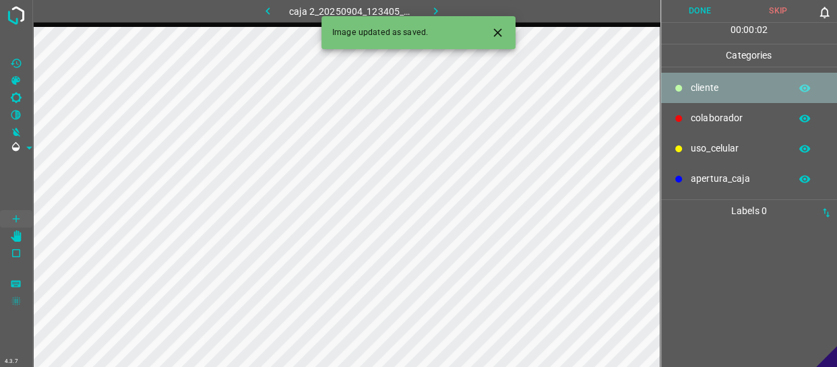
click at [728, 94] on p "cliente" at bounding box center [737, 88] width 92 height 14
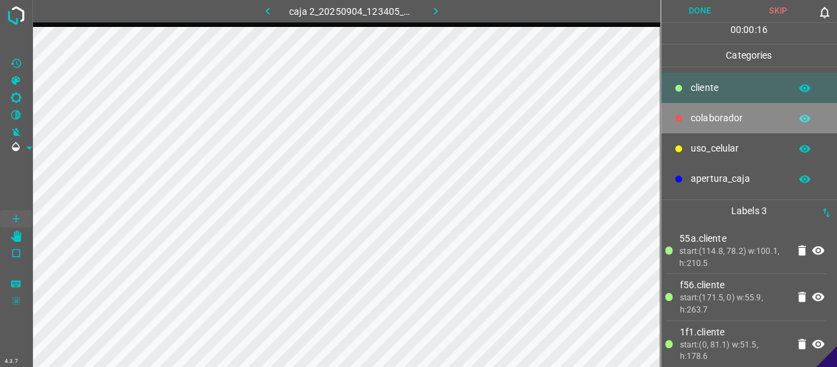
click at [710, 123] on p "colaborador" at bounding box center [737, 118] width 92 height 14
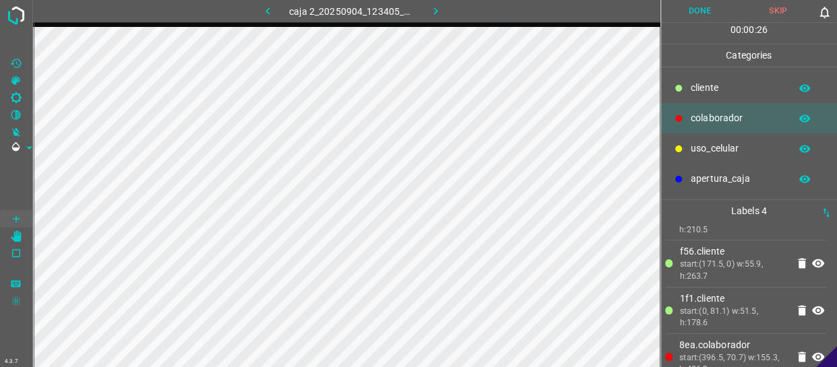
scroll to position [52, 0]
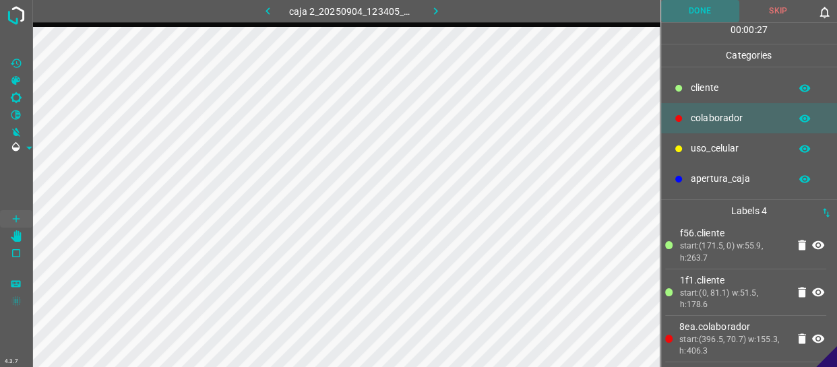
click at [716, 13] on button "Done" at bounding box center [700, 11] width 78 height 22
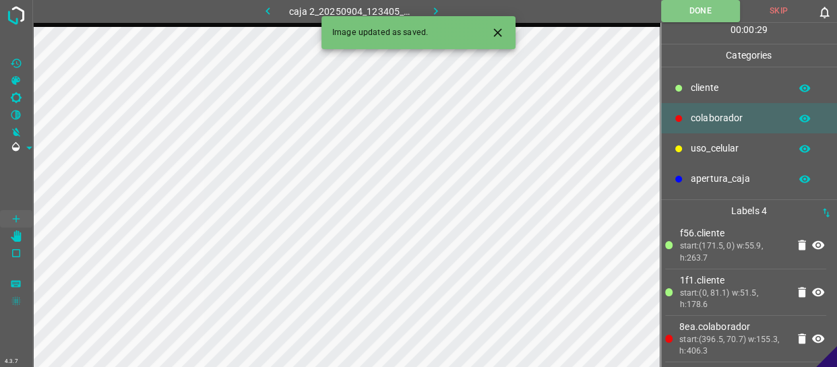
click at [437, 11] on icon "button" at bounding box center [435, 10] width 4 height 7
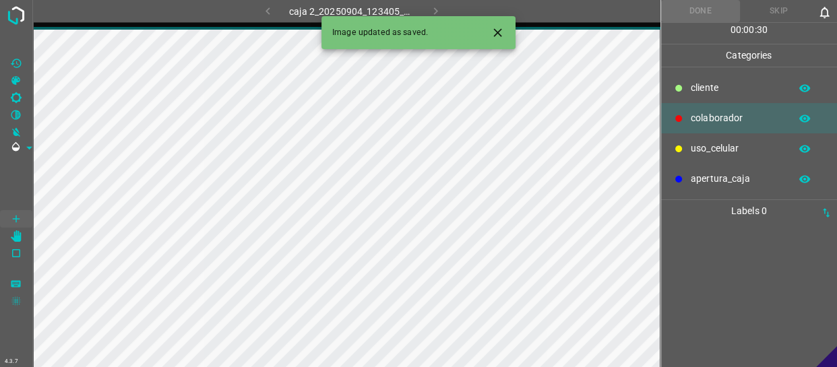
scroll to position [0, 0]
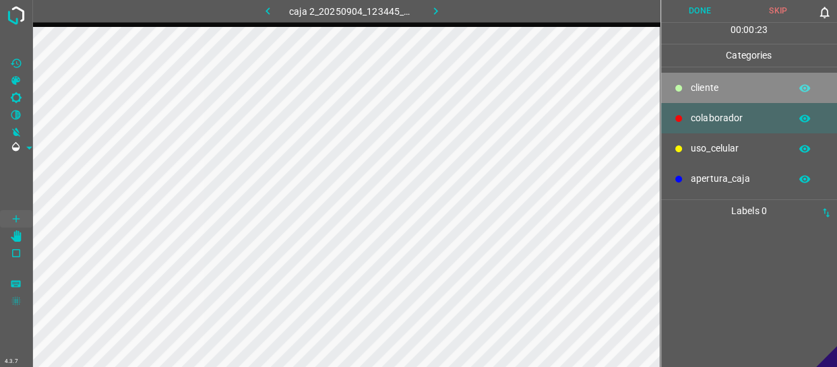
click at [701, 75] on div "cliente" at bounding box center [749, 88] width 177 height 30
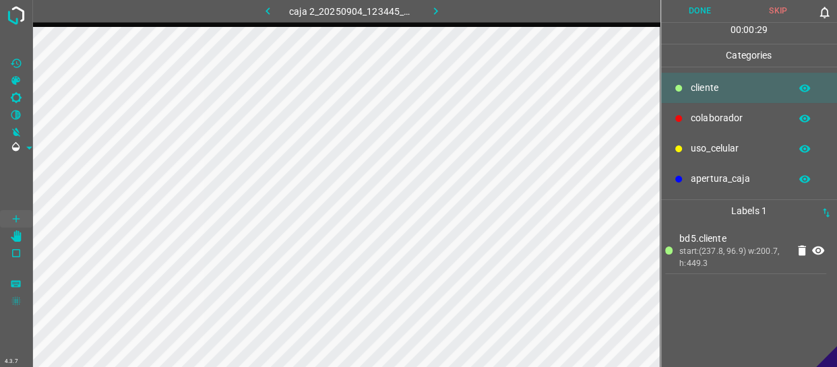
click at [721, 115] on p "colaborador" at bounding box center [737, 118] width 92 height 14
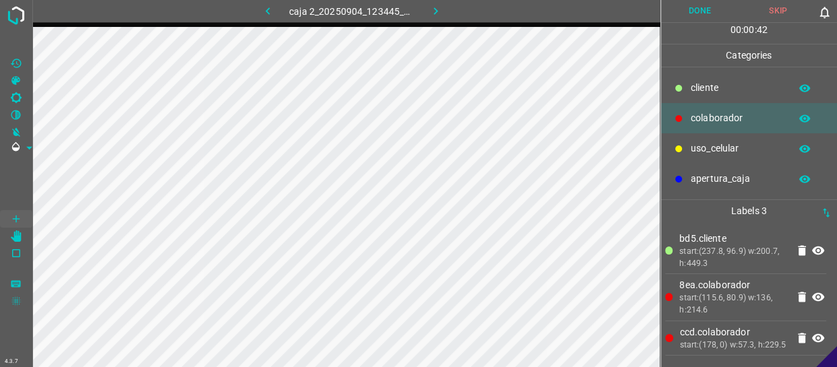
scroll to position [5, 0]
click at [690, 10] on button "Done" at bounding box center [700, 11] width 78 height 22
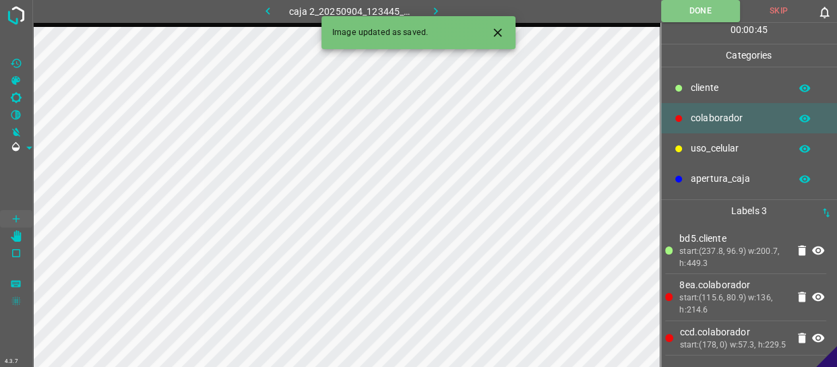
click at [432, 5] on icon "button" at bounding box center [435, 11] width 14 height 14
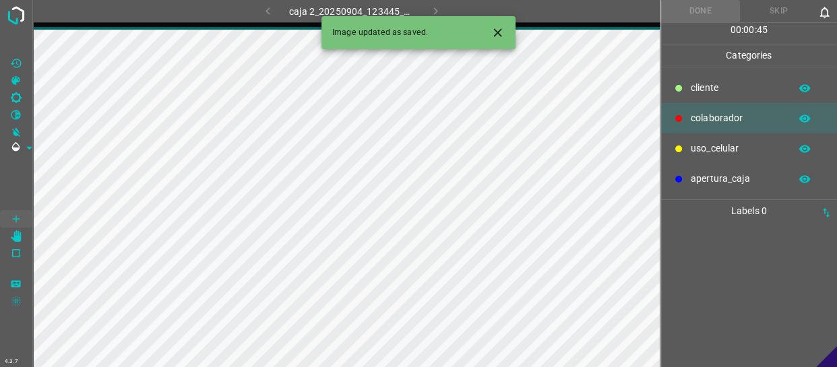
scroll to position [0, 0]
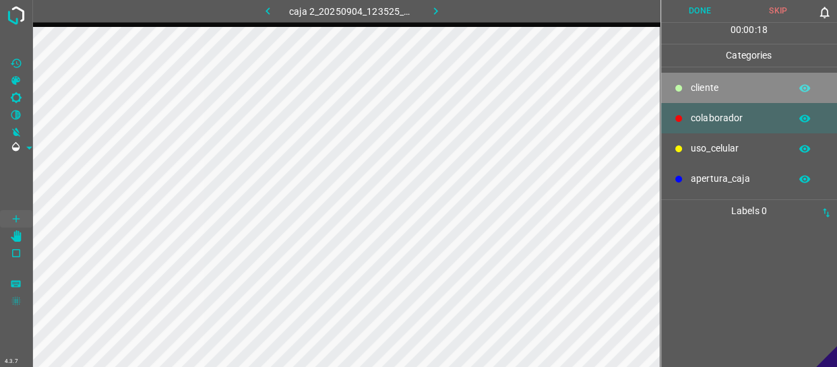
click at [719, 79] on div "cliente" at bounding box center [749, 88] width 177 height 30
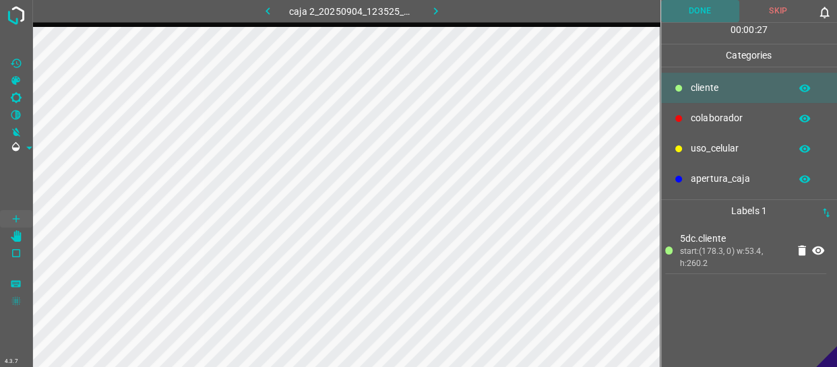
click at [718, 13] on button "Done" at bounding box center [700, 11] width 78 height 22
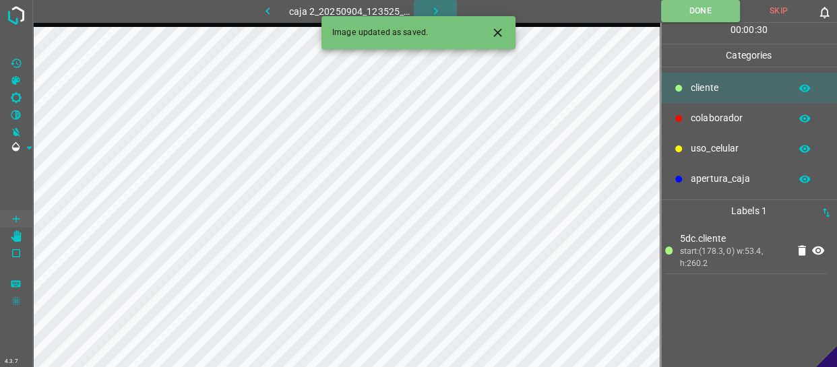
click at [435, 13] on icon "button" at bounding box center [435, 11] width 14 height 14
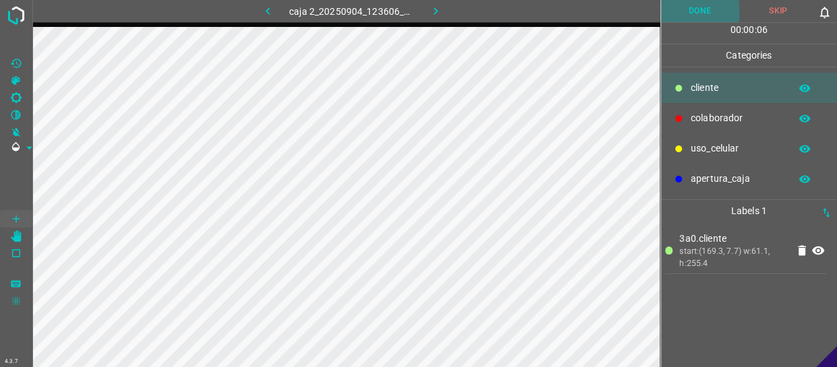
click at [707, 3] on button "Done" at bounding box center [700, 11] width 78 height 22
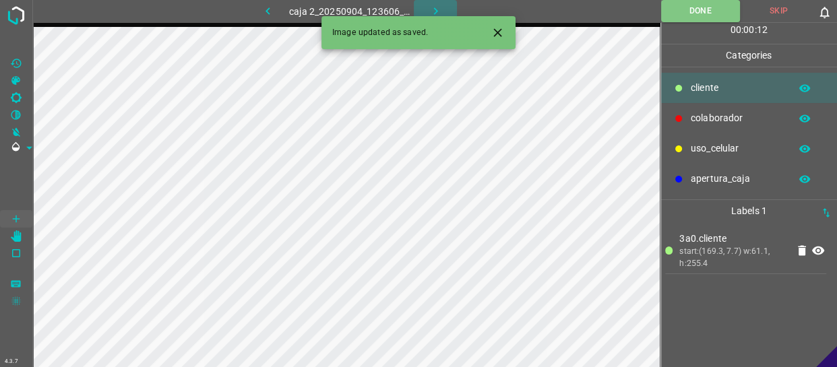
click at [438, 11] on icon "button" at bounding box center [435, 11] width 14 height 14
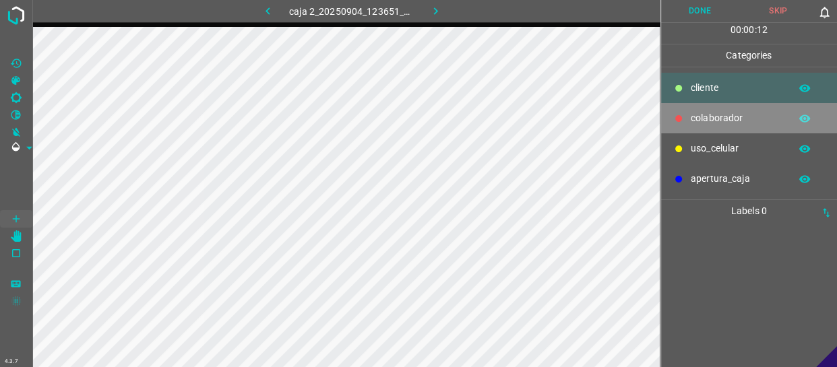
click at [741, 112] on p "colaborador" at bounding box center [737, 118] width 92 height 14
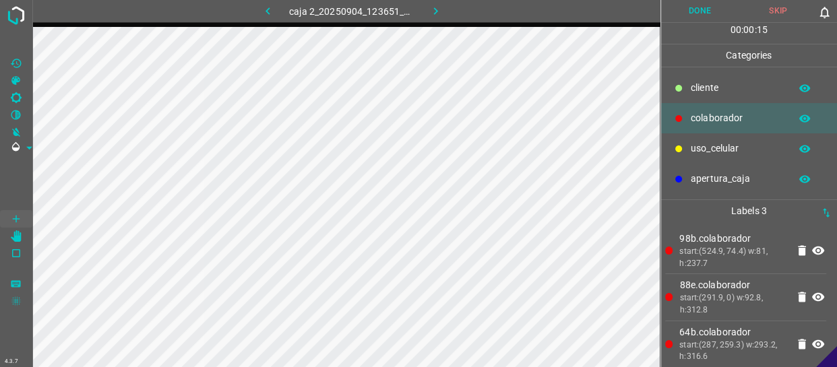
click at [743, 94] on p "cliente" at bounding box center [737, 88] width 92 height 14
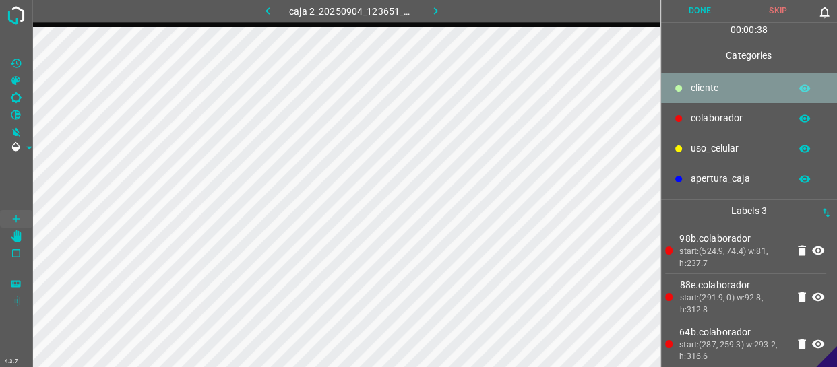
click at [769, 84] on p "cliente" at bounding box center [737, 88] width 92 height 14
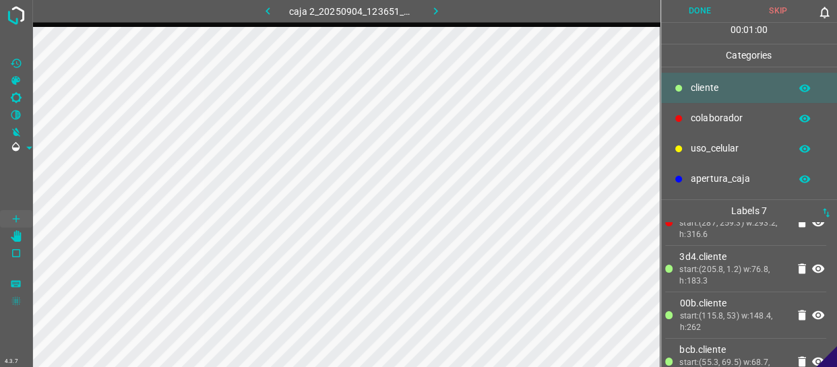
scroll to position [183, 0]
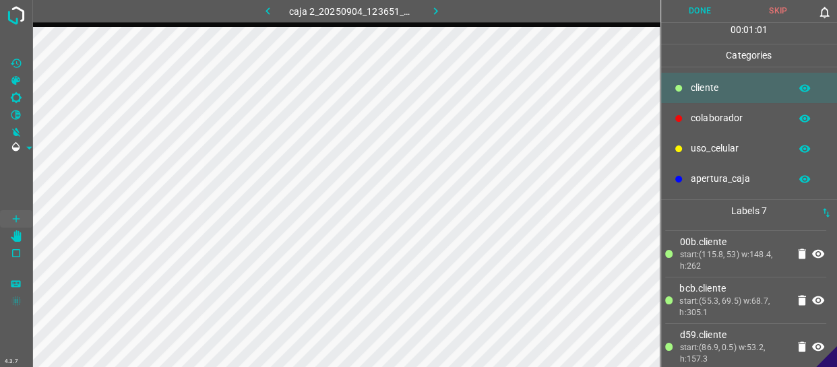
click at [708, 14] on button "Done" at bounding box center [700, 11] width 78 height 22
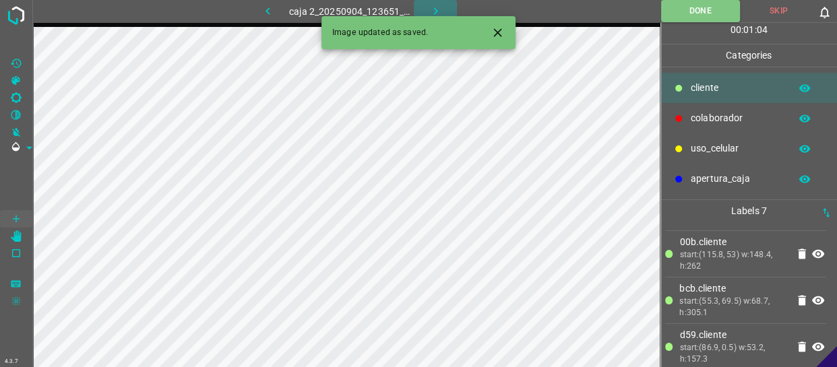
click at [437, 10] on icon "button" at bounding box center [435, 11] width 14 height 14
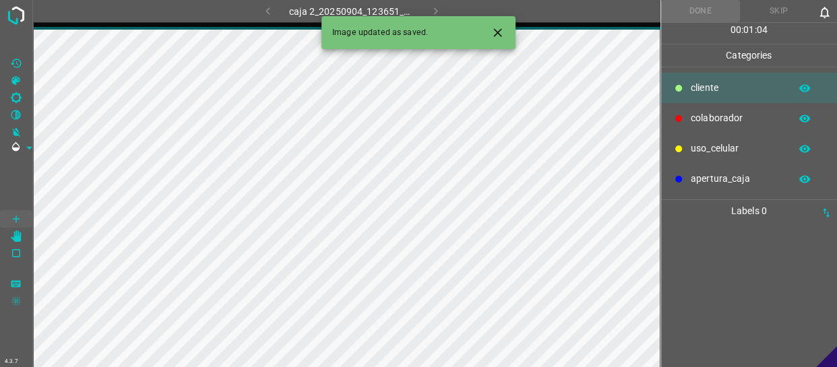
scroll to position [0, 0]
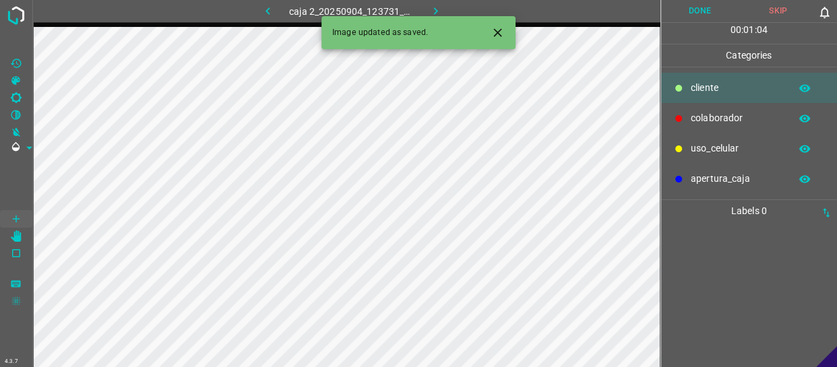
click at [698, 119] on p "colaborador" at bounding box center [737, 118] width 92 height 14
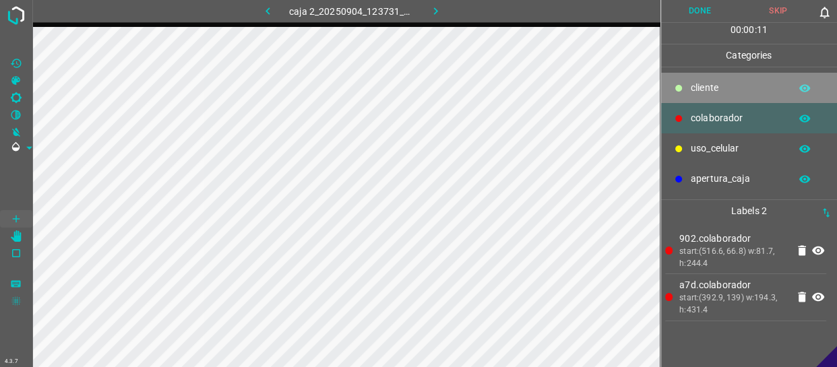
click at [726, 81] on p "cliente" at bounding box center [737, 88] width 92 height 14
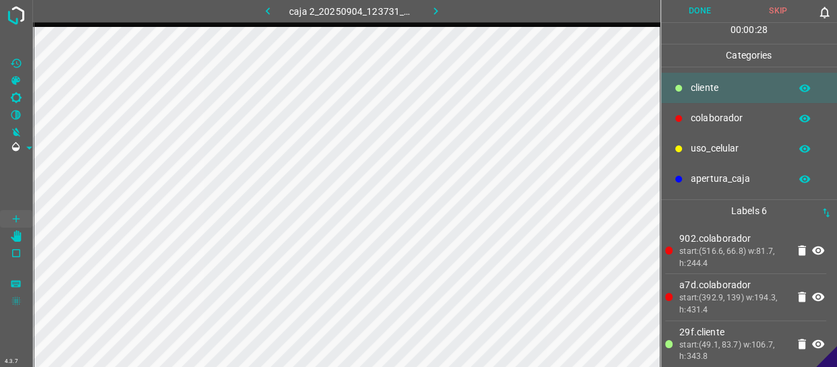
click at [700, 150] on p "uso_celular" at bounding box center [737, 148] width 92 height 14
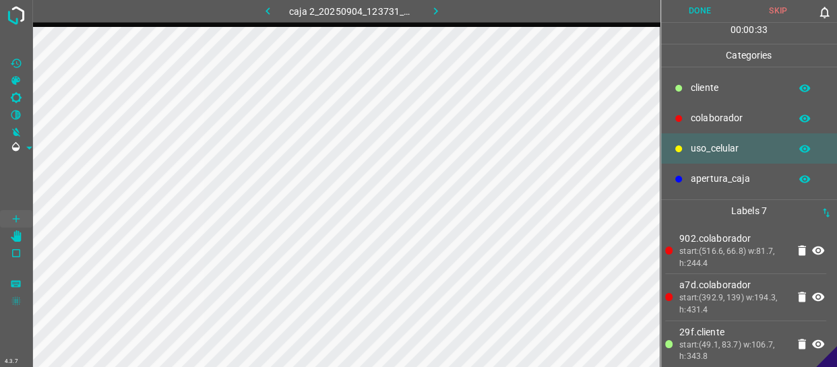
click at [713, 9] on button "Done" at bounding box center [700, 11] width 78 height 22
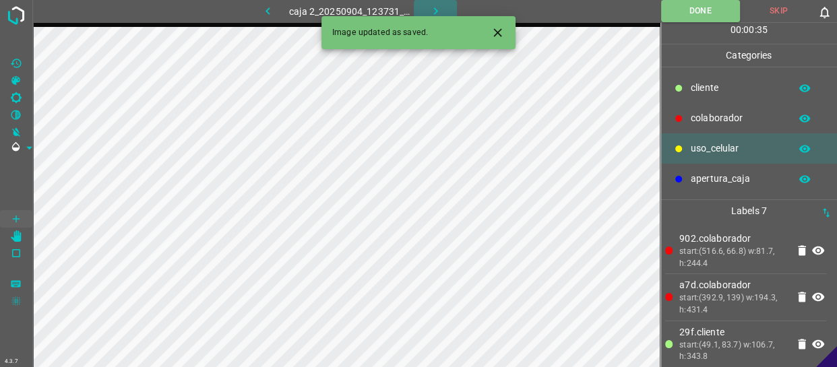
click at [432, 7] on icon "button" at bounding box center [435, 11] width 14 height 14
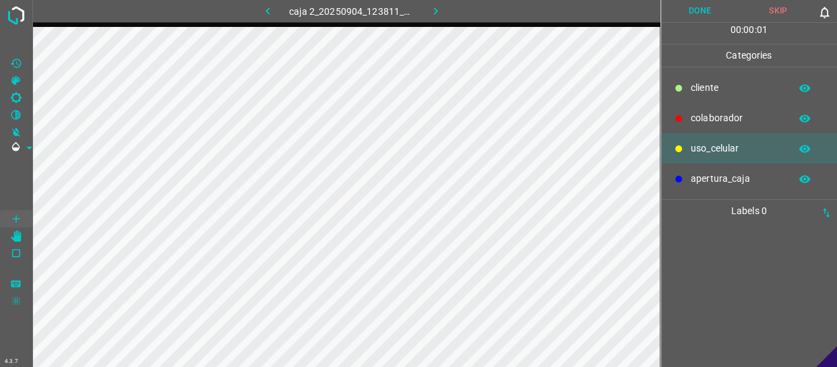
click at [728, 92] on p "cliente" at bounding box center [737, 88] width 92 height 14
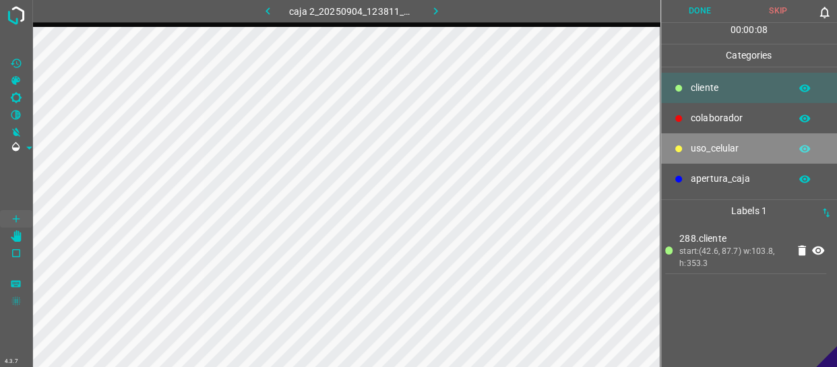
drag, startPoint x: 705, startPoint y: 154, endPoint x: 673, endPoint y: 160, distance: 32.2
click at [701, 154] on p "uso_celular" at bounding box center [737, 148] width 92 height 14
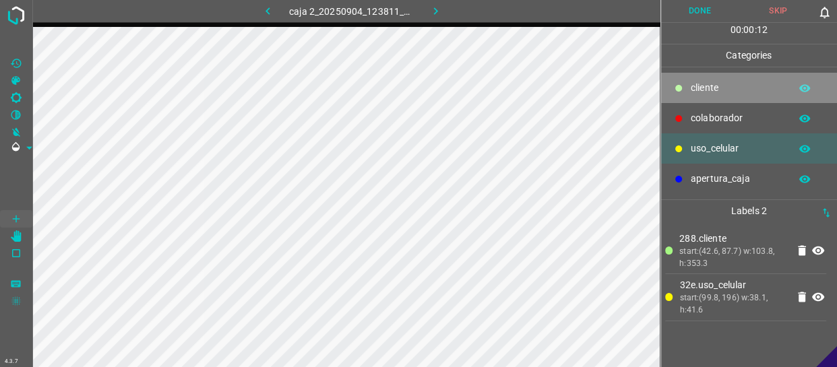
click at [726, 88] on p "cliente" at bounding box center [737, 88] width 92 height 14
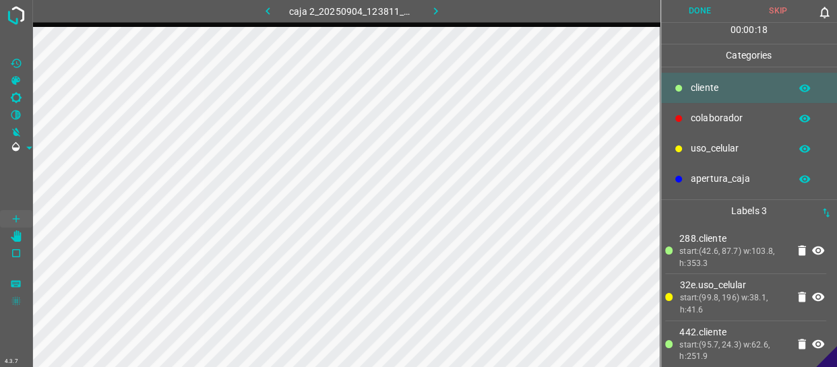
drag, startPoint x: 704, startPoint y: 154, endPoint x: 673, endPoint y: 154, distance: 31.0
click at [701, 154] on p "uso_celular" at bounding box center [737, 148] width 92 height 14
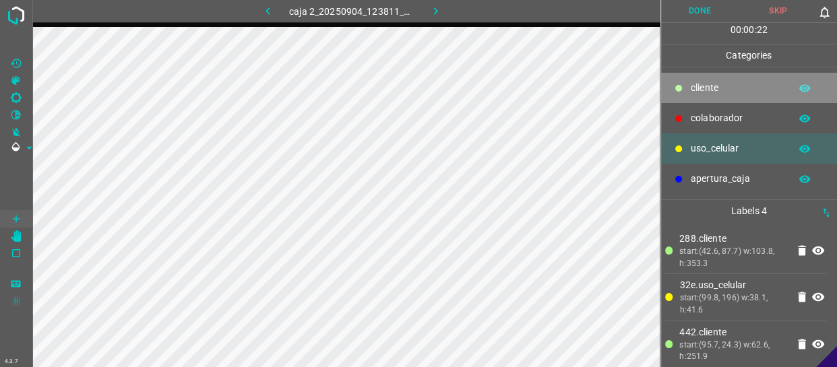
drag, startPoint x: 693, startPoint y: 89, endPoint x: 686, endPoint y: 93, distance: 7.9
click at [689, 89] on div "cliente" at bounding box center [749, 88] width 177 height 30
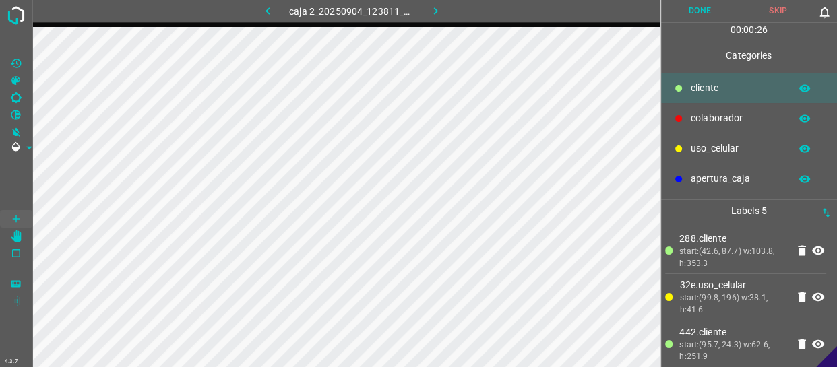
click at [711, 142] on p "uso_celular" at bounding box center [737, 148] width 92 height 14
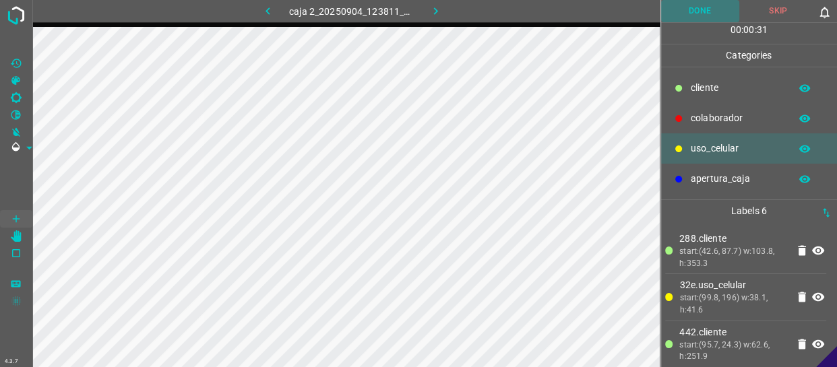
click at [695, 5] on button "Done" at bounding box center [700, 11] width 78 height 22
drag, startPoint x: 695, startPoint y: 5, endPoint x: 715, endPoint y: 137, distance: 132.9
click at [695, 5] on button "Done" at bounding box center [700, 11] width 78 height 22
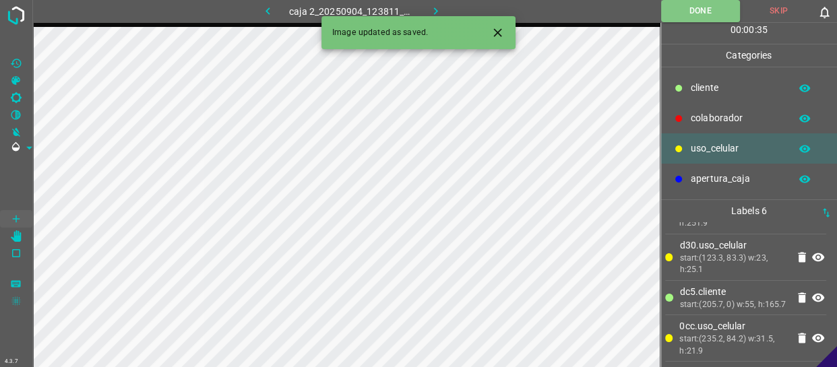
scroll to position [144, 0]
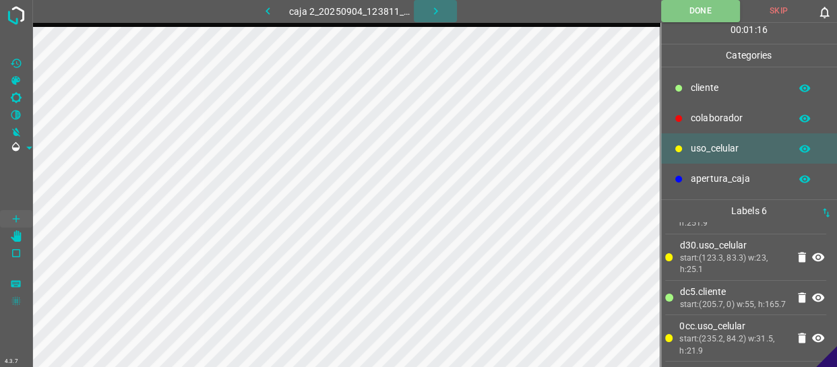
click at [437, 2] on button "button" at bounding box center [435, 11] width 43 height 22
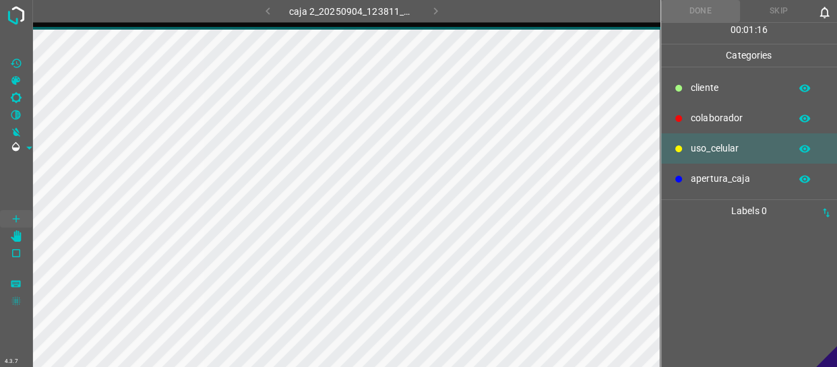
scroll to position [0, 0]
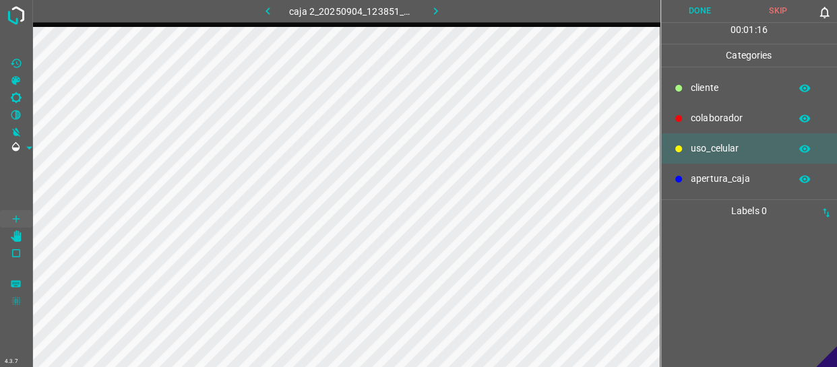
drag, startPoint x: 694, startPoint y: 106, endPoint x: 667, endPoint y: 107, distance: 27.0
click at [686, 107] on div "colaborador" at bounding box center [749, 118] width 177 height 30
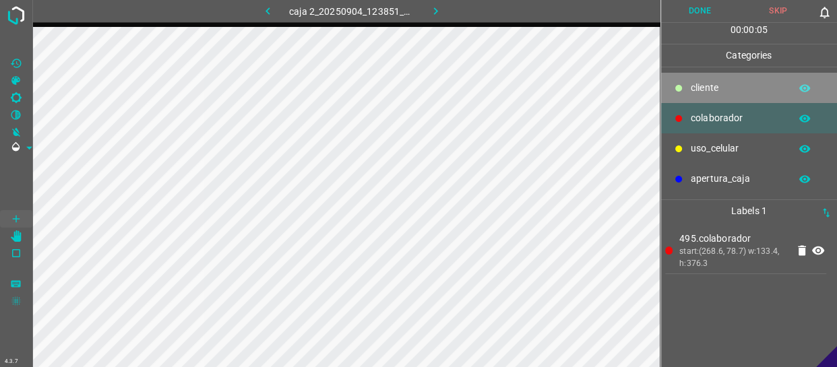
drag, startPoint x: 686, startPoint y: 85, endPoint x: 673, endPoint y: 84, distance: 13.5
click at [686, 83] on div "cliente" at bounding box center [749, 88] width 177 height 30
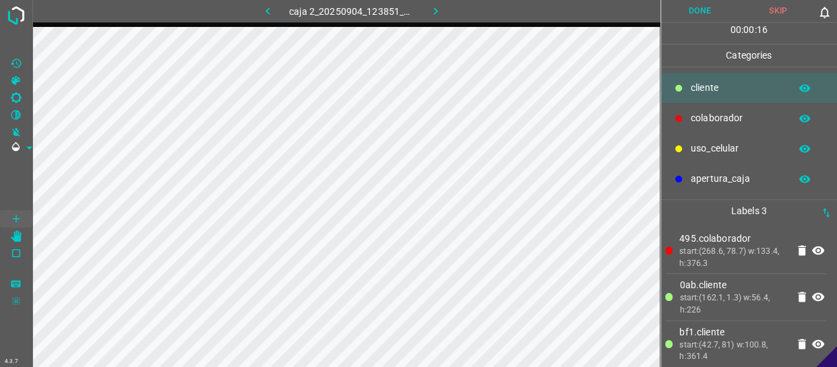
click at [703, 6] on button "Done" at bounding box center [700, 11] width 78 height 22
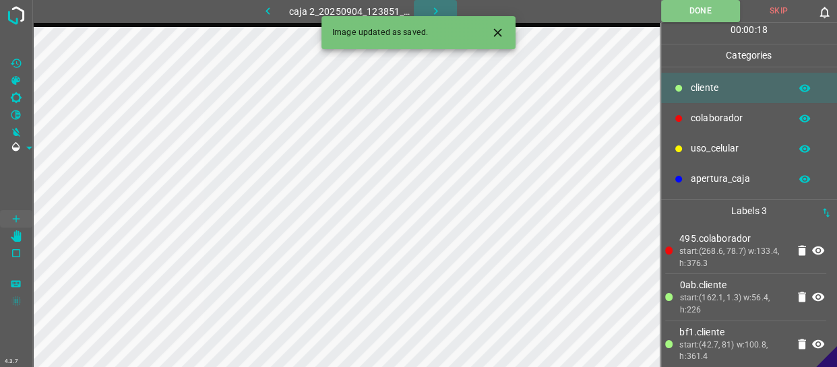
click at [445, 11] on button "button" at bounding box center [435, 11] width 43 height 22
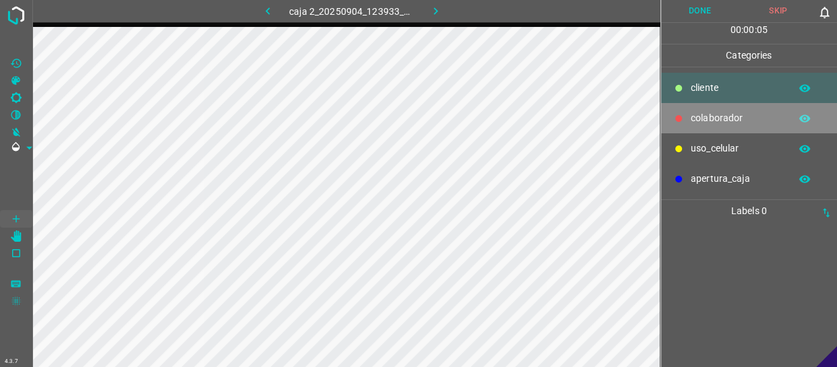
click at [728, 116] on p "colaborador" at bounding box center [737, 118] width 92 height 14
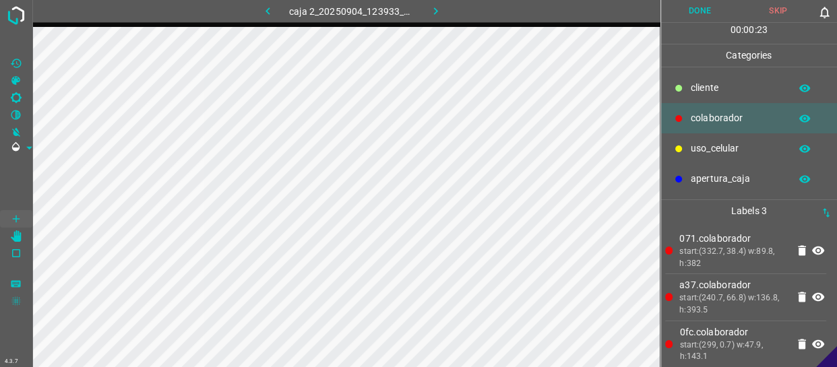
click at [672, 88] on div at bounding box center [678, 88] width 13 height 13
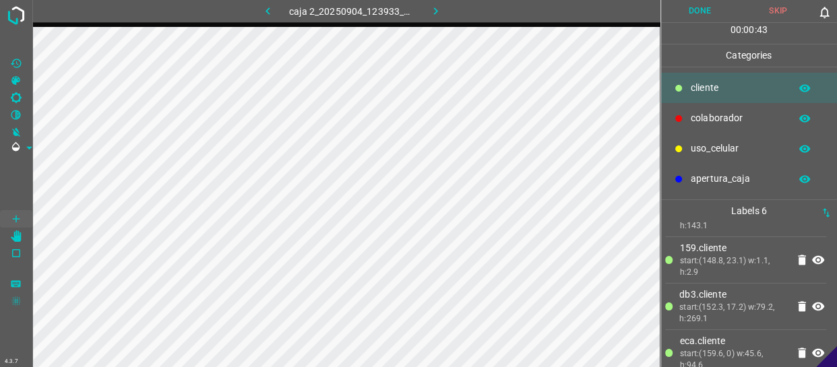
scroll to position [144, 0]
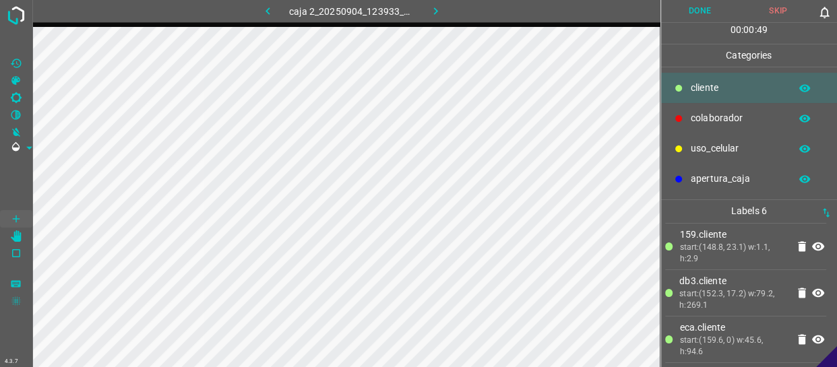
click at [798, 290] on icon at bounding box center [802, 293] width 8 height 10
click at [798, 335] on icon at bounding box center [802, 338] width 8 height 10
click at [798, 337] on icon at bounding box center [802, 338] width 8 height 10
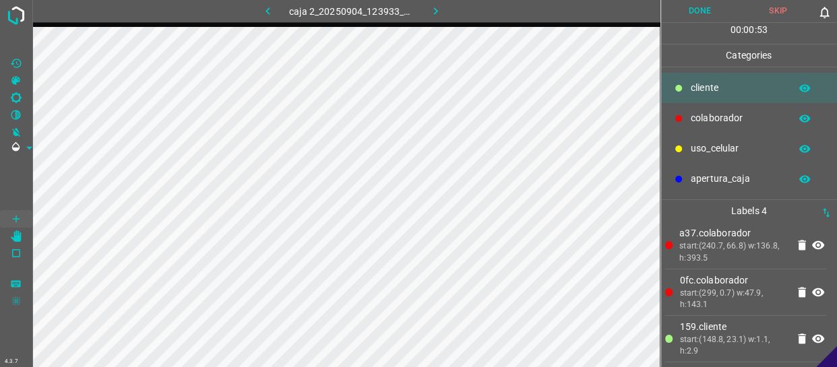
scroll to position [5, 0]
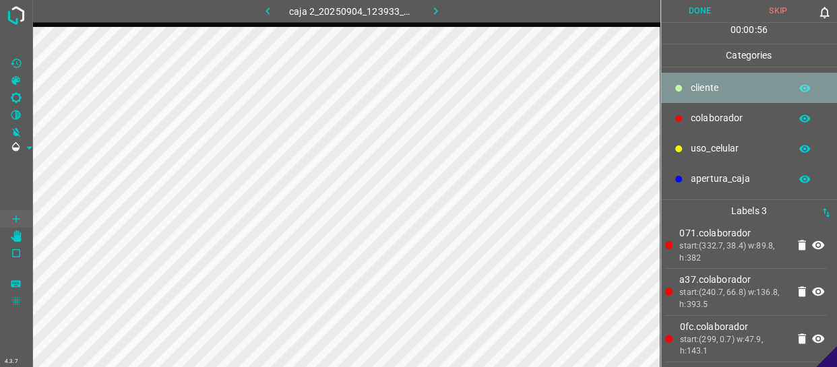
click at [692, 92] on p "cliente" at bounding box center [737, 88] width 92 height 14
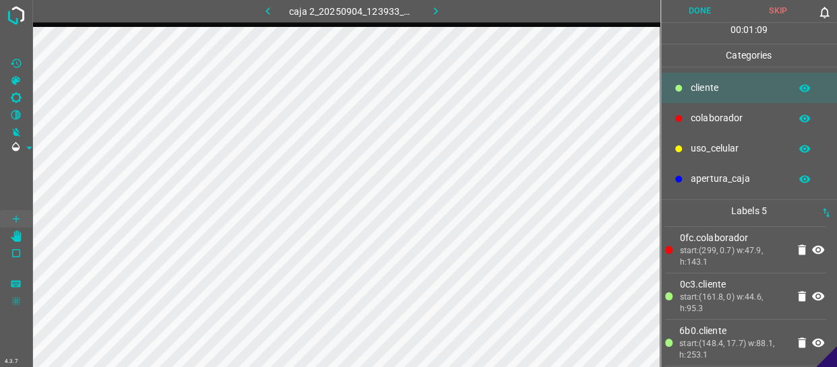
scroll to position [98, 0]
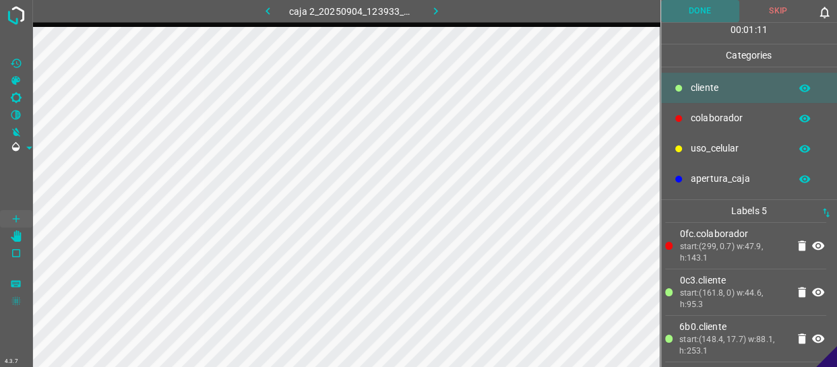
click at [695, 15] on button "Done" at bounding box center [700, 11] width 78 height 22
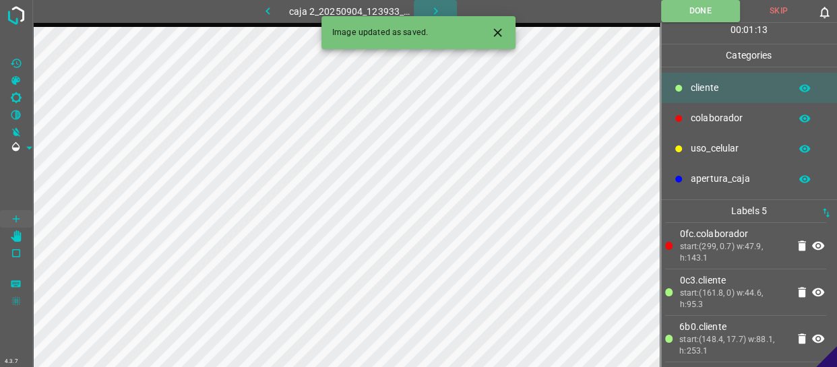
click at [439, 9] on icon "button" at bounding box center [435, 11] width 14 height 14
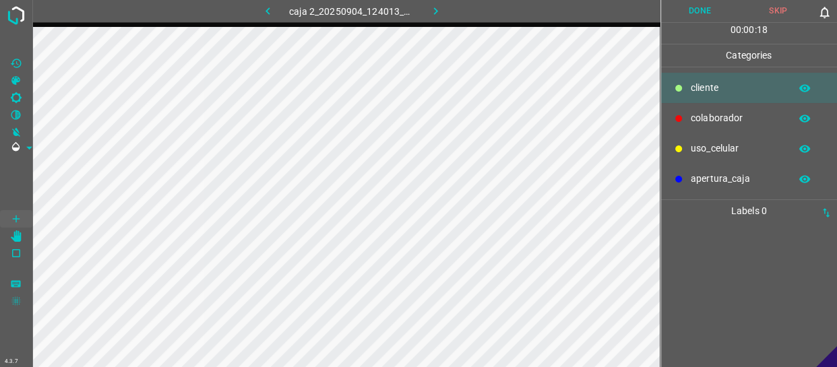
click at [719, 118] on p "colaborador" at bounding box center [737, 118] width 92 height 14
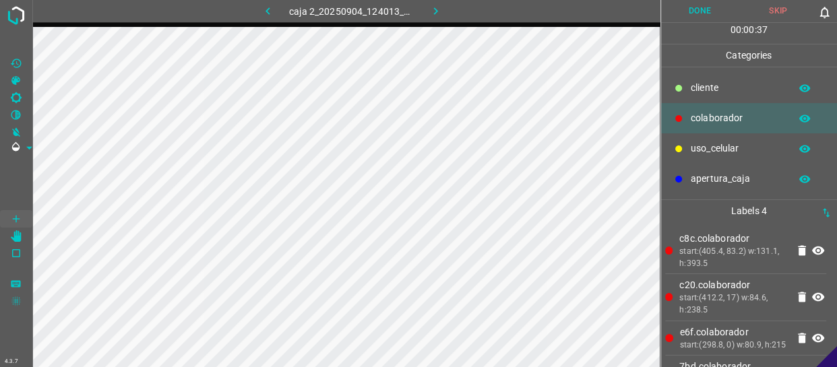
drag, startPoint x: 707, startPoint y: 91, endPoint x: 681, endPoint y: 94, distance: 25.7
click at [703, 94] on p "cliente" at bounding box center [737, 88] width 92 height 14
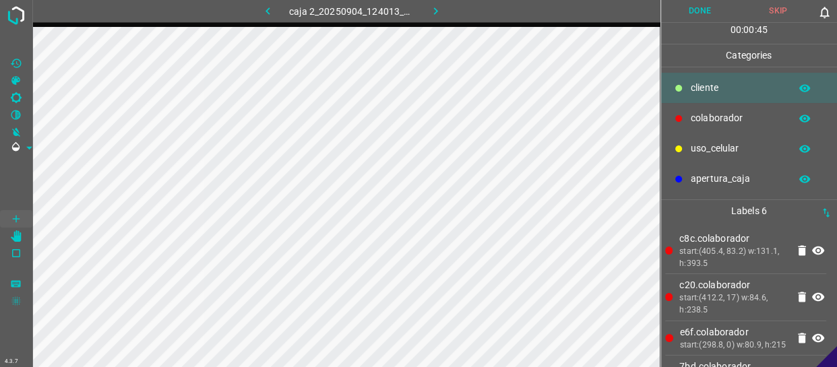
click at [698, 15] on button "Done" at bounding box center [700, 11] width 78 height 22
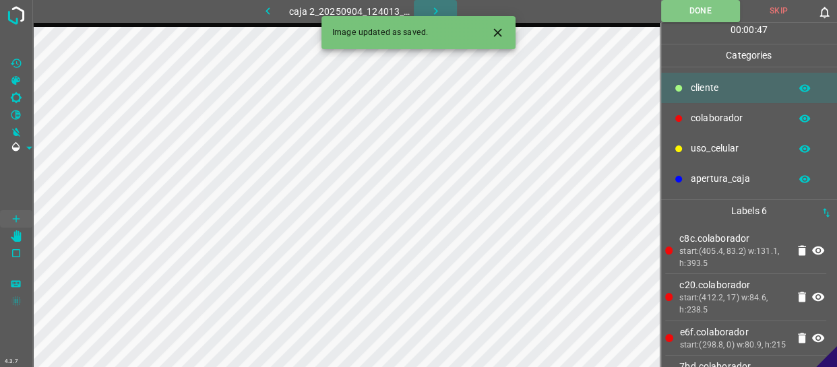
click at [430, 9] on icon "button" at bounding box center [435, 11] width 14 height 14
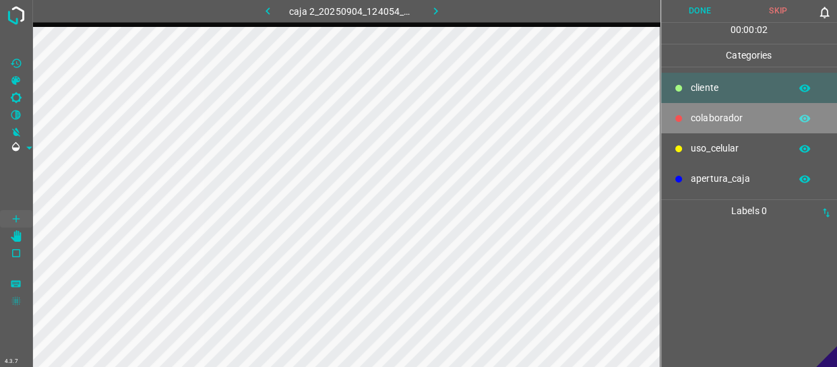
drag, startPoint x: 733, startPoint y: 121, endPoint x: 711, endPoint y: 125, distance: 22.7
click at [731, 121] on p "colaborador" at bounding box center [737, 118] width 92 height 14
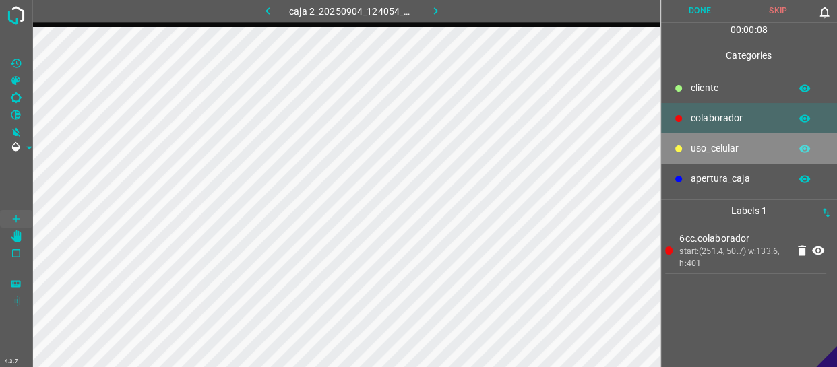
drag, startPoint x: 758, startPoint y: 154, endPoint x: 688, endPoint y: 141, distance: 70.6
click at [755, 154] on p "uso_celular" at bounding box center [737, 148] width 92 height 14
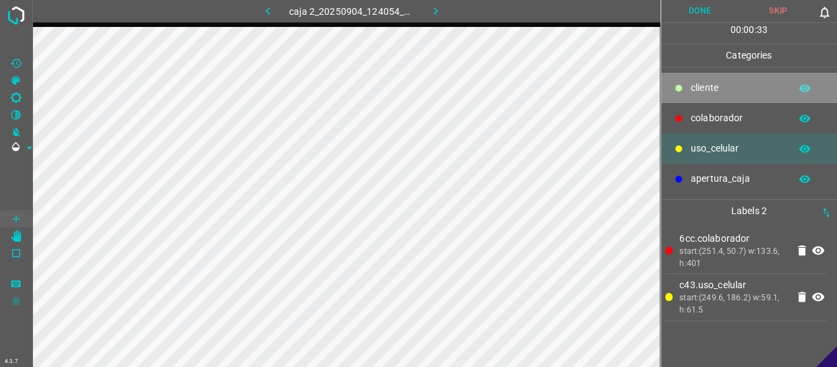
click at [748, 94] on p "cliente" at bounding box center [737, 88] width 92 height 14
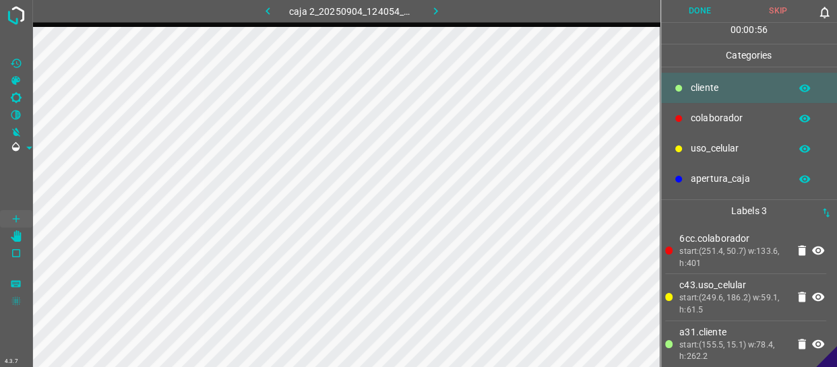
click at [707, 14] on button "Done" at bounding box center [700, 11] width 78 height 22
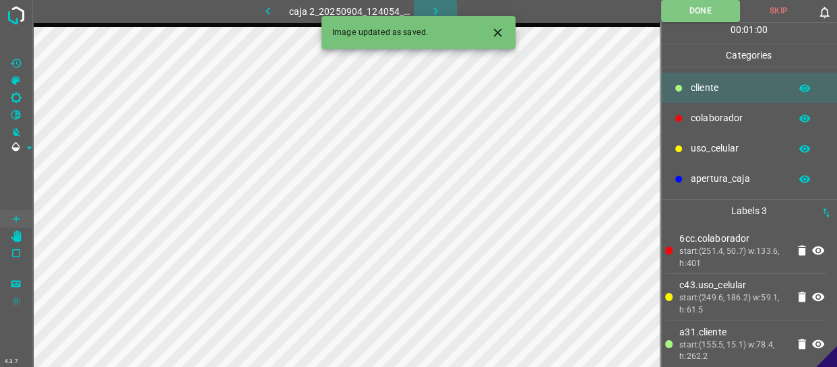
click at [437, 11] on icon "button" at bounding box center [435, 11] width 14 height 14
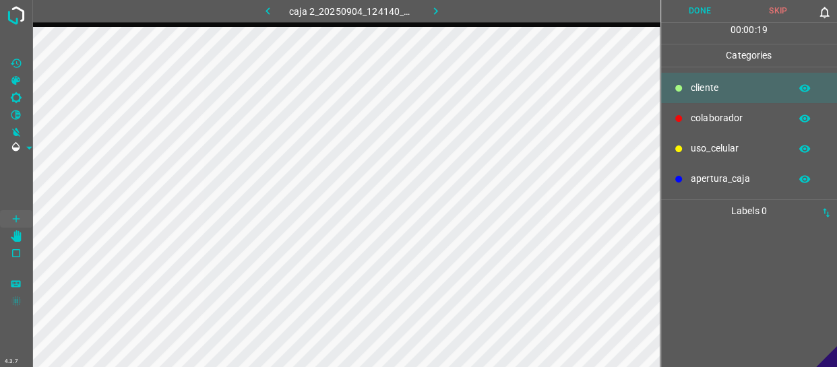
drag, startPoint x: 734, startPoint y: 121, endPoint x: 691, endPoint y: 135, distance: 45.4
click at [732, 121] on p "colaborador" at bounding box center [737, 118] width 92 height 14
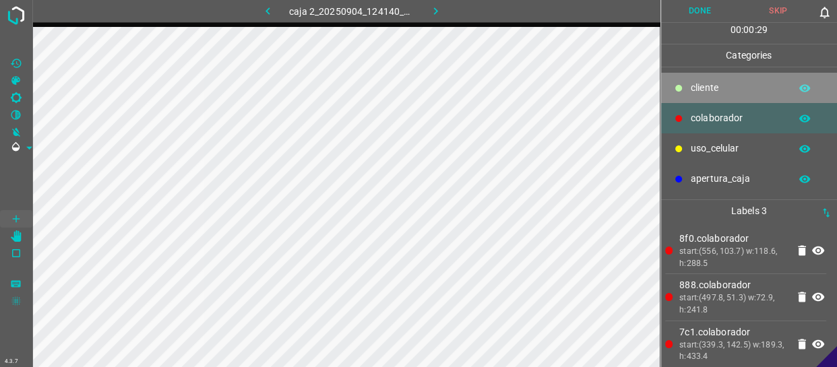
click at [728, 85] on p "cliente" at bounding box center [737, 88] width 92 height 14
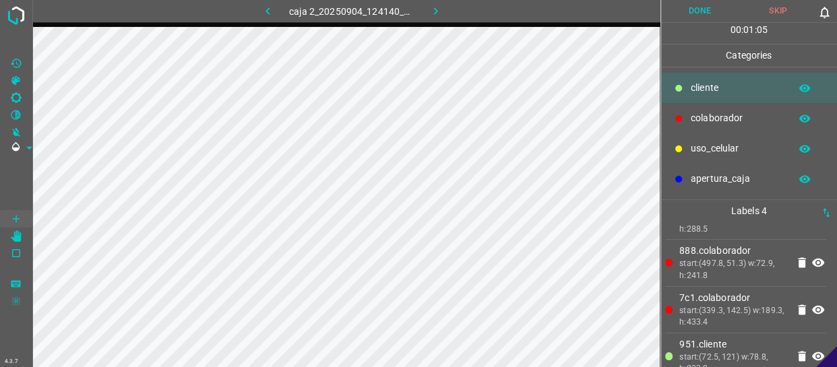
scroll to position [52, 0]
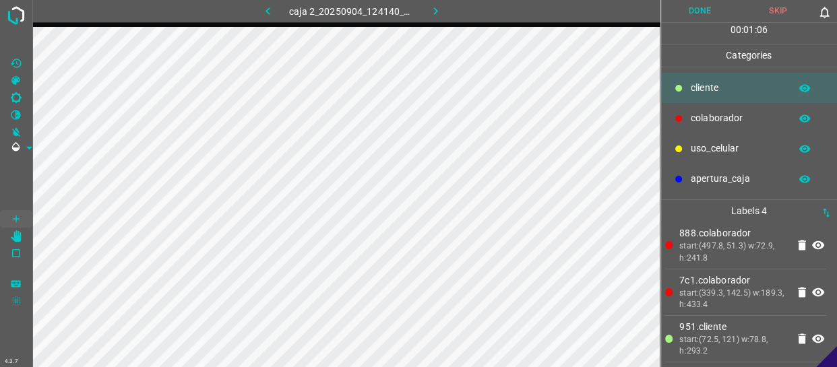
click at [702, 8] on button "Done" at bounding box center [700, 11] width 78 height 22
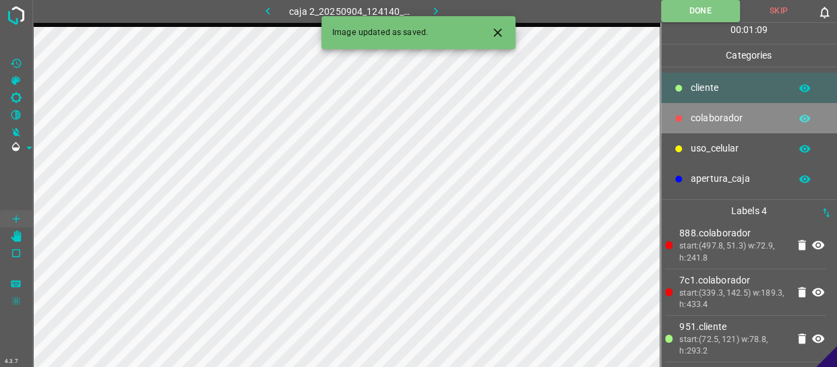
click at [713, 124] on p "colaborador" at bounding box center [737, 118] width 92 height 14
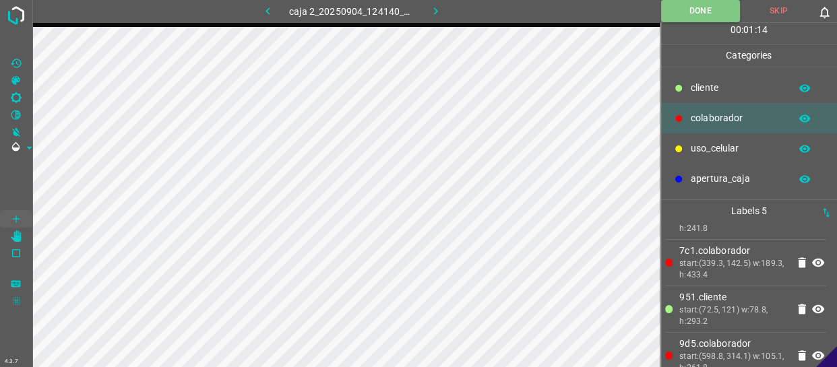
scroll to position [98, 0]
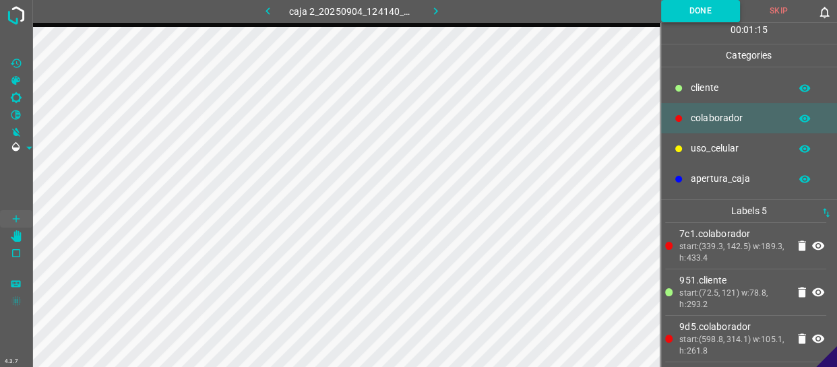
click at [707, 13] on button "Done" at bounding box center [700, 11] width 79 height 22
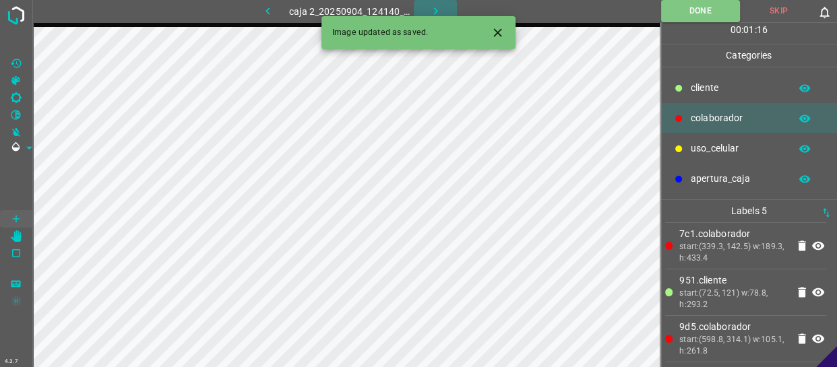
click at [428, 7] on icon "button" at bounding box center [435, 11] width 14 height 14
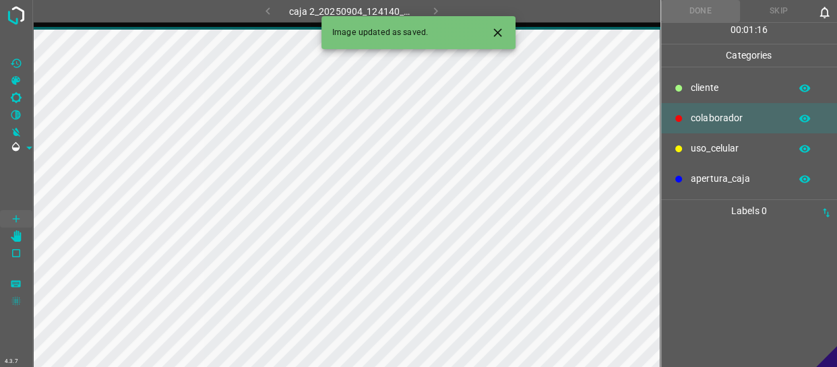
scroll to position [0, 0]
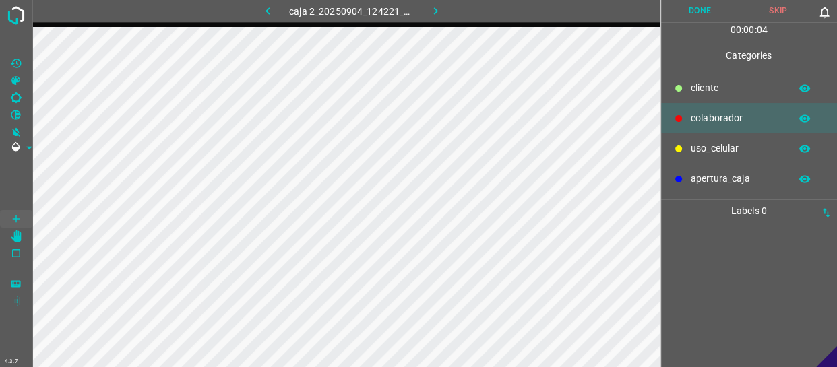
click at [736, 121] on p "colaborador" at bounding box center [737, 118] width 92 height 14
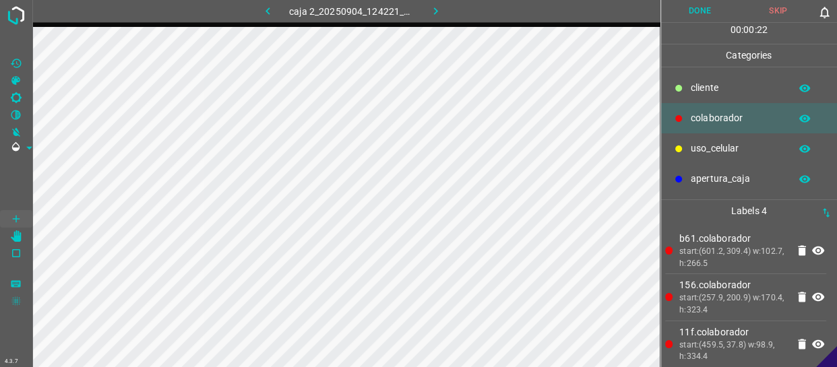
click at [707, 71] on ul "cliente colaborador uso_celular apertura_caja" at bounding box center [749, 133] width 177 height 132
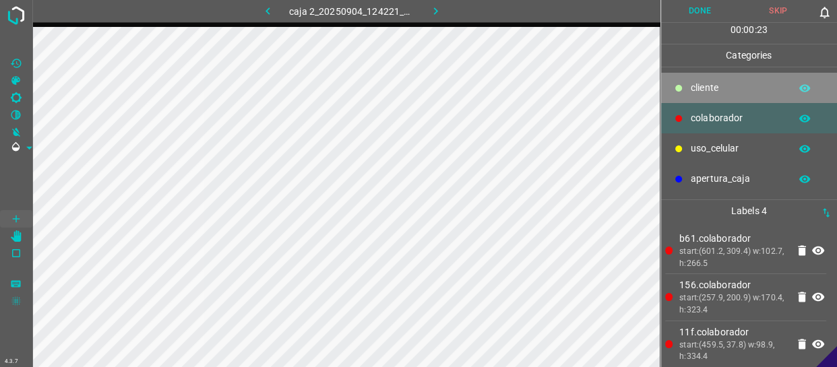
click at [706, 80] on div "cliente" at bounding box center [749, 88] width 177 height 30
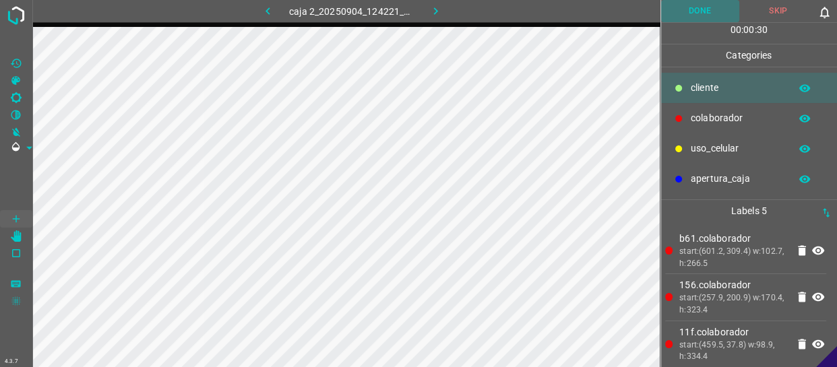
click at [714, 9] on button "Done" at bounding box center [700, 11] width 78 height 22
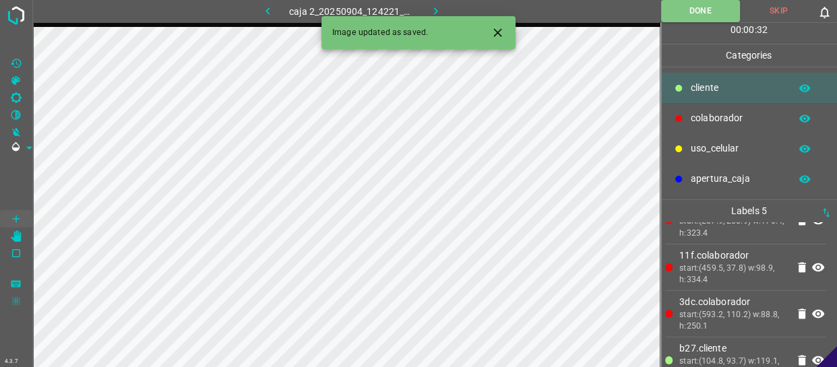
scroll to position [98, 0]
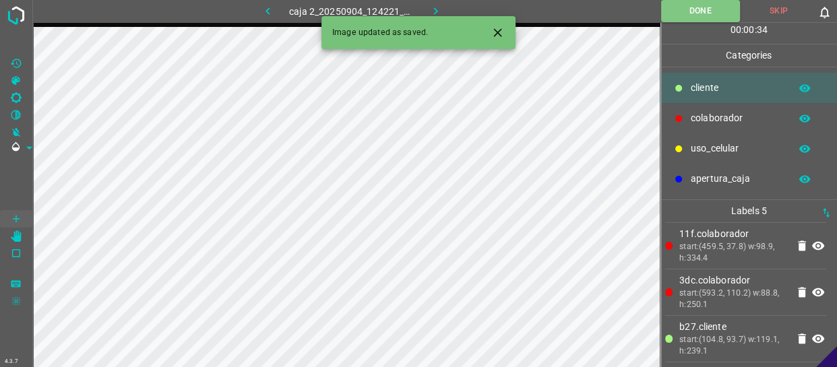
click at [430, 7] on icon "button" at bounding box center [435, 11] width 14 height 14
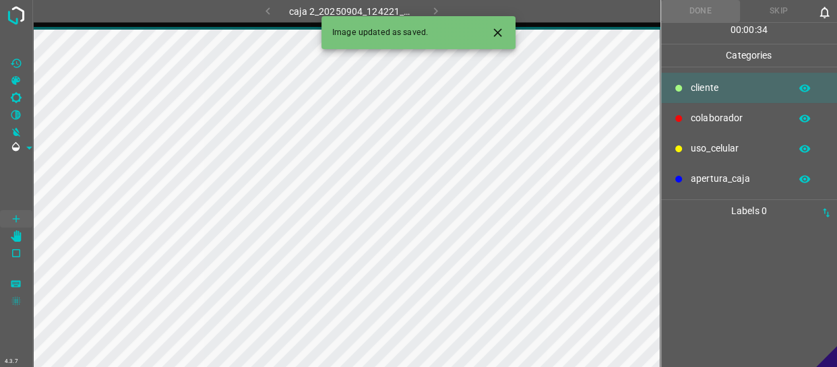
scroll to position [0, 0]
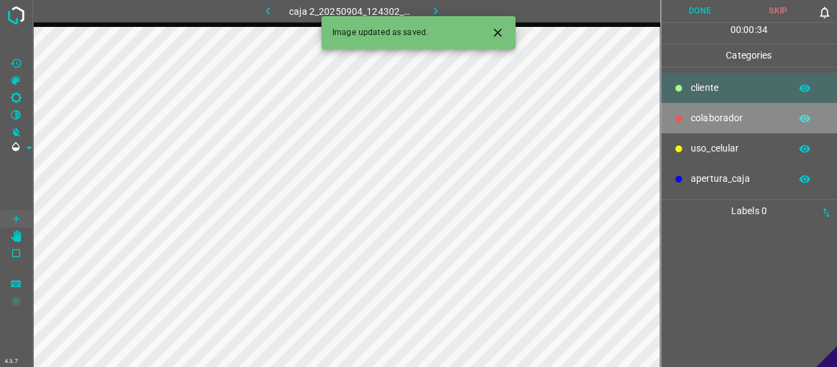
click at [739, 104] on div "colaborador" at bounding box center [749, 118] width 177 height 30
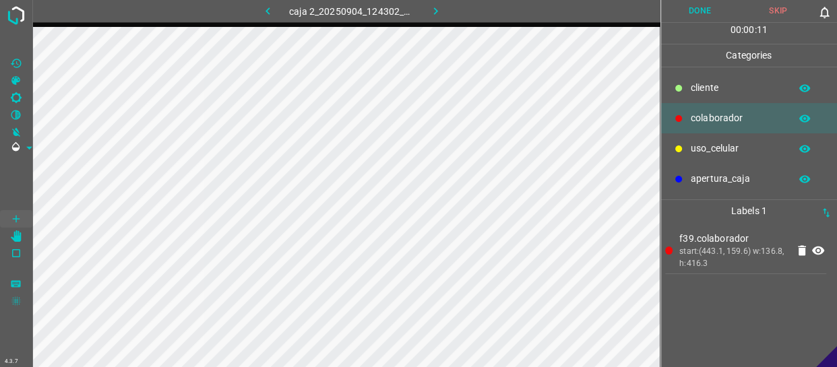
click at [721, 10] on button "Done" at bounding box center [700, 11] width 78 height 22
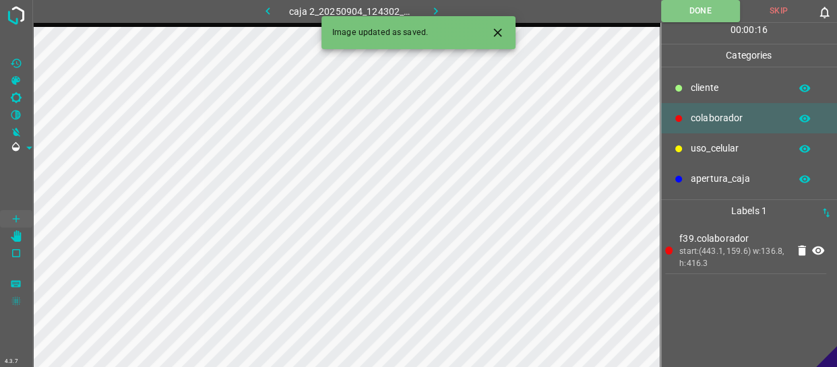
click at [437, 11] on icon "button" at bounding box center [435, 10] width 4 height 7
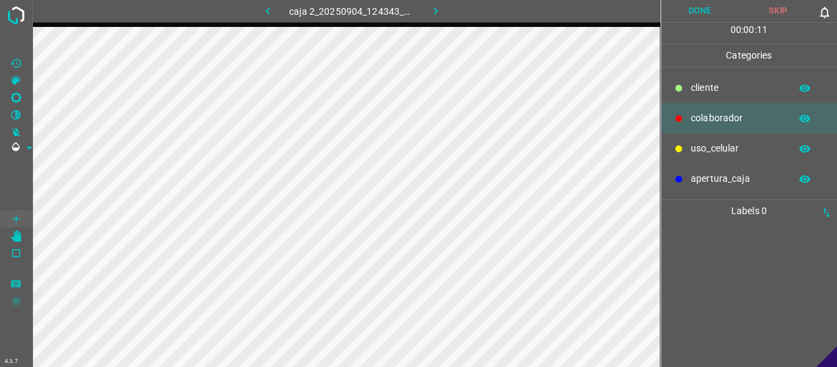
click at [781, 5] on button "Skip" at bounding box center [778, 11] width 78 height 22
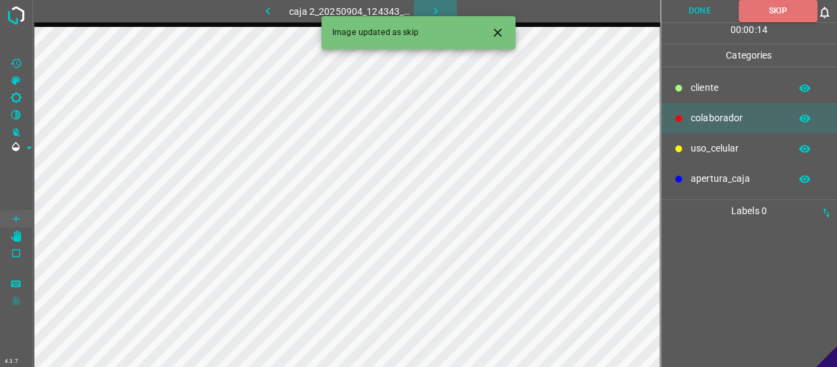
click at [435, 8] on icon "button" at bounding box center [435, 11] width 14 height 14
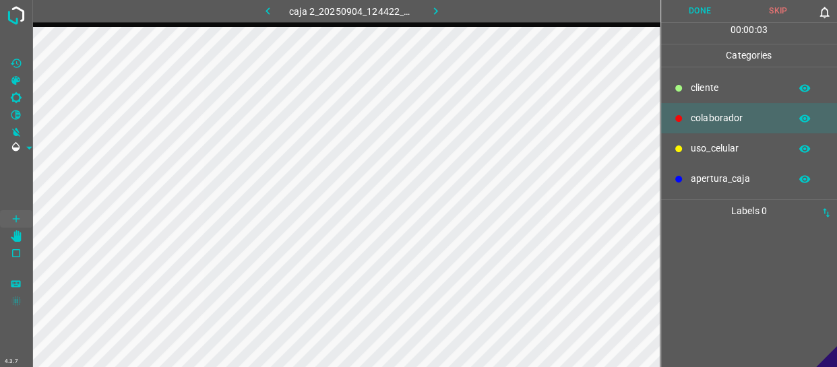
click at [735, 108] on div "colaborador" at bounding box center [749, 118] width 177 height 30
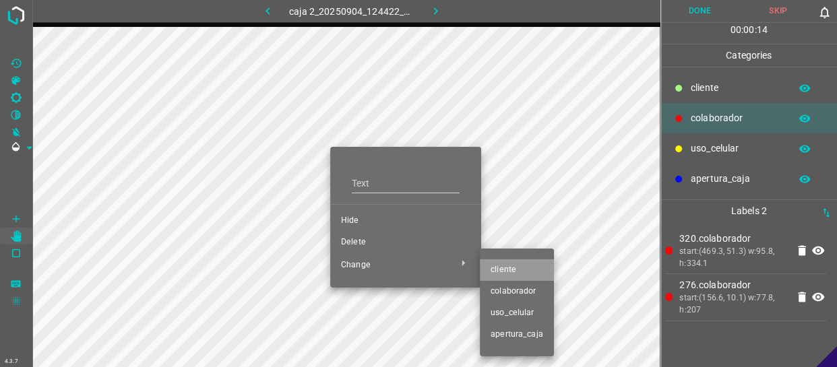
click at [515, 276] on li "cliente" at bounding box center [517, 270] width 74 height 22
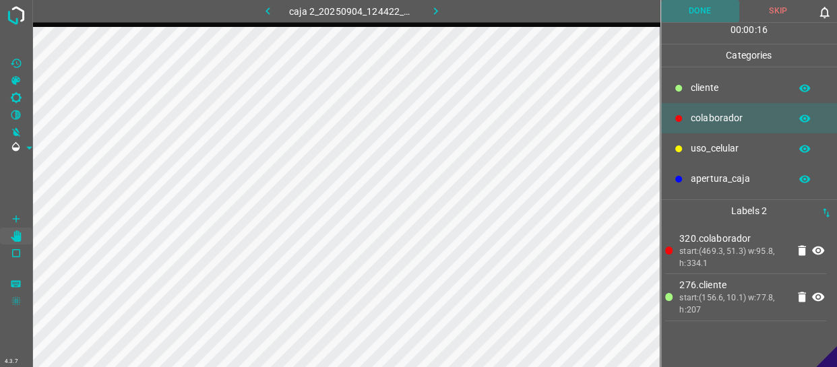
click at [701, 15] on button "Done" at bounding box center [700, 11] width 78 height 22
click at [440, 13] on icon "button" at bounding box center [435, 11] width 14 height 14
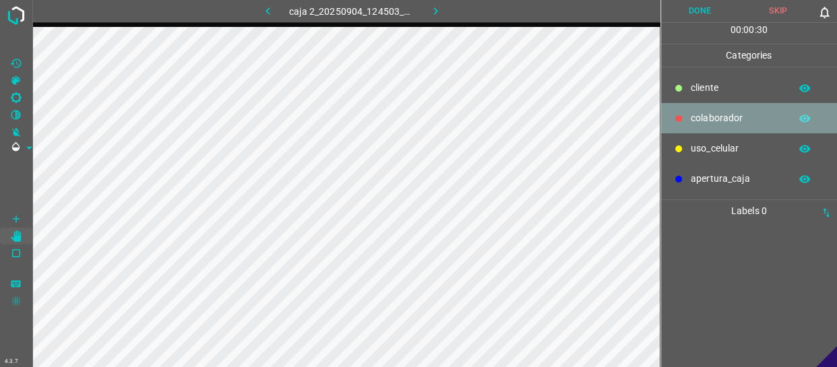
click at [761, 120] on p "colaborador" at bounding box center [737, 118] width 92 height 14
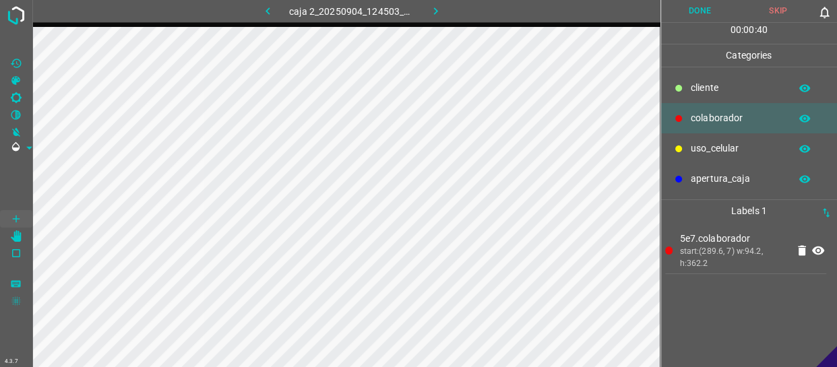
click at [716, 88] on p "cliente" at bounding box center [737, 88] width 92 height 14
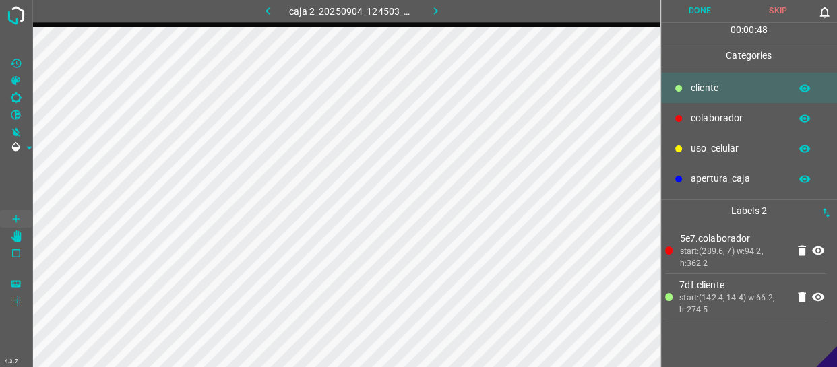
click at [708, 8] on button "Done" at bounding box center [700, 11] width 78 height 22
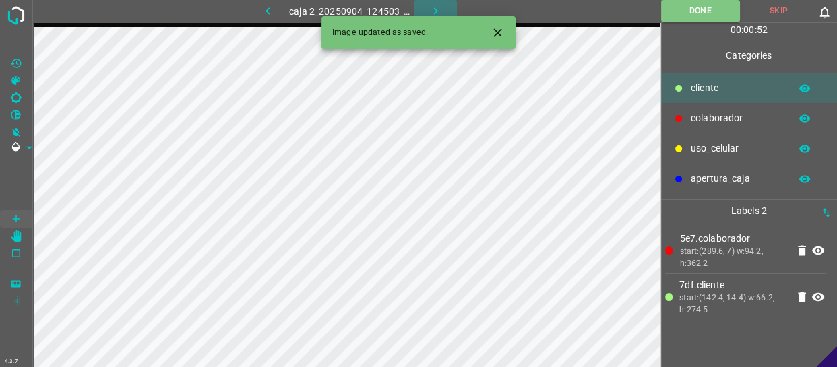
click at [435, 11] on icon "button" at bounding box center [435, 11] width 14 height 14
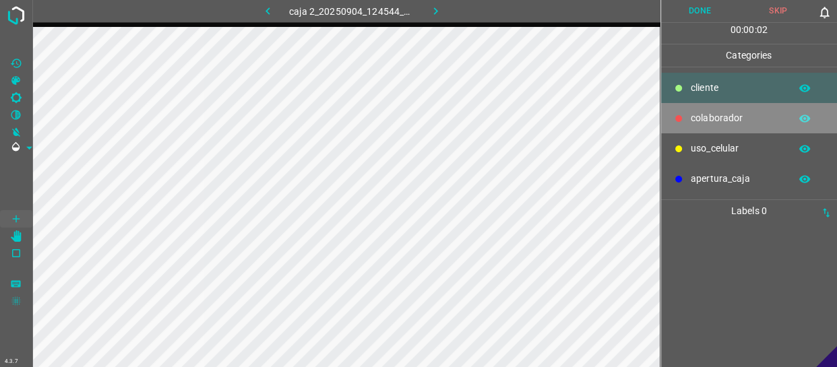
drag, startPoint x: 741, startPoint y: 121, endPoint x: 677, endPoint y: 127, distance: 64.3
click at [740, 121] on p "colaborador" at bounding box center [737, 118] width 92 height 14
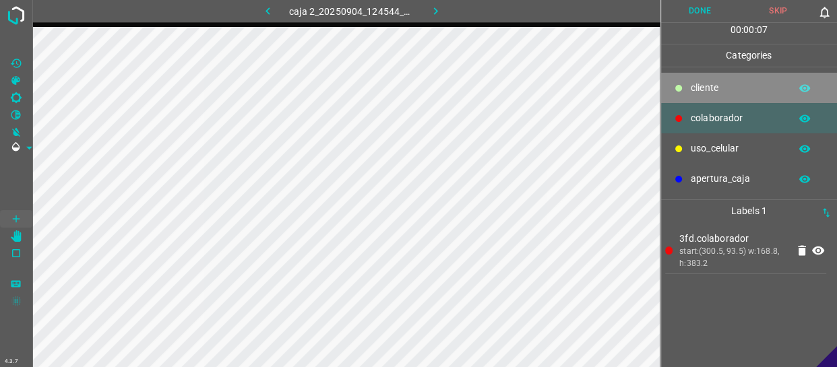
click at [713, 90] on p "cliente" at bounding box center [737, 88] width 92 height 14
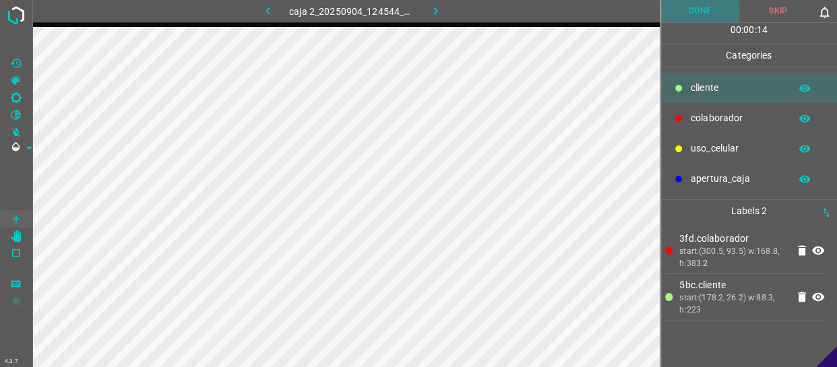
click at [715, 11] on button "Done" at bounding box center [700, 11] width 78 height 22
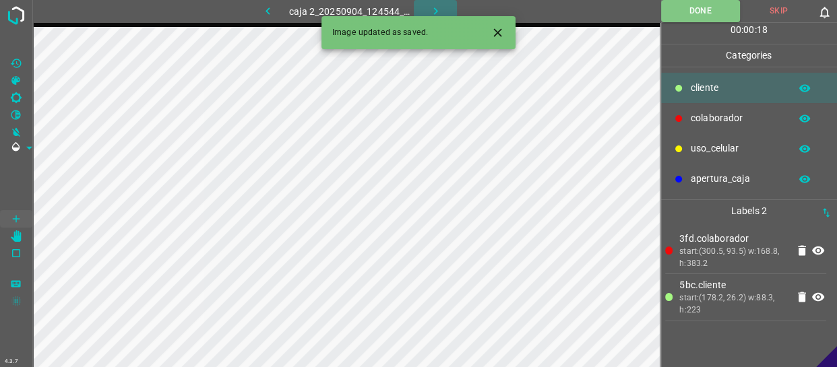
click at [431, 9] on icon "button" at bounding box center [435, 11] width 14 height 14
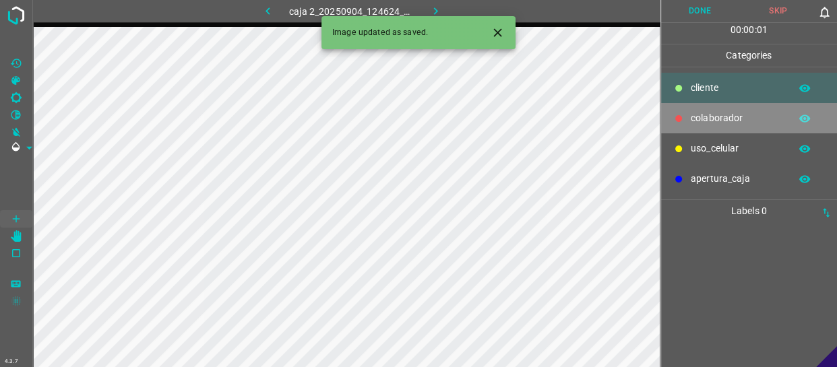
click at [734, 125] on div "colaborador" at bounding box center [749, 118] width 177 height 30
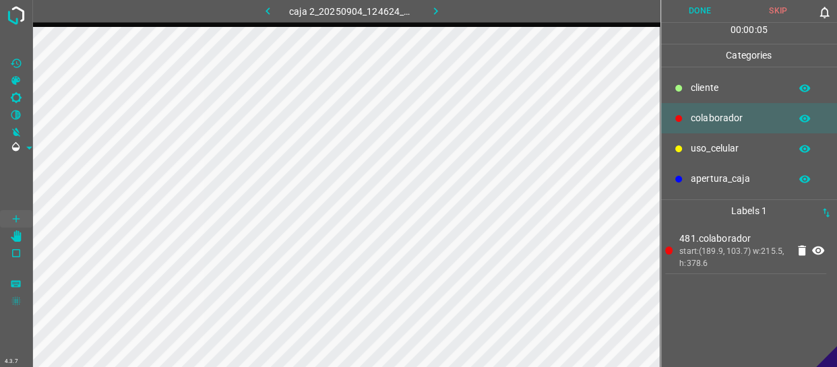
click at [728, 90] on p "cliente" at bounding box center [737, 88] width 92 height 14
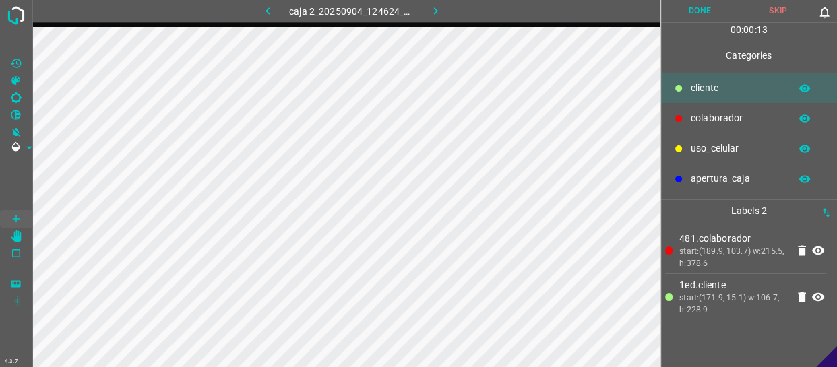
click at [693, 11] on button "Done" at bounding box center [700, 11] width 78 height 22
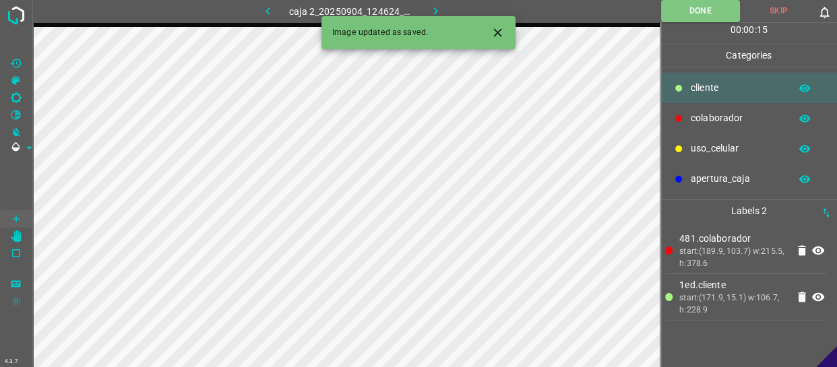
click at [441, 9] on icon "button" at bounding box center [435, 11] width 14 height 14
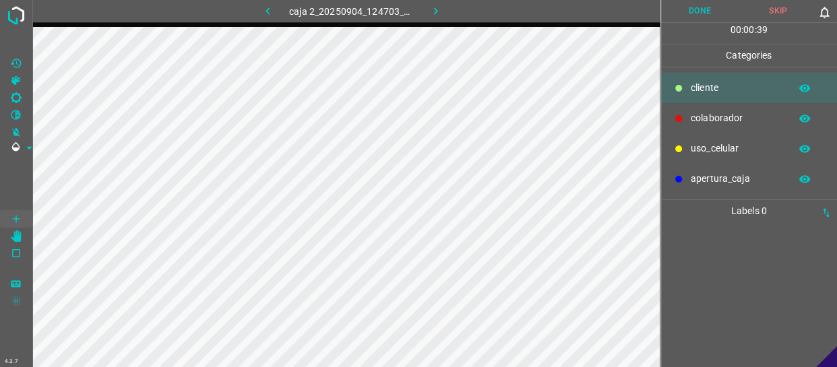
drag, startPoint x: 717, startPoint y: 122, endPoint x: 680, endPoint y: 151, distance: 47.6
click at [714, 123] on p "colaborador" at bounding box center [737, 118] width 92 height 14
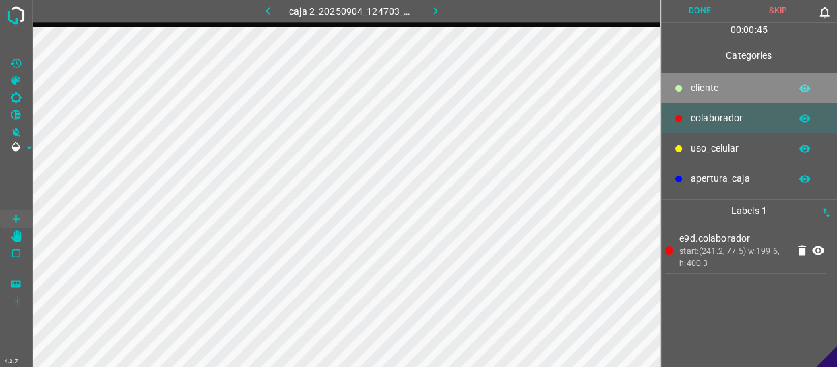
click at [726, 94] on p "cliente" at bounding box center [737, 88] width 92 height 14
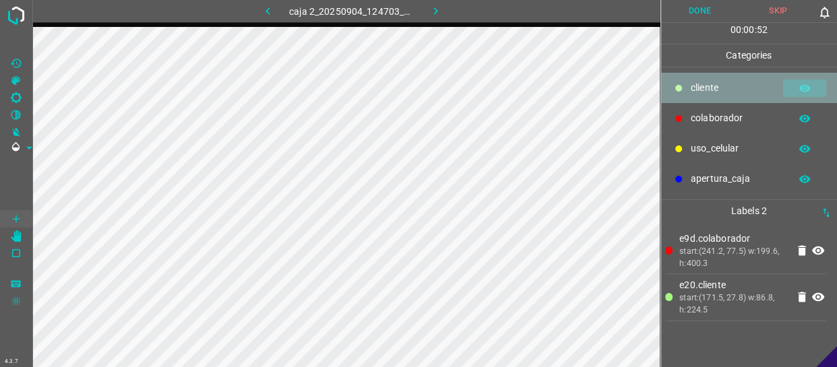
click at [808, 88] on icon "button" at bounding box center [804, 87] width 11 height 7
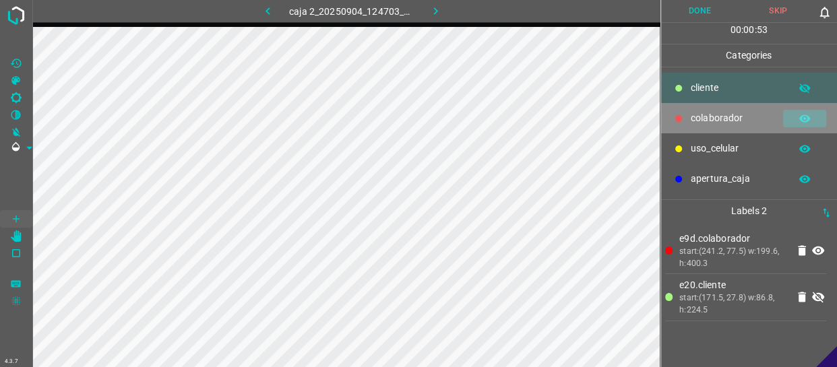
click at [800, 115] on icon "button" at bounding box center [804, 119] width 12 height 12
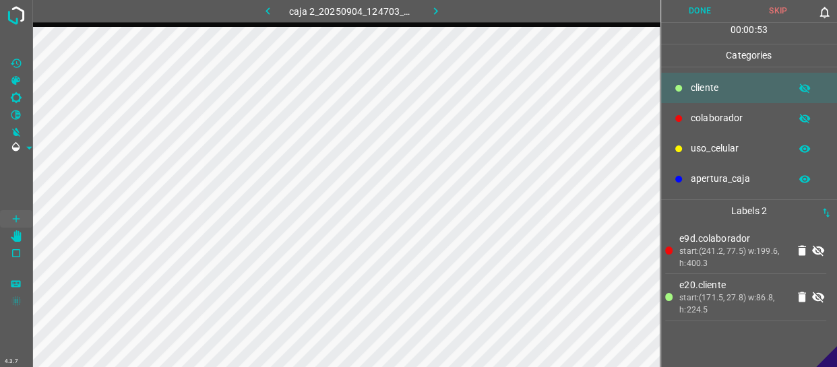
click at [800, 115] on icon "button" at bounding box center [804, 119] width 12 height 12
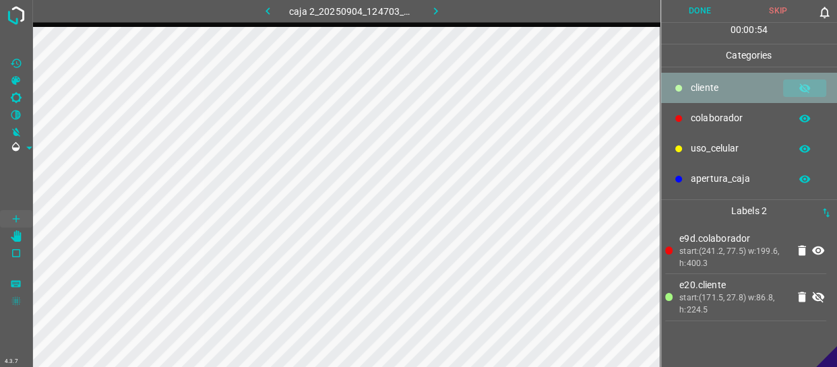
click at [808, 85] on icon "button" at bounding box center [804, 88] width 12 height 12
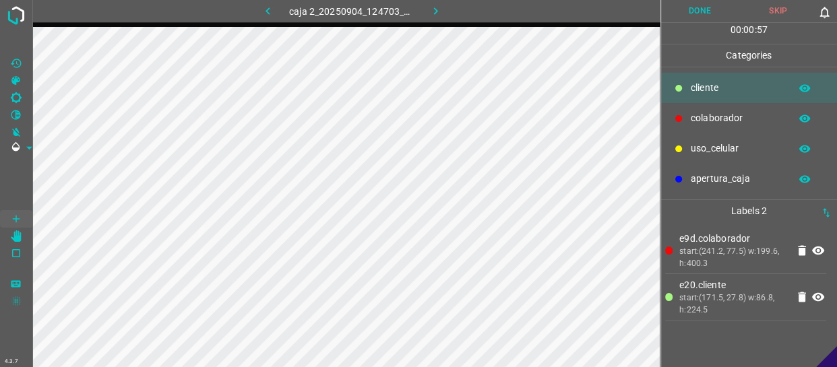
click at [709, 12] on button "Done" at bounding box center [700, 11] width 78 height 22
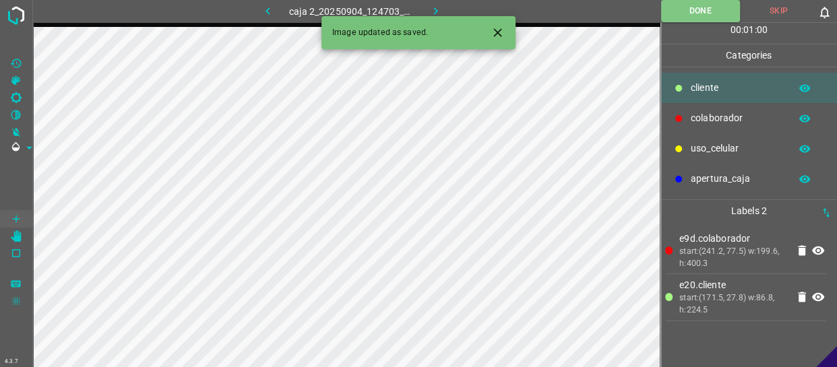
click at [430, 7] on icon "button" at bounding box center [435, 11] width 14 height 14
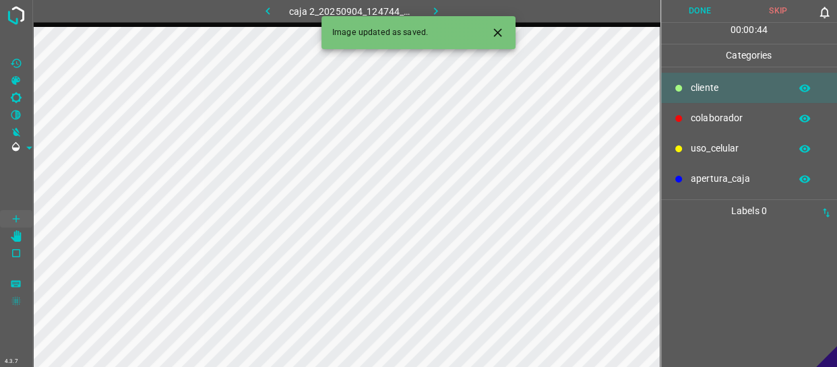
click at [710, 117] on p "colaborador" at bounding box center [737, 118] width 92 height 14
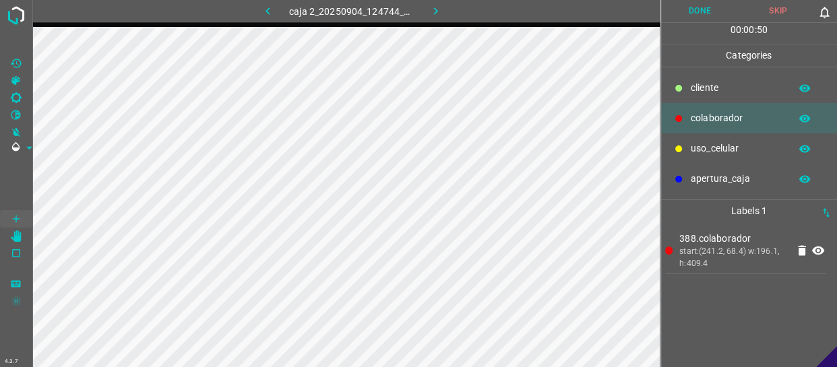
click at [747, 90] on p "cliente" at bounding box center [737, 88] width 92 height 14
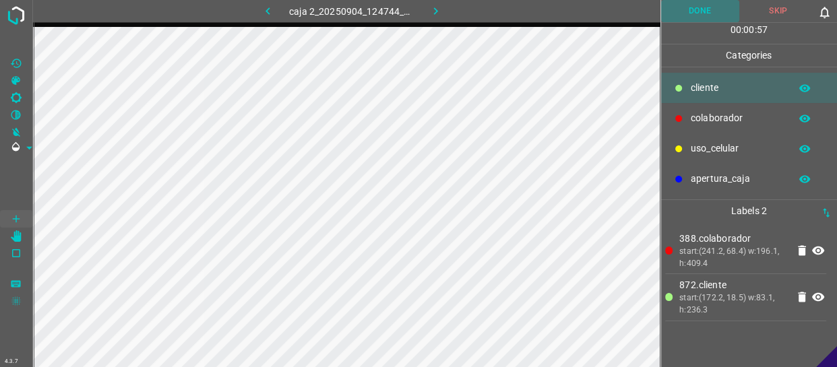
click at [701, 20] on button "Done" at bounding box center [700, 11] width 78 height 22
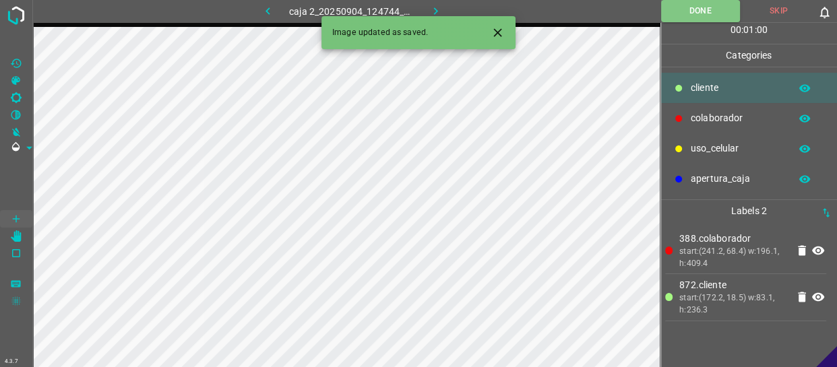
click at [431, 6] on icon "button" at bounding box center [435, 11] width 14 height 14
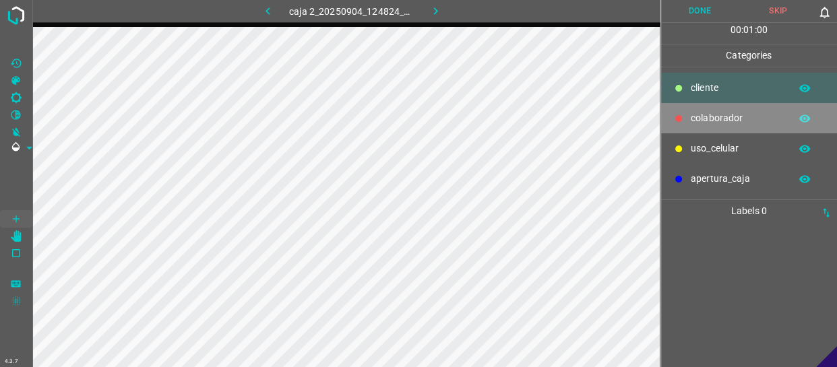
click at [721, 119] on p "colaborador" at bounding box center [737, 118] width 92 height 14
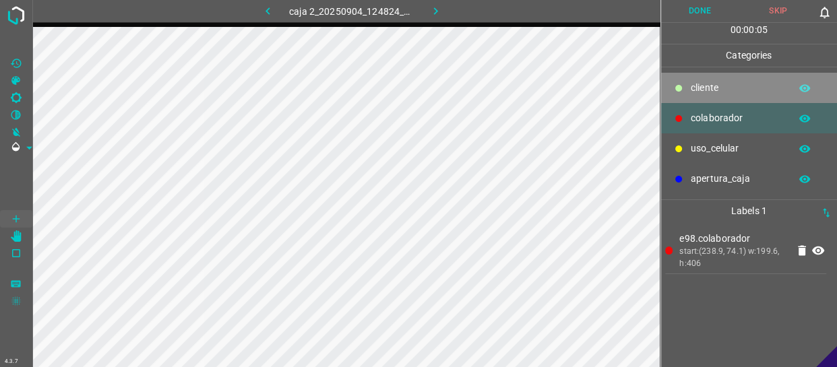
click at [754, 73] on div "cliente" at bounding box center [749, 88] width 177 height 30
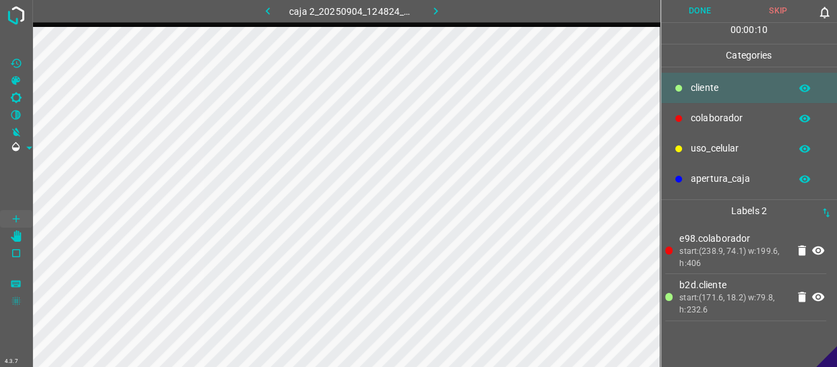
click at [711, 15] on button "Done" at bounding box center [700, 11] width 78 height 22
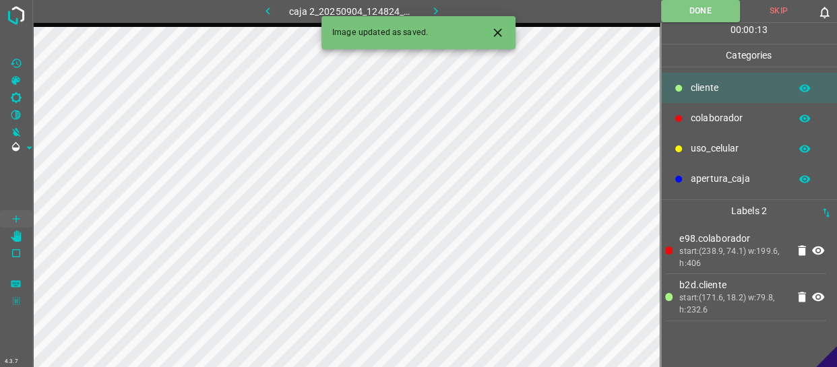
click at [432, 9] on icon "button" at bounding box center [435, 11] width 14 height 14
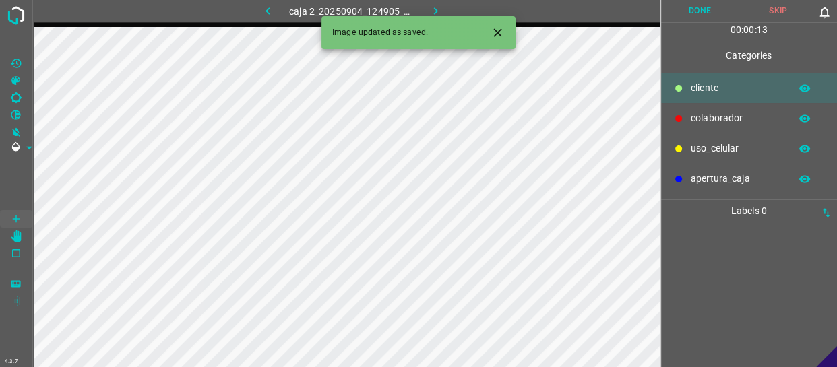
click at [722, 122] on p "colaborador" at bounding box center [737, 118] width 92 height 14
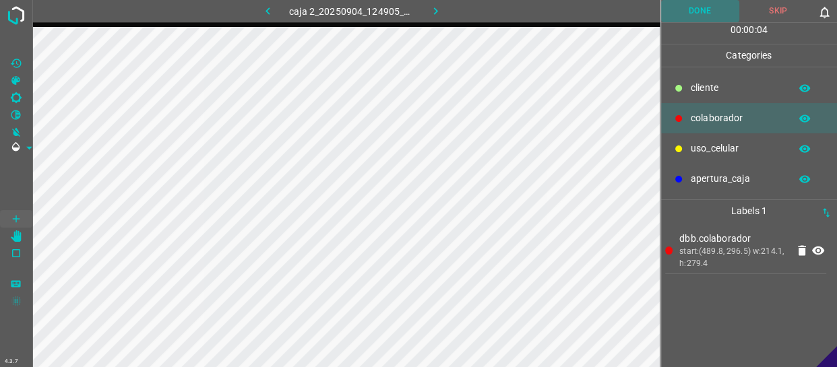
click at [712, 16] on button "Done" at bounding box center [700, 11] width 78 height 22
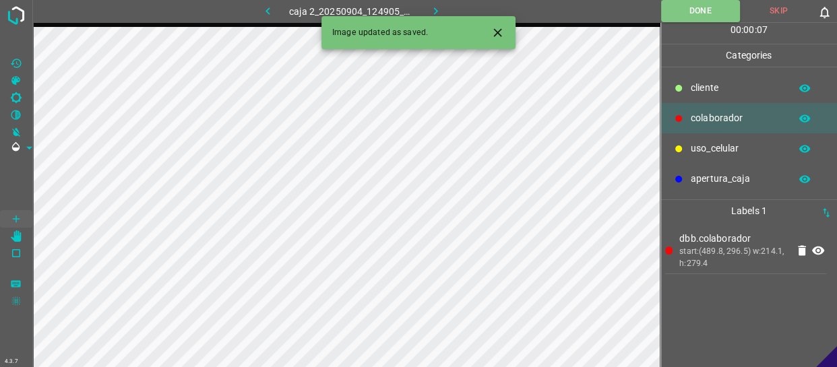
click at [439, 7] on icon "button" at bounding box center [435, 11] width 14 height 14
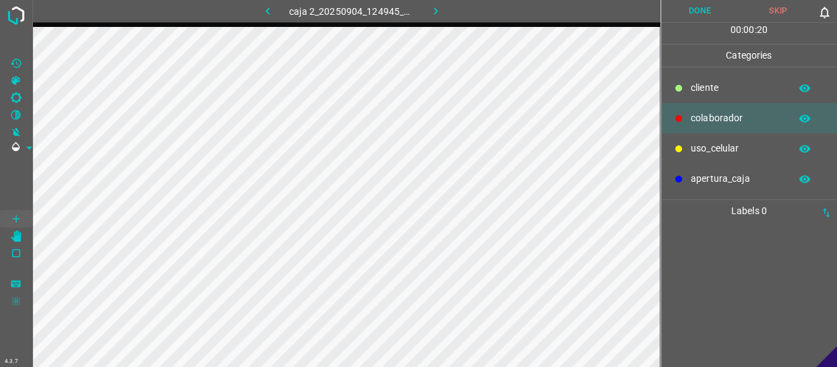
click at [775, 6] on button "Skip" at bounding box center [778, 11] width 78 height 22
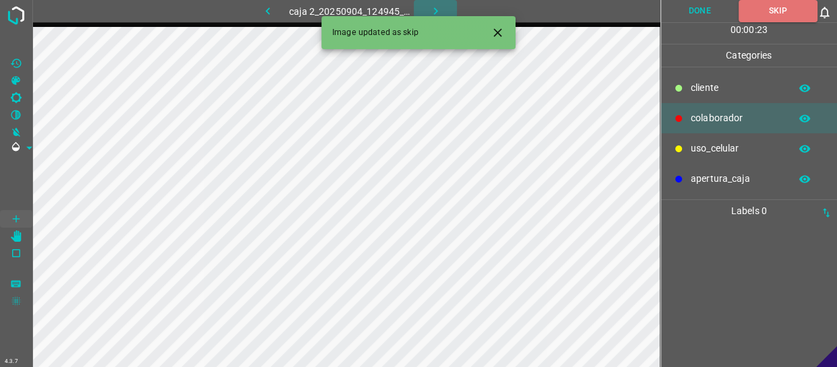
click at [431, 6] on icon "button" at bounding box center [435, 11] width 14 height 14
click at [775, 7] on button "Skip" at bounding box center [778, 11] width 78 height 22
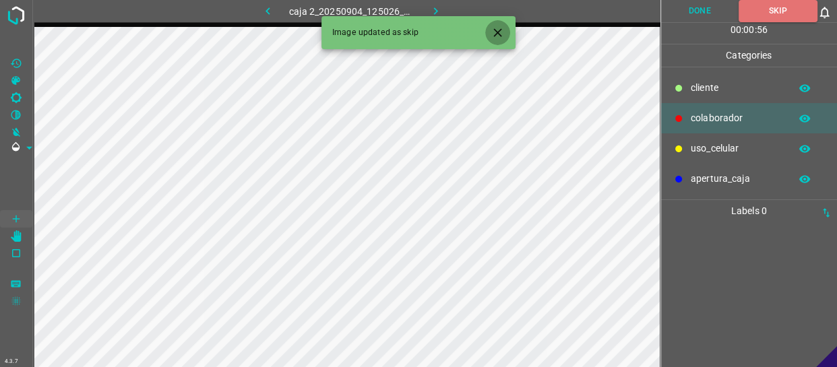
click at [496, 29] on icon "Close" at bounding box center [497, 33] width 14 height 14
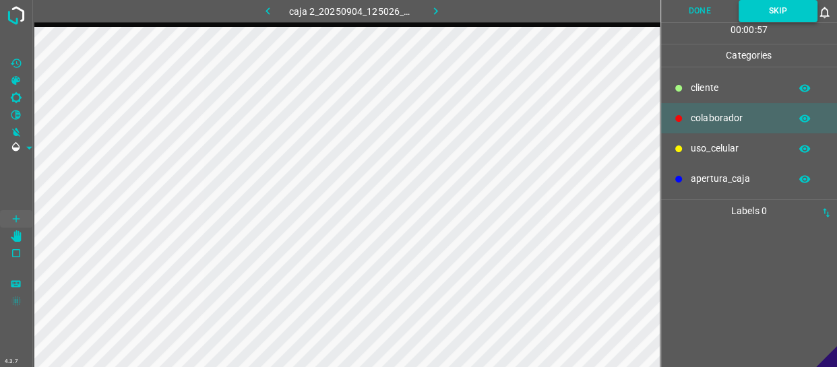
click at [776, 12] on button "Skip" at bounding box center [777, 11] width 79 height 22
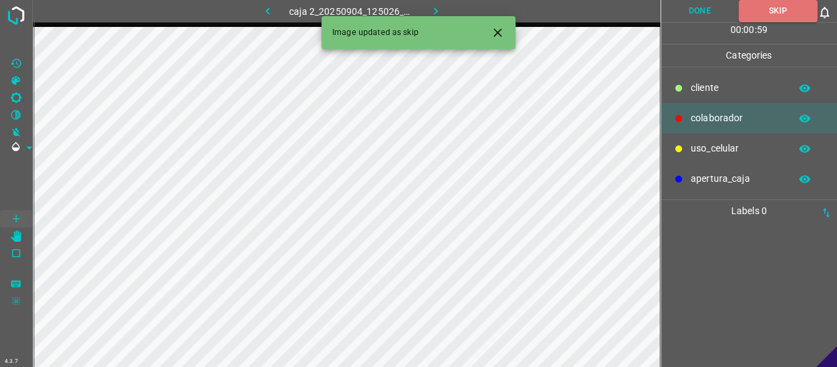
click at [428, 8] on icon "button" at bounding box center [435, 11] width 14 height 14
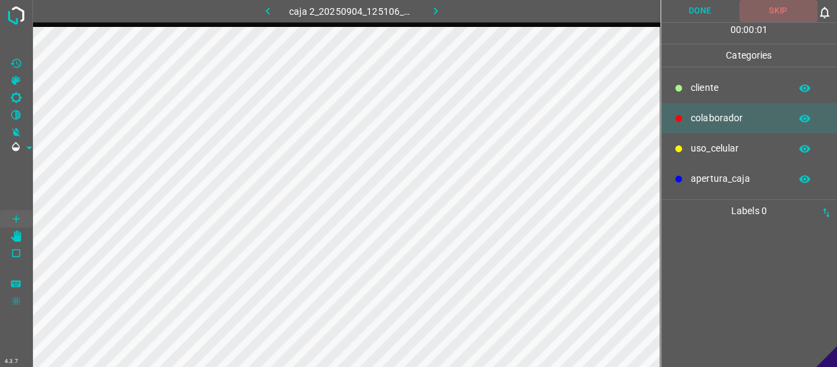
click at [780, 11] on button "Skip" at bounding box center [778, 11] width 78 height 22
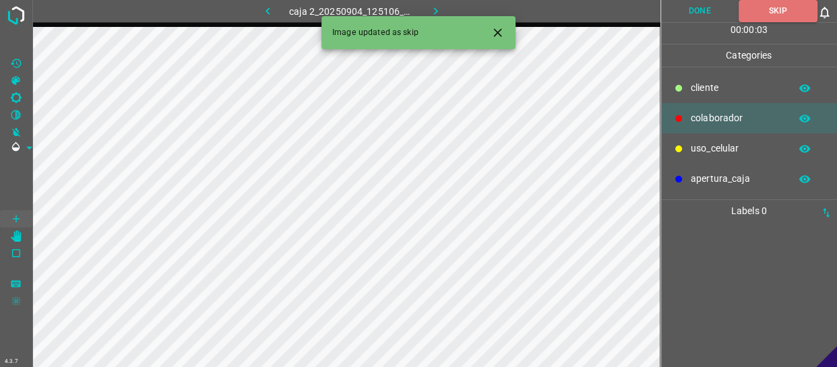
click at [441, 7] on icon "button" at bounding box center [435, 11] width 14 height 14
click at [788, 10] on button "Skip" at bounding box center [778, 11] width 78 height 22
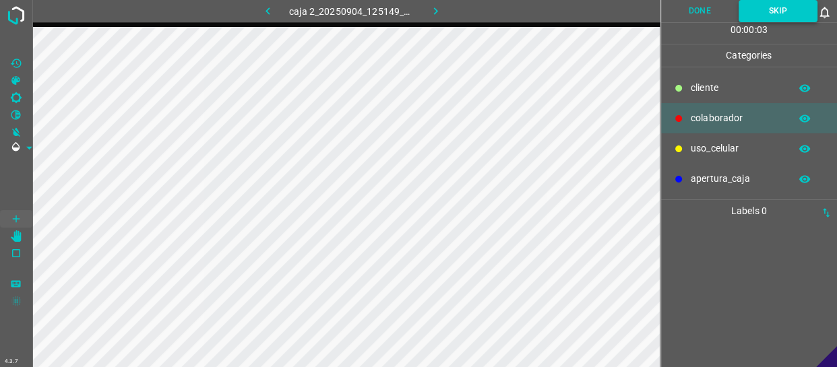
click at [783, 13] on button "Skip" at bounding box center [777, 11] width 79 height 22
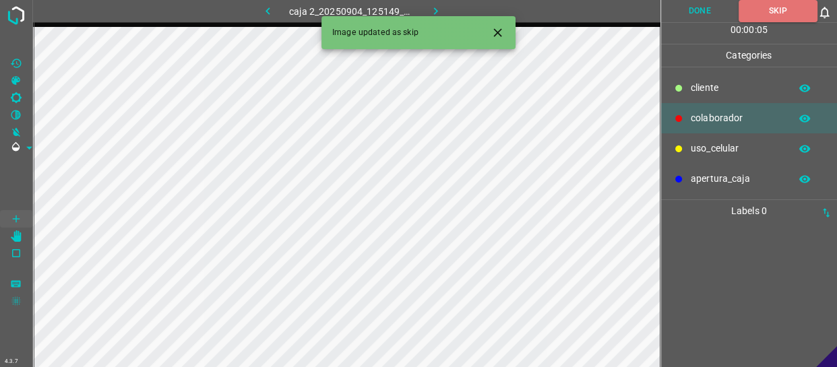
click at [428, 7] on icon "button" at bounding box center [435, 11] width 14 height 14
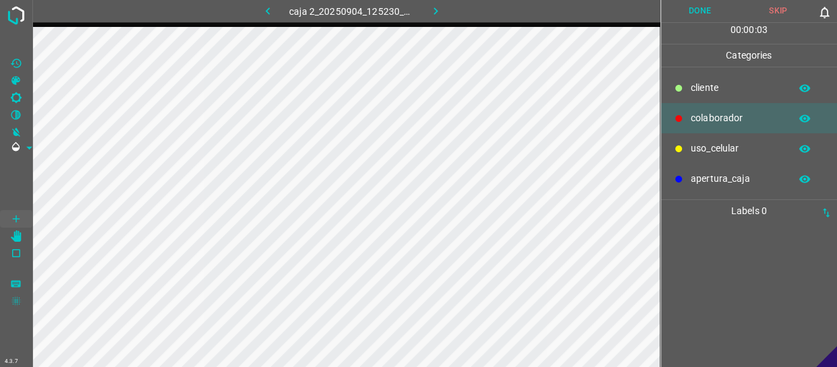
click at [772, 9] on button "Skip" at bounding box center [778, 11] width 78 height 22
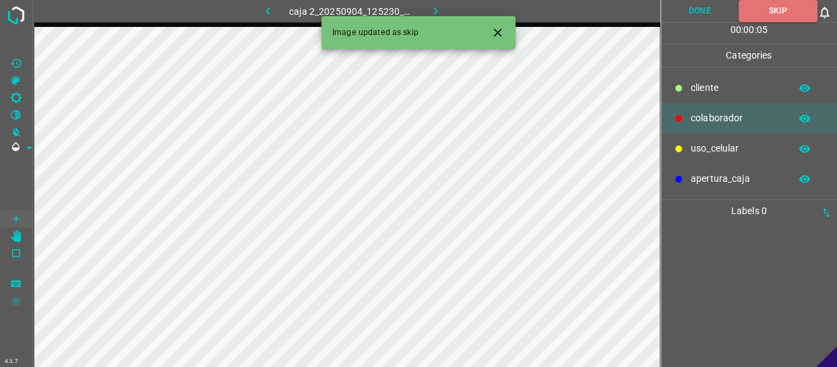
click at [431, 14] on icon "button" at bounding box center [435, 11] width 14 height 14
click at [781, 9] on button "Skip" at bounding box center [778, 11] width 78 height 22
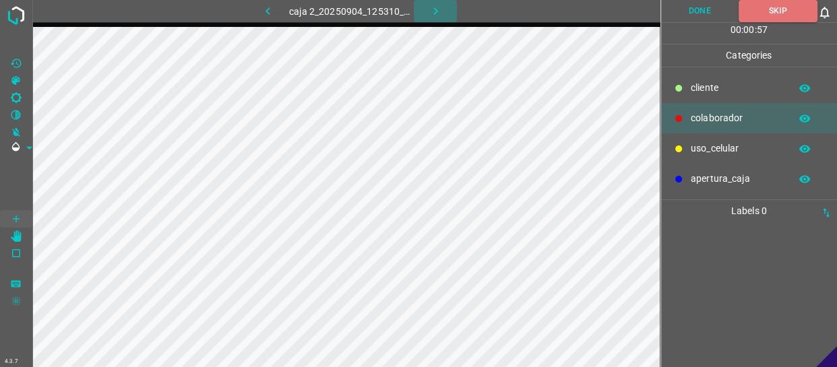
click at [430, 14] on icon "button" at bounding box center [435, 11] width 14 height 14
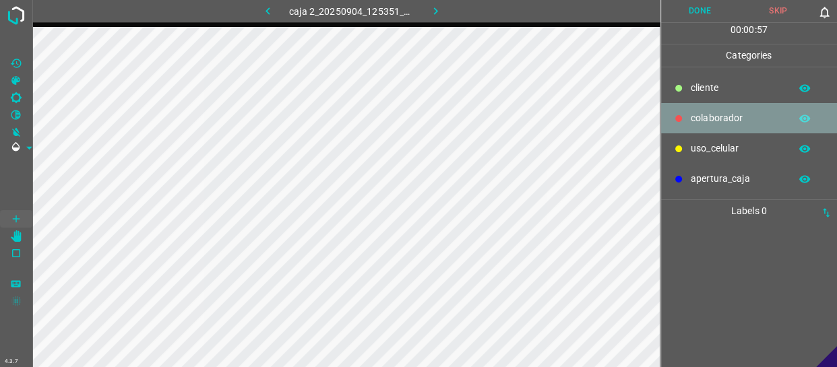
click at [716, 125] on div "colaborador" at bounding box center [749, 118] width 177 height 30
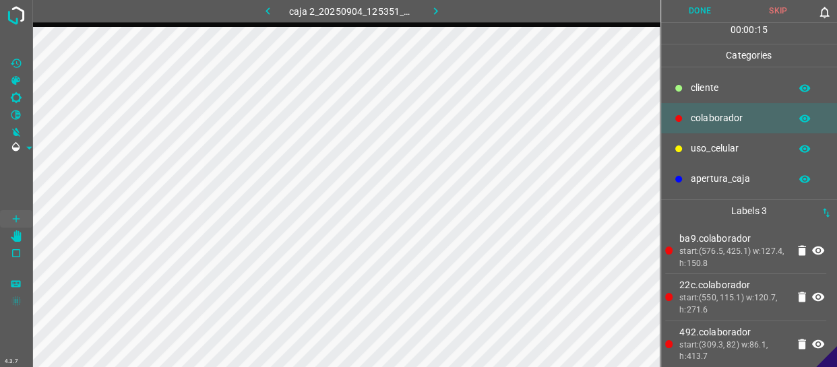
click at [714, 13] on button "Done" at bounding box center [700, 11] width 78 height 22
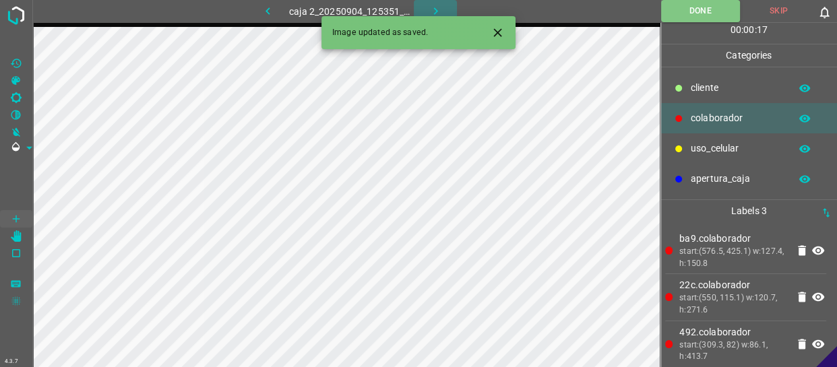
click at [435, 9] on icon "button" at bounding box center [435, 10] width 4 height 7
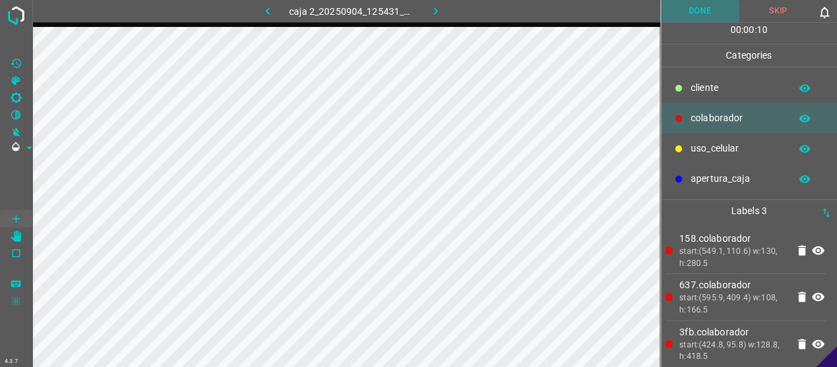
click at [702, 14] on button "Done" at bounding box center [700, 11] width 78 height 22
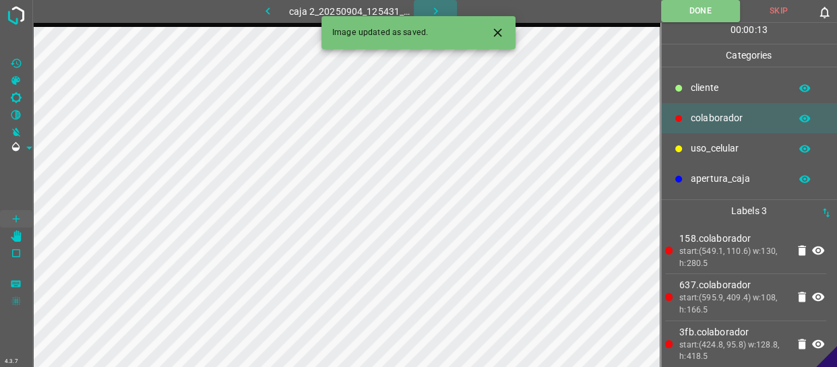
click at [445, 4] on button "button" at bounding box center [435, 11] width 43 height 22
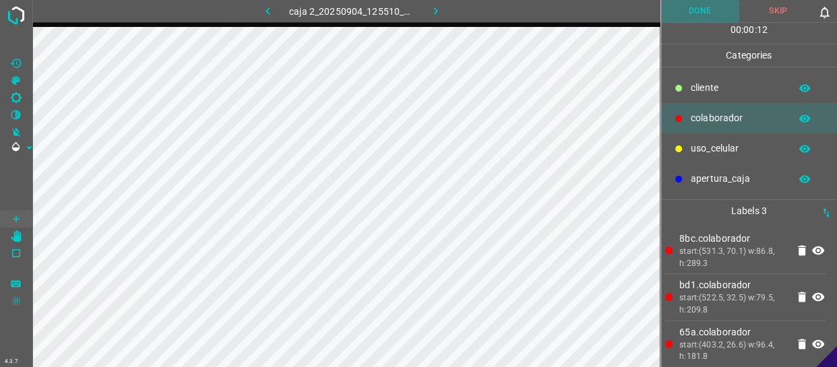
click at [698, 15] on button "Done" at bounding box center [700, 11] width 78 height 22
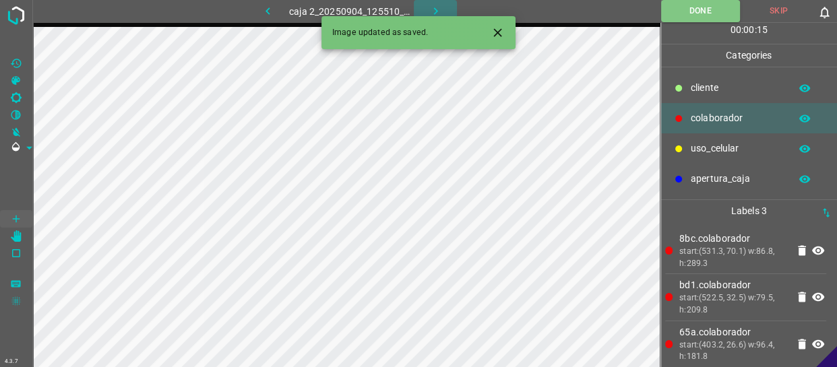
click at [435, 9] on icon "button" at bounding box center [435, 10] width 4 height 7
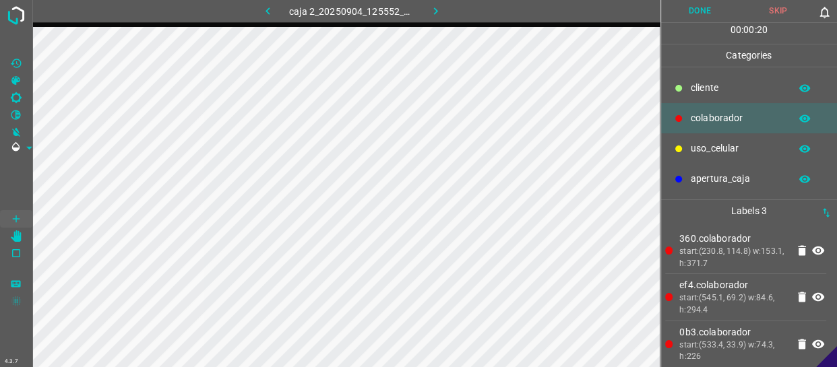
click at [709, 12] on button "Done" at bounding box center [700, 11] width 78 height 22
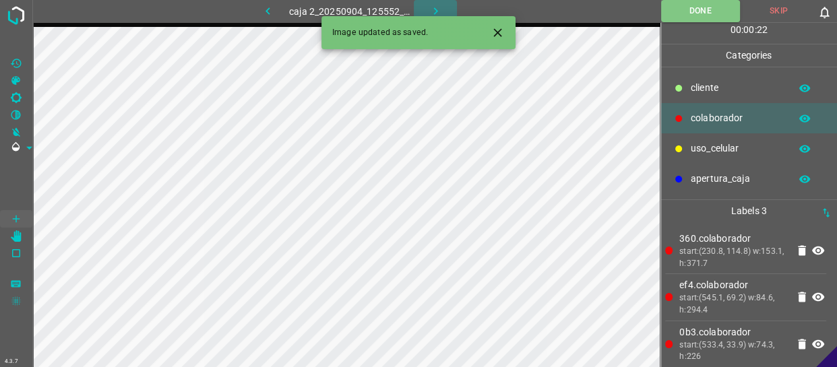
click at [438, 8] on icon "button" at bounding box center [435, 11] width 14 height 14
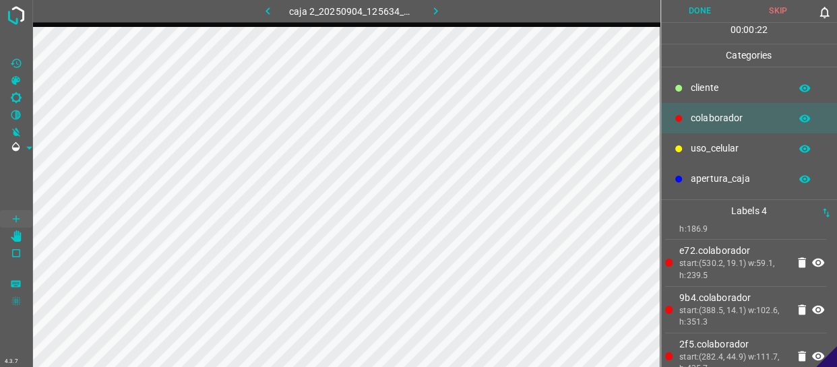
scroll to position [52, 0]
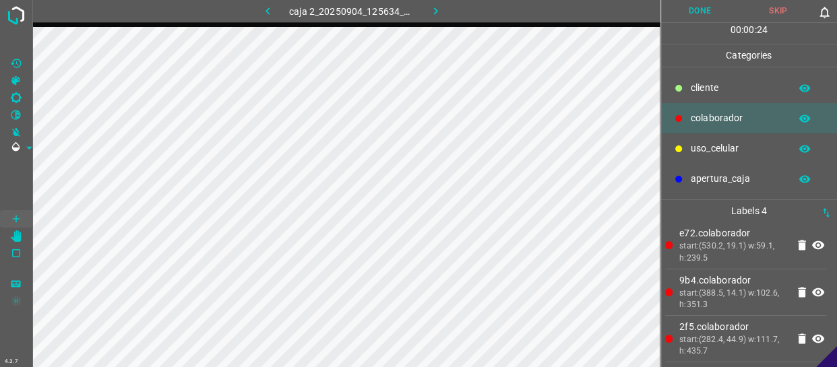
click at [703, 8] on button "Done" at bounding box center [700, 11] width 78 height 22
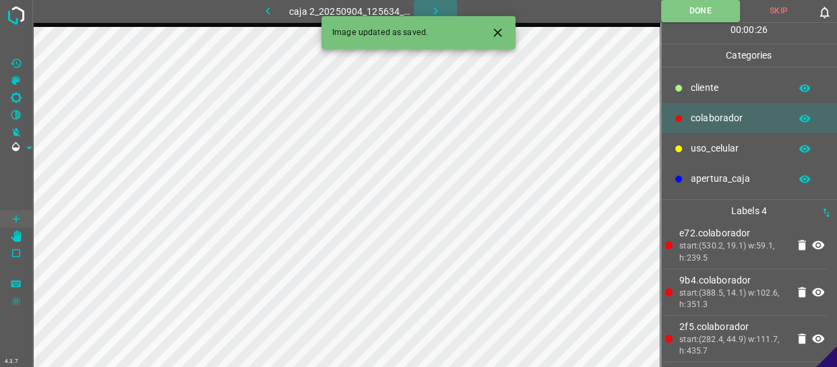
click at [435, 9] on icon "button" at bounding box center [435, 10] width 4 height 7
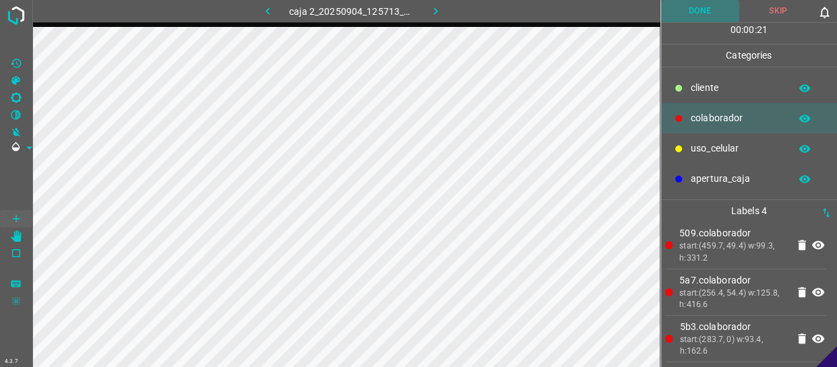
drag, startPoint x: 694, startPoint y: 12, endPoint x: 728, endPoint y: 205, distance: 196.4
click at [696, 12] on button "Done" at bounding box center [700, 11] width 78 height 22
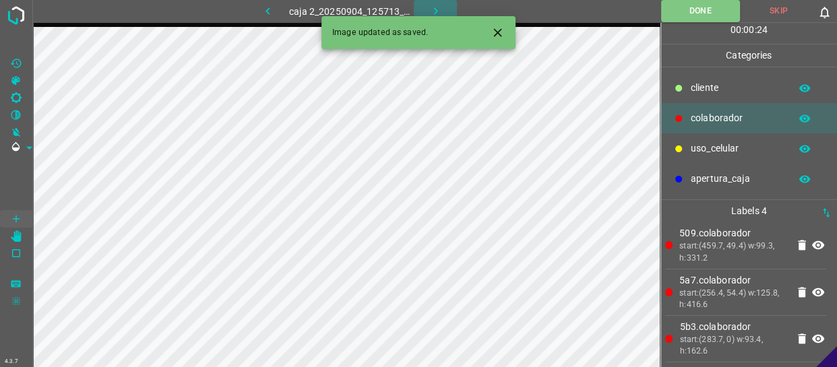
click at [429, 2] on button "button" at bounding box center [435, 11] width 43 height 22
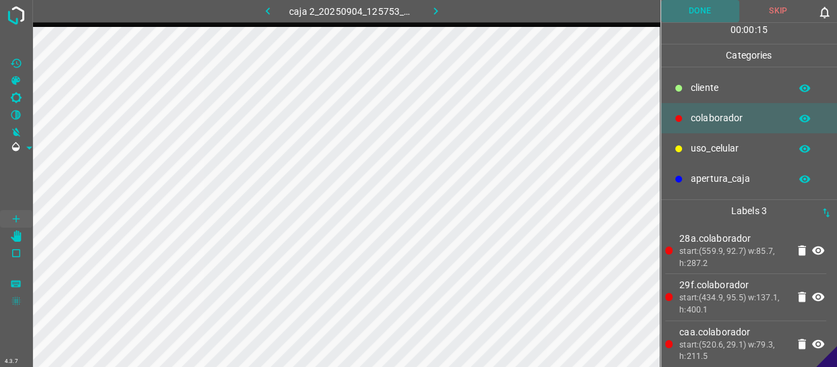
click at [728, 10] on button "Done" at bounding box center [700, 11] width 78 height 22
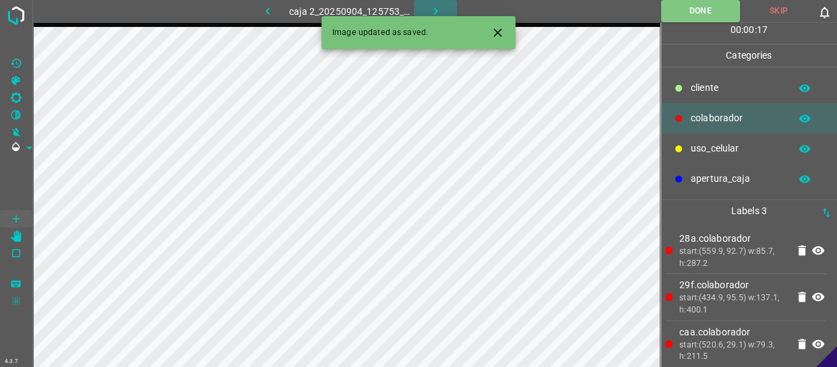
click at [437, 7] on icon "button" at bounding box center [435, 11] width 14 height 14
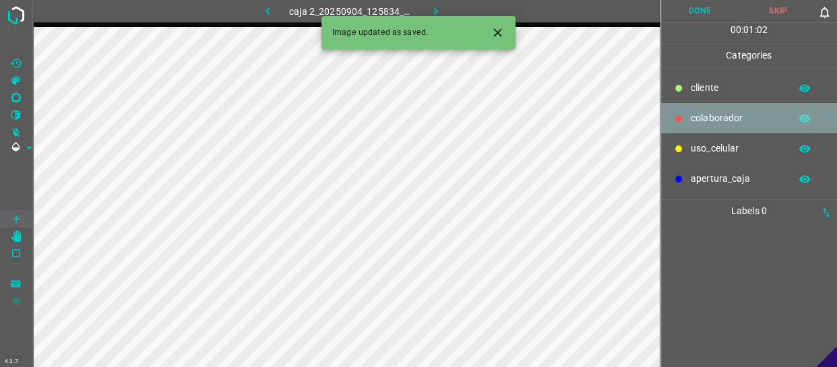
click at [711, 119] on p "colaborador" at bounding box center [737, 118] width 92 height 14
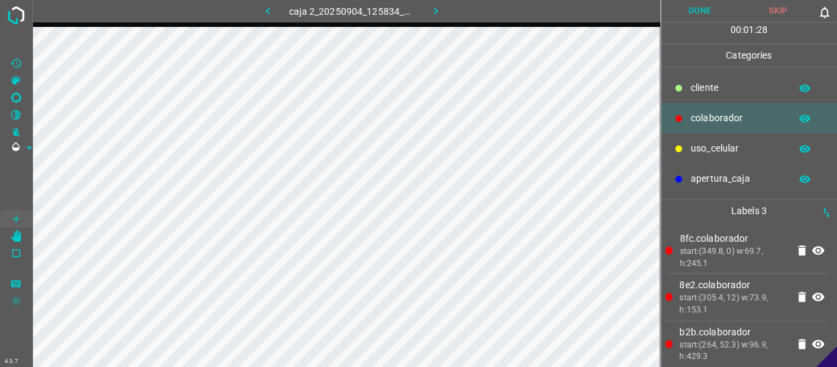
click at [699, 15] on button "Done" at bounding box center [700, 11] width 78 height 22
click at [437, 8] on icon "button" at bounding box center [435, 11] width 14 height 14
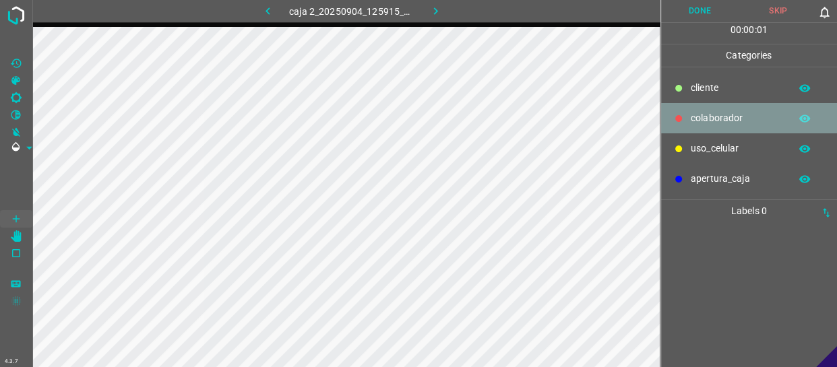
drag, startPoint x: 700, startPoint y: 112, endPoint x: 672, endPoint y: 119, distance: 29.2
click at [700, 113] on p "colaborador" at bounding box center [737, 118] width 92 height 14
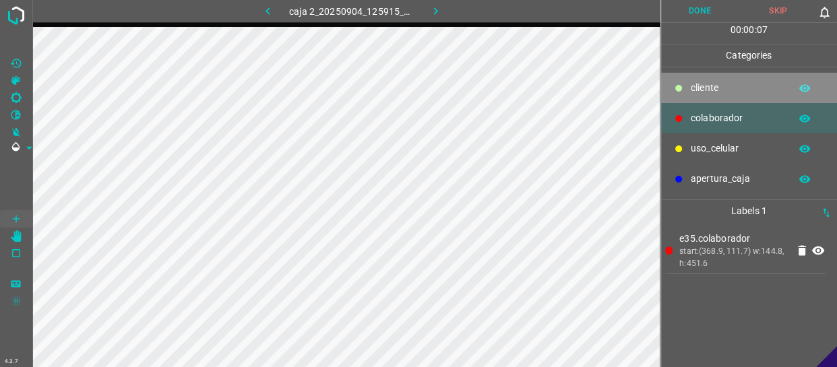
click at [694, 88] on p "cliente" at bounding box center [737, 88] width 92 height 14
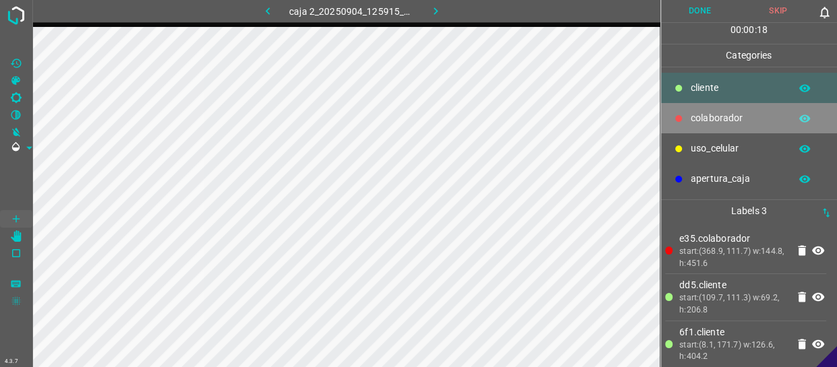
click at [709, 111] on p "colaborador" at bounding box center [737, 118] width 92 height 14
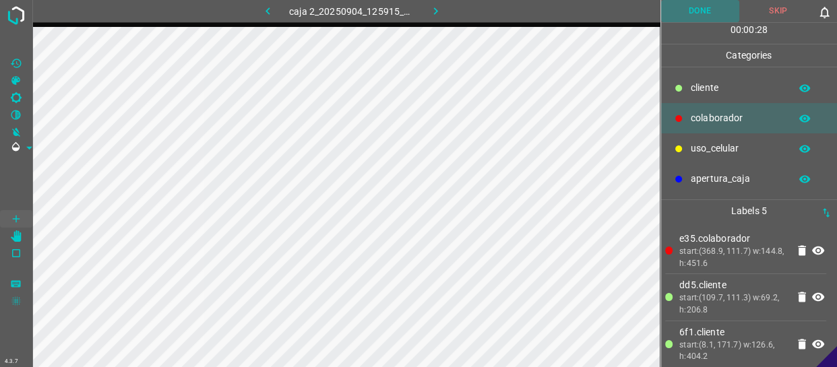
click at [699, 13] on button "Done" at bounding box center [700, 11] width 78 height 22
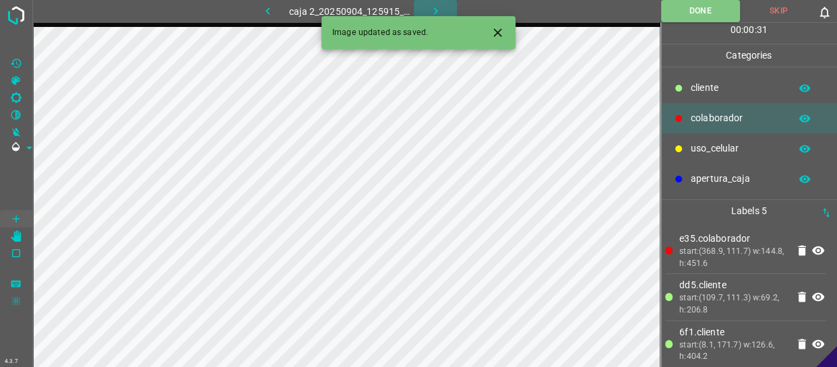
click at [445, 10] on button "button" at bounding box center [435, 11] width 43 height 22
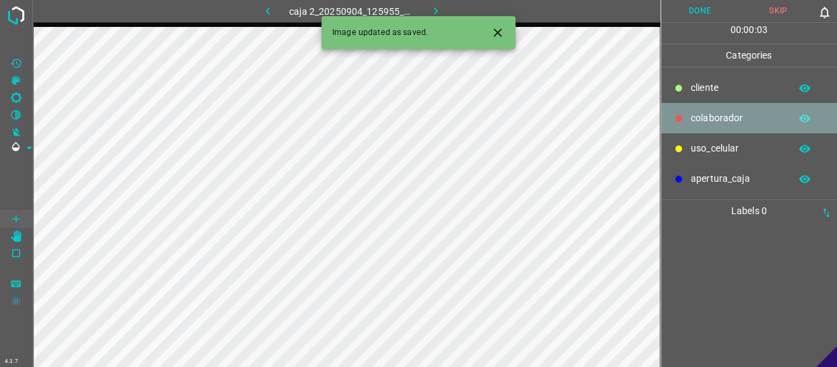
click at [708, 110] on div "colaborador" at bounding box center [749, 118] width 177 height 30
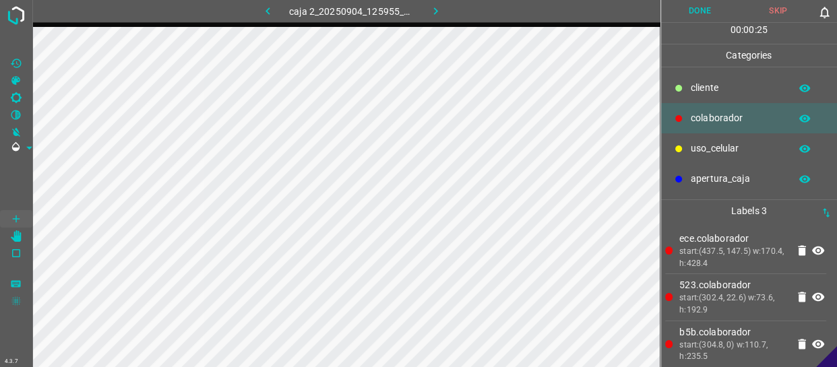
drag, startPoint x: 723, startPoint y: 90, endPoint x: 686, endPoint y: 95, distance: 37.4
click at [721, 89] on p "cliente" at bounding box center [737, 88] width 92 height 14
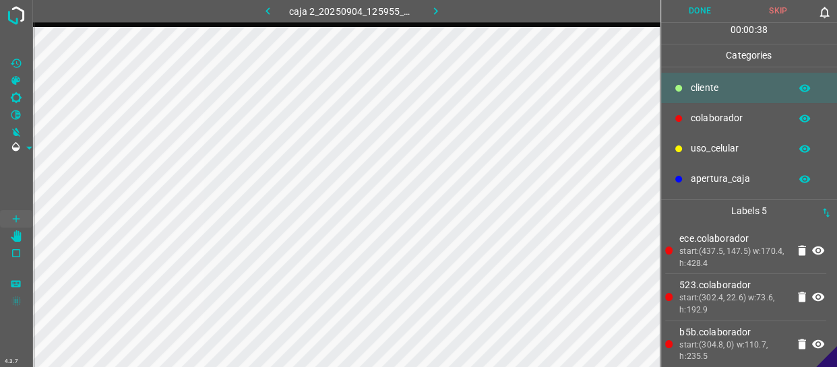
click at [694, 5] on button "Done" at bounding box center [700, 11] width 78 height 22
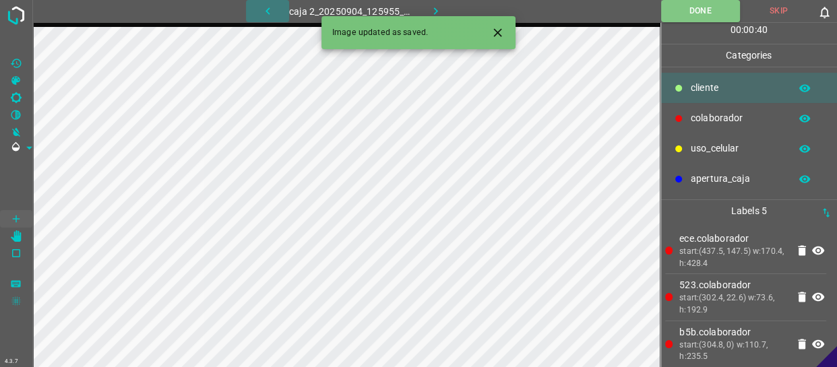
click at [270, 7] on icon "button" at bounding box center [268, 11] width 14 height 14
click at [438, 11] on icon "button" at bounding box center [435, 11] width 14 height 14
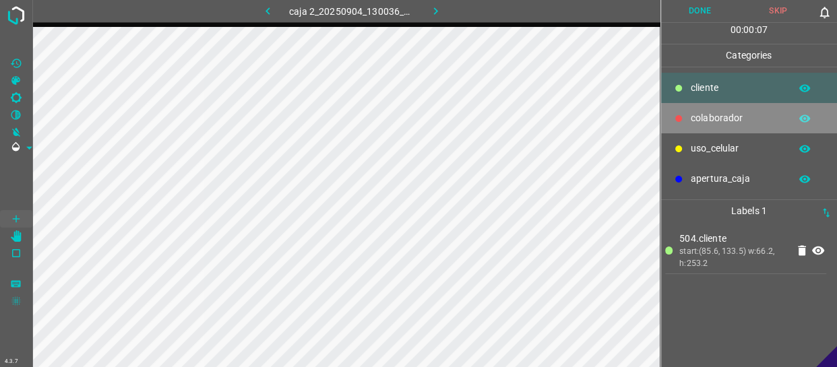
drag, startPoint x: 777, startPoint y: 117, endPoint x: 673, endPoint y: 119, distance: 103.8
click at [775, 117] on p "colaborador" at bounding box center [737, 118] width 92 height 14
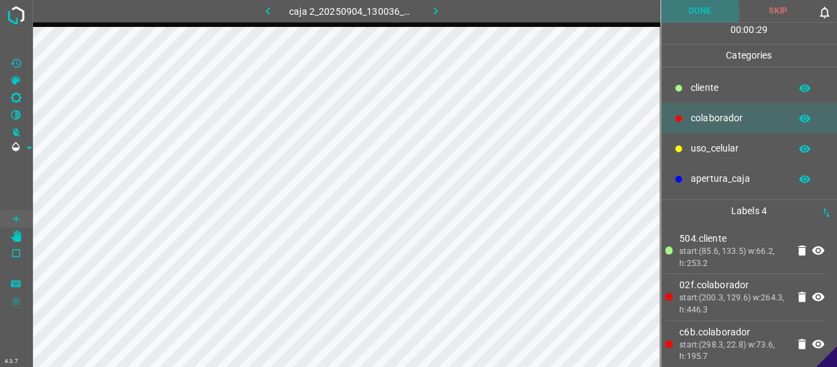
click at [697, 10] on button "Done" at bounding box center [700, 11] width 78 height 22
click at [445, 10] on button "button" at bounding box center [435, 11] width 43 height 22
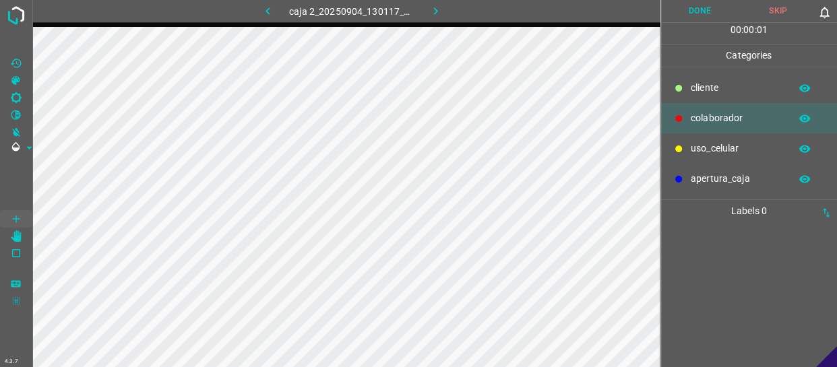
click at [717, 108] on div "colaborador" at bounding box center [749, 118] width 177 height 30
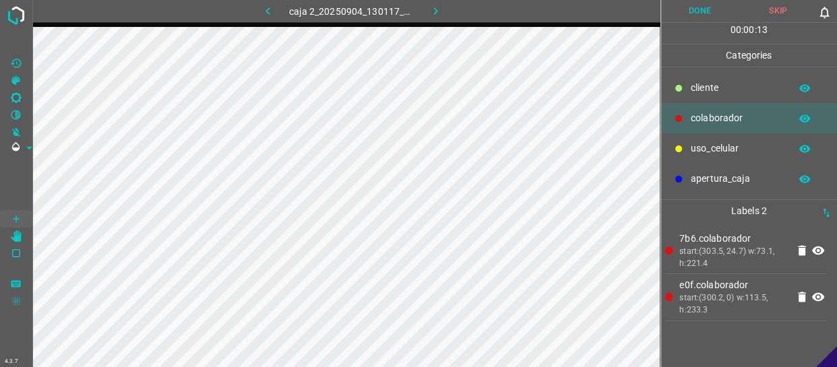
click at [721, 91] on p "cliente" at bounding box center [737, 88] width 92 height 14
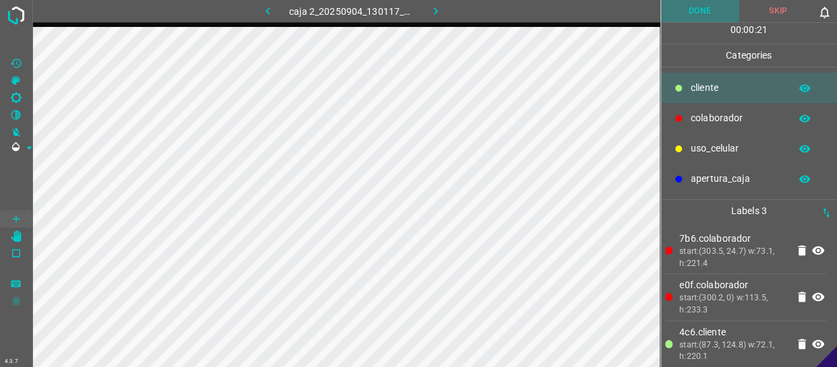
click at [702, 13] on button "Done" at bounding box center [700, 11] width 78 height 22
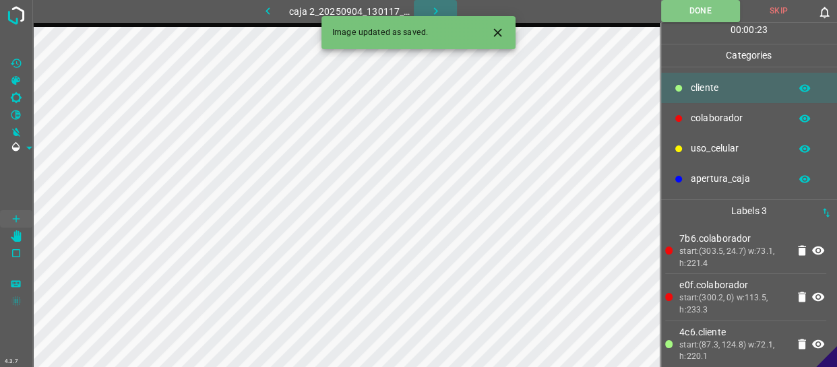
click at [432, 5] on icon "button" at bounding box center [435, 11] width 14 height 14
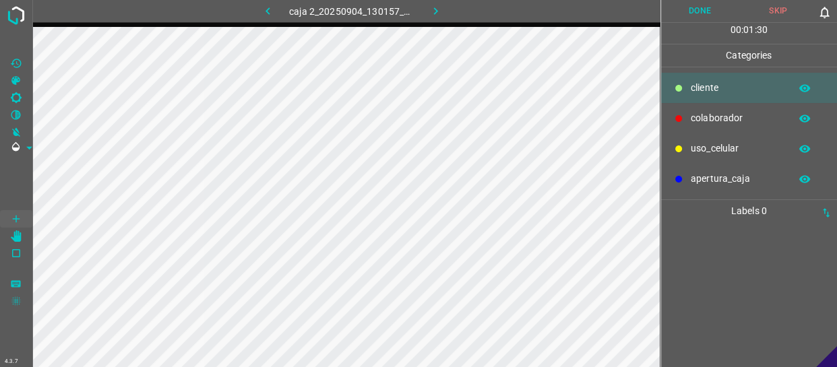
click at [765, 121] on p "colaborador" at bounding box center [737, 118] width 92 height 14
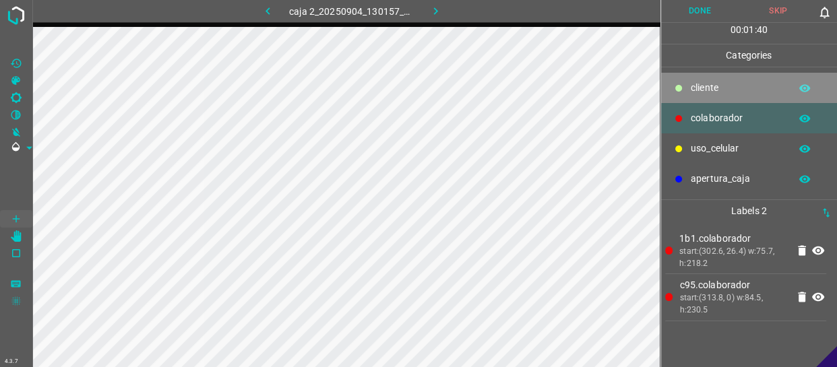
click at [741, 86] on p "cliente" at bounding box center [737, 88] width 92 height 14
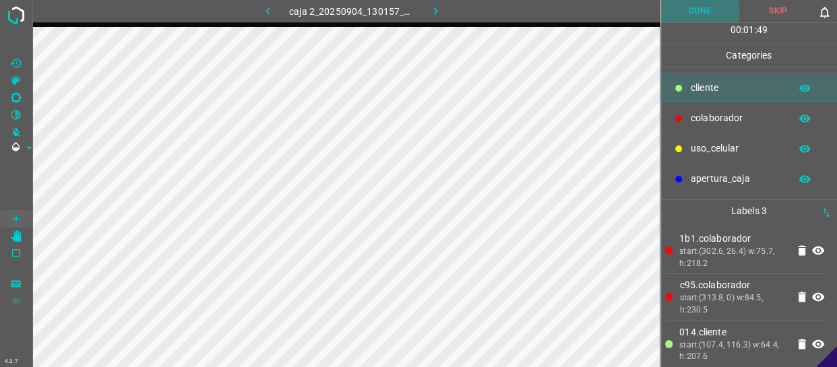
click at [691, 9] on button "Done" at bounding box center [700, 11] width 78 height 22
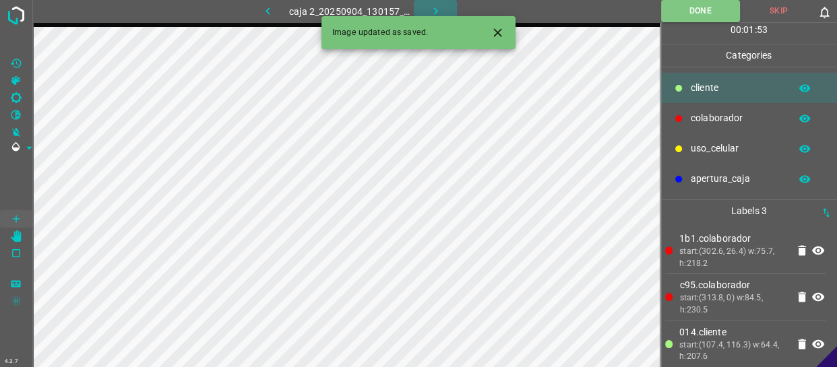
click at [437, 12] on icon "button" at bounding box center [435, 11] width 14 height 14
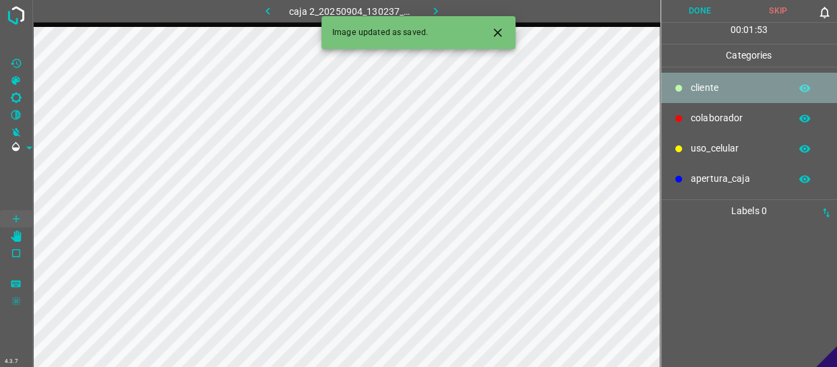
click at [713, 89] on p "cliente" at bounding box center [737, 88] width 92 height 14
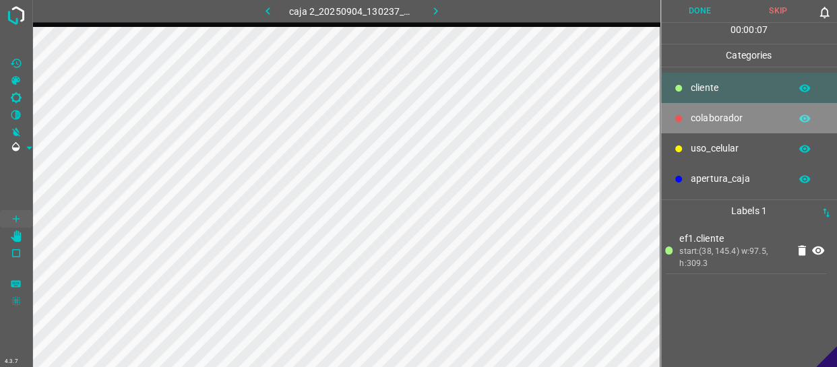
drag, startPoint x: 709, startPoint y: 122, endPoint x: 684, endPoint y: 125, distance: 25.2
click at [707, 122] on p "colaborador" at bounding box center [737, 118] width 92 height 14
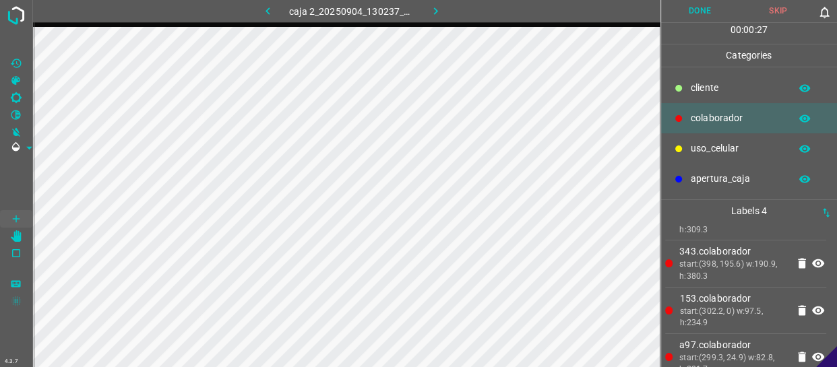
scroll to position [52, 0]
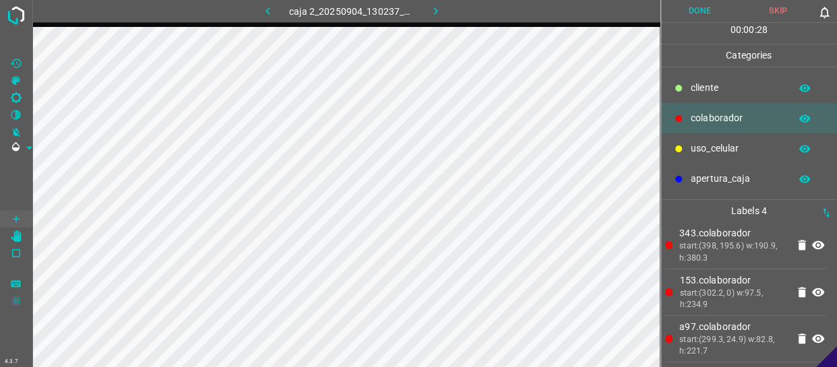
click at [703, 8] on button "Done" at bounding box center [700, 11] width 78 height 22
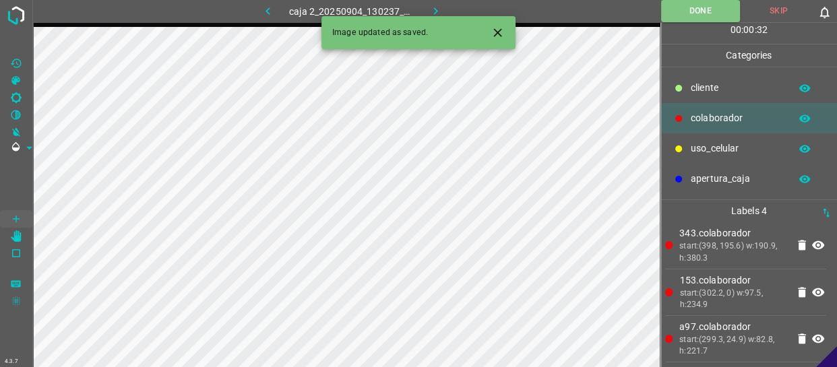
scroll to position [0, 0]
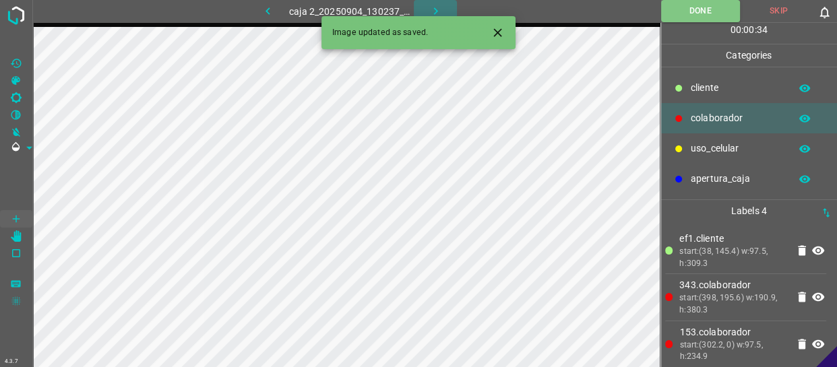
click at [435, 9] on icon "button" at bounding box center [435, 10] width 4 height 7
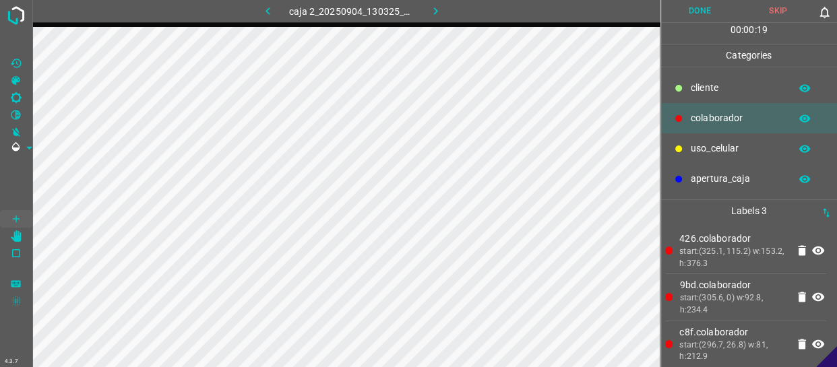
click at [703, 82] on p "cliente" at bounding box center [737, 88] width 92 height 14
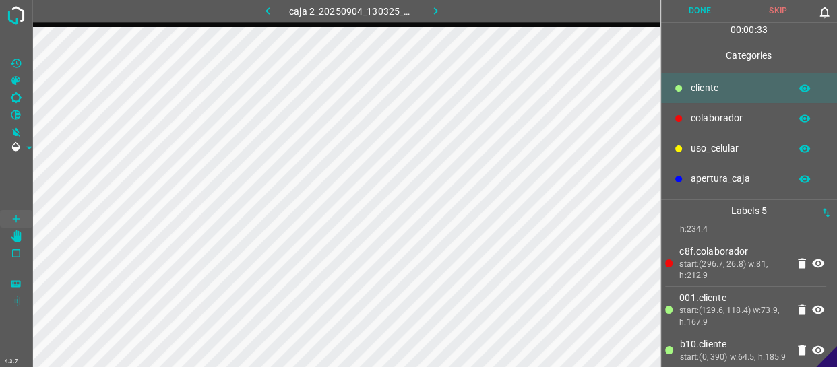
scroll to position [98, 0]
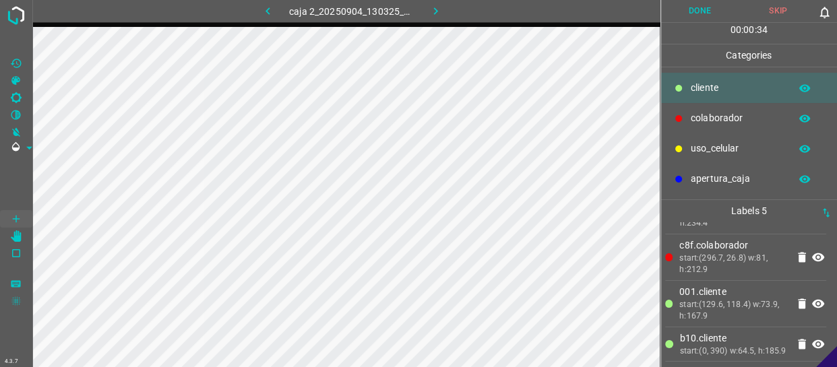
click at [695, 13] on button "Done" at bounding box center [700, 11] width 78 height 22
click at [442, 11] on button "button" at bounding box center [435, 11] width 43 height 22
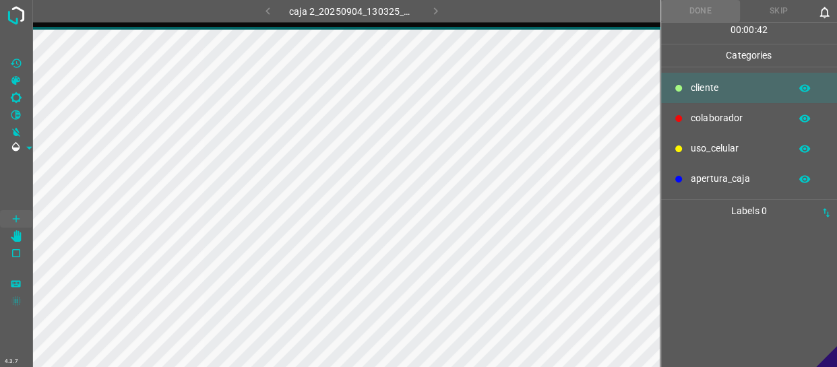
scroll to position [0, 0]
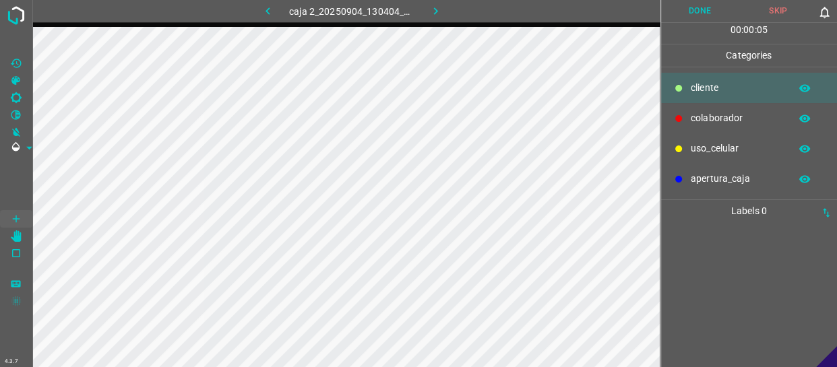
click at [707, 121] on p "colaborador" at bounding box center [737, 118] width 92 height 14
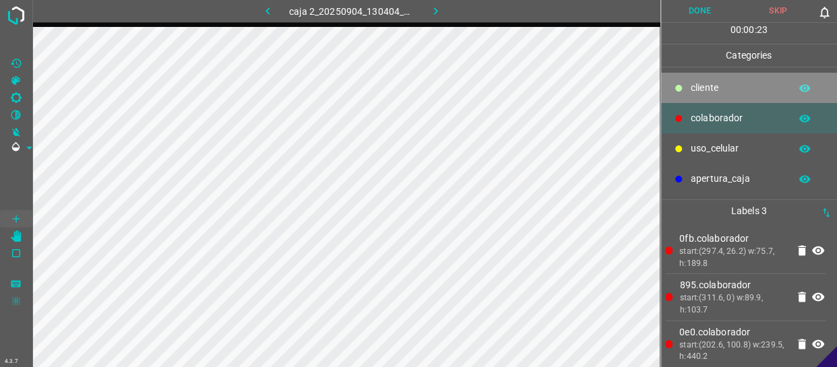
drag, startPoint x: 713, startPoint y: 91, endPoint x: 699, endPoint y: 99, distance: 15.7
click at [712, 91] on p "cliente" at bounding box center [737, 88] width 92 height 14
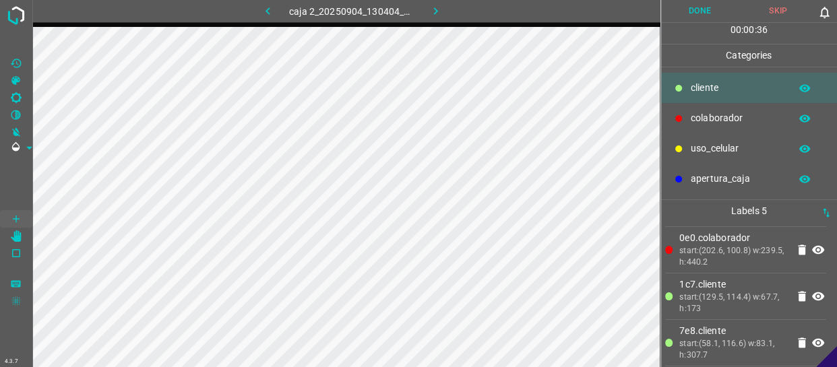
scroll to position [98, 0]
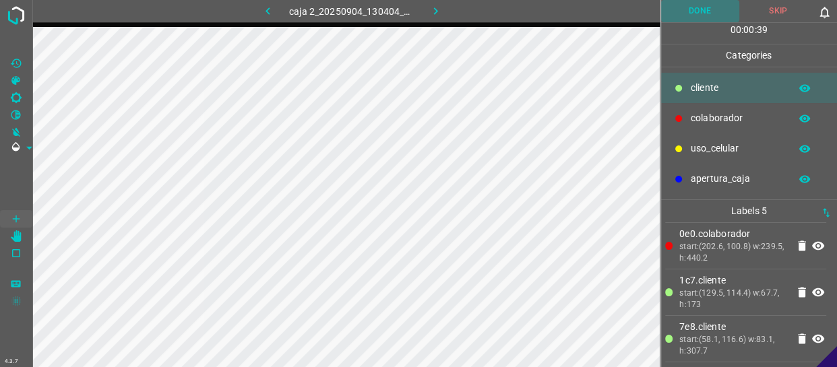
click at [714, 12] on button "Done" at bounding box center [700, 11] width 78 height 22
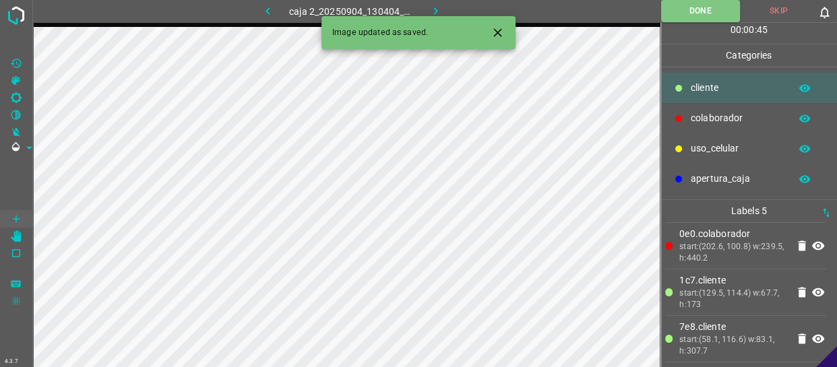
click at [426, 11] on button "button" at bounding box center [435, 11] width 43 height 22
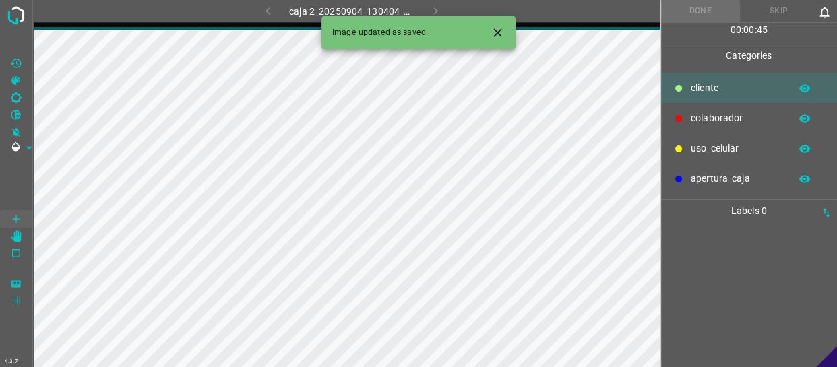
scroll to position [0, 0]
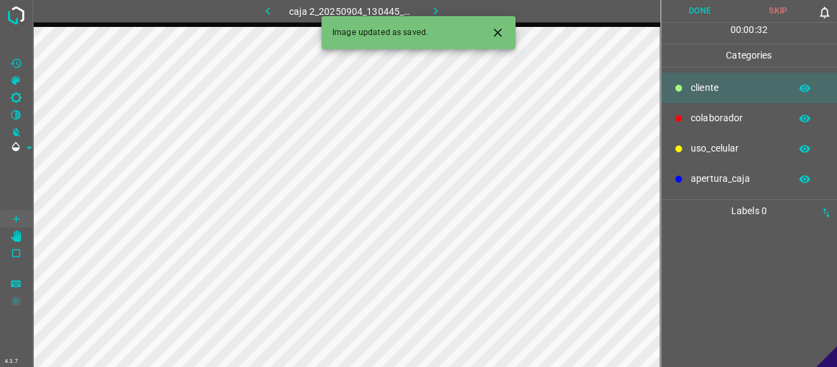
click at [741, 121] on p "colaborador" at bounding box center [737, 118] width 92 height 14
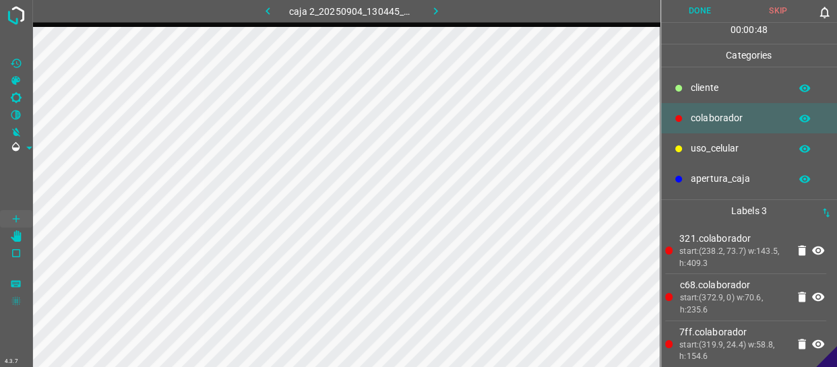
click at [714, 148] on p "uso_celular" at bounding box center [737, 148] width 92 height 14
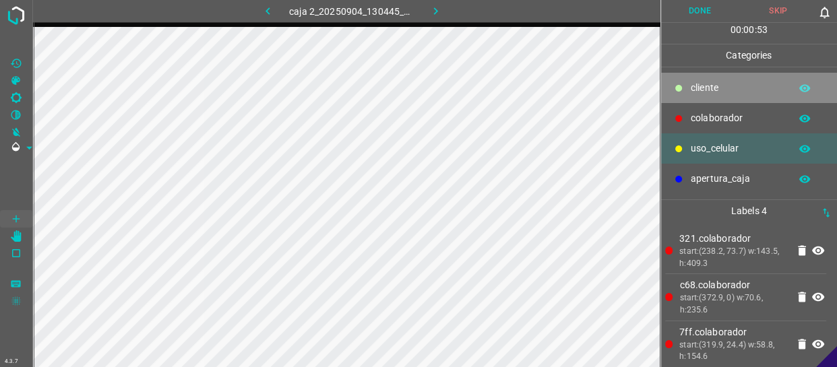
click at [714, 94] on p "cliente" at bounding box center [737, 88] width 92 height 14
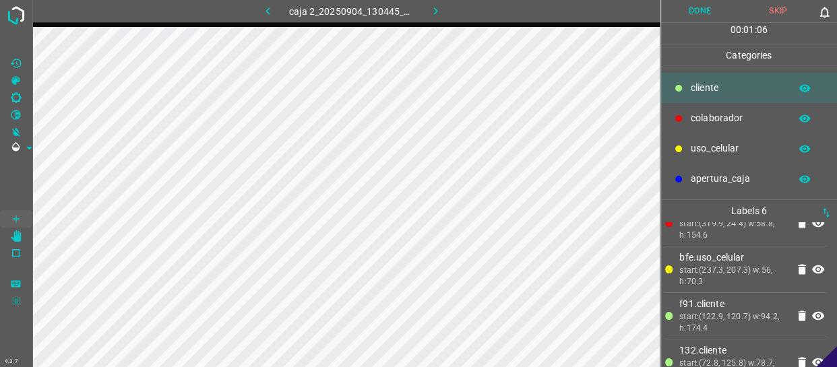
scroll to position [122, 0]
click at [695, 11] on button "Done" at bounding box center [700, 11] width 78 height 22
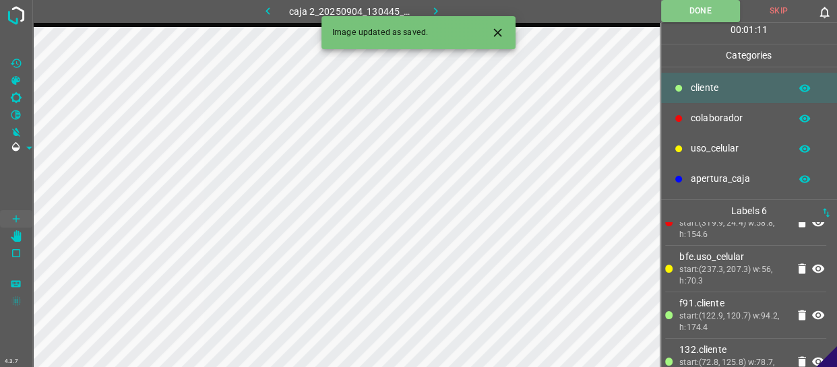
click at [430, 7] on icon "button" at bounding box center [435, 11] width 14 height 14
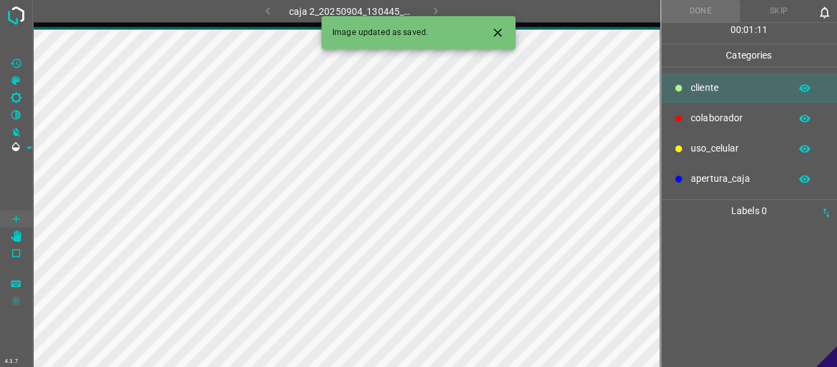
scroll to position [0, 0]
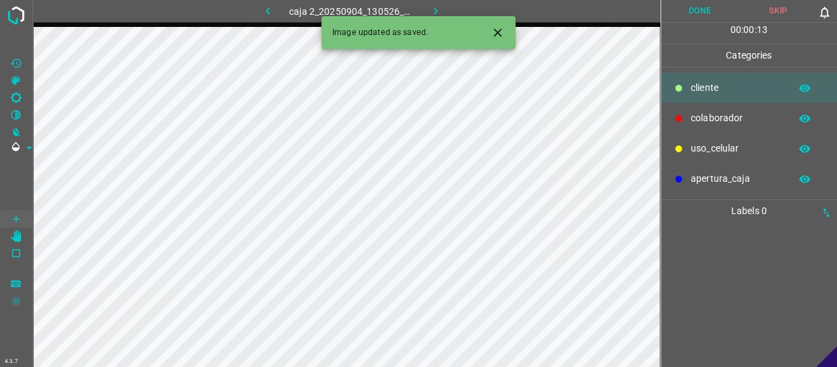
click at [748, 120] on p "colaborador" at bounding box center [737, 118] width 92 height 14
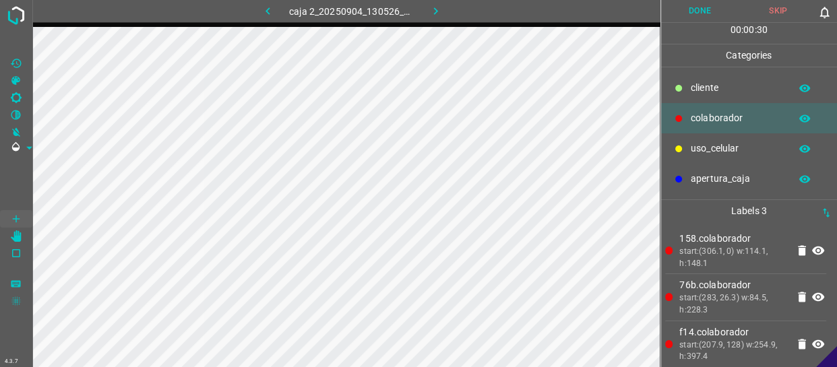
click at [717, 88] on p "cliente" at bounding box center [737, 88] width 92 height 14
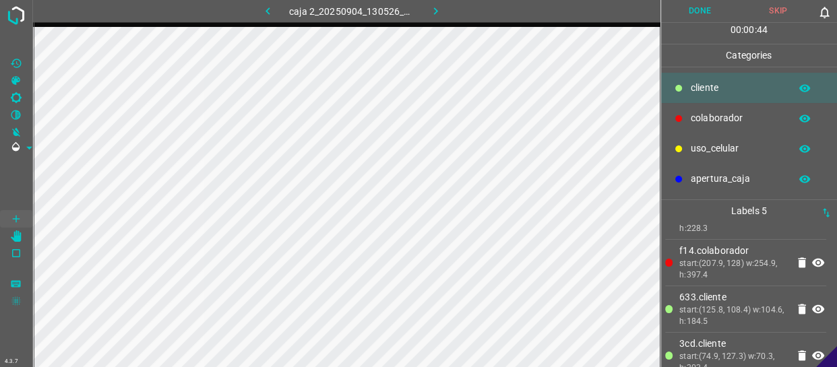
scroll to position [98, 0]
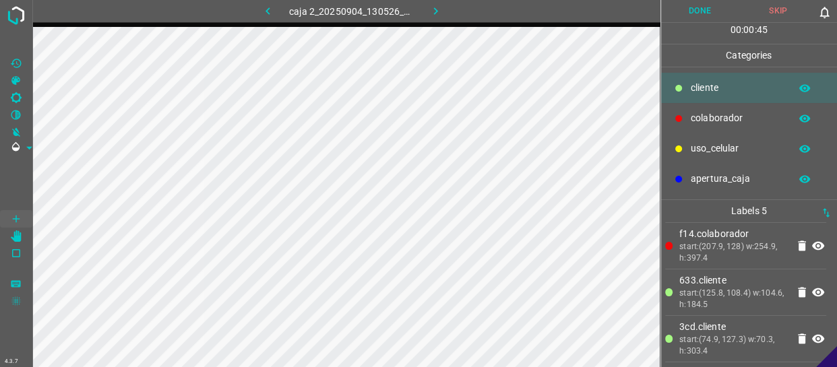
click at [697, 13] on button "Done" at bounding box center [700, 11] width 78 height 22
click at [440, 7] on icon "button" at bounding box center [435, 11] width 14 height 14
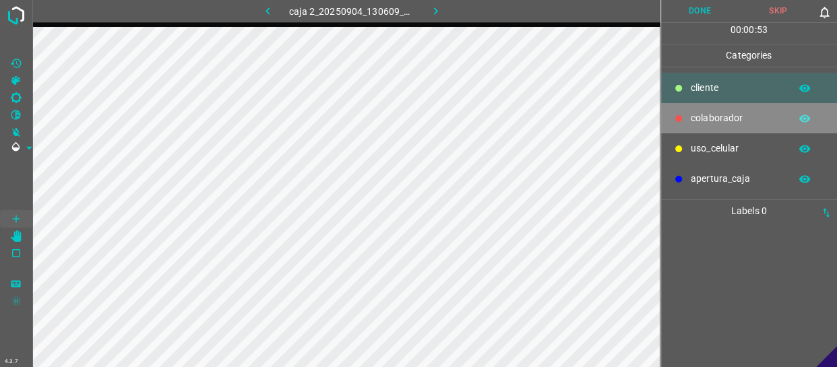
click at [707, 117] on p "colaborador" at bounding box center [737, 118] width 92 height 14
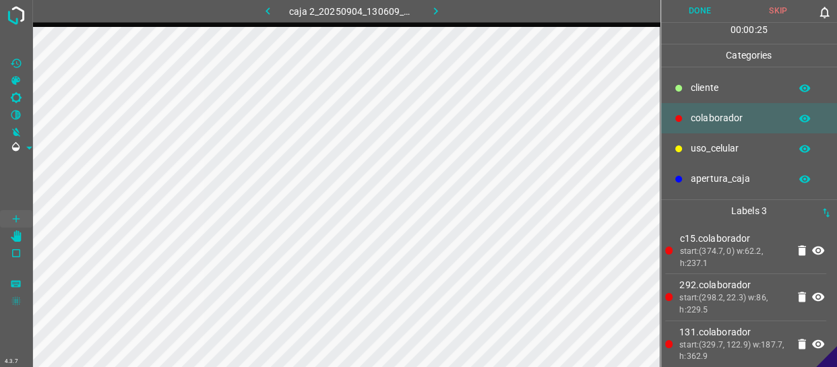
drag, startPoint x: 720, startPoint y: 86, endPoint x: 698, endPoint y: 96, distance: 24.4
click at [719, 86] on p "cliente" at bounding box center [737, 88] width 92 height 14
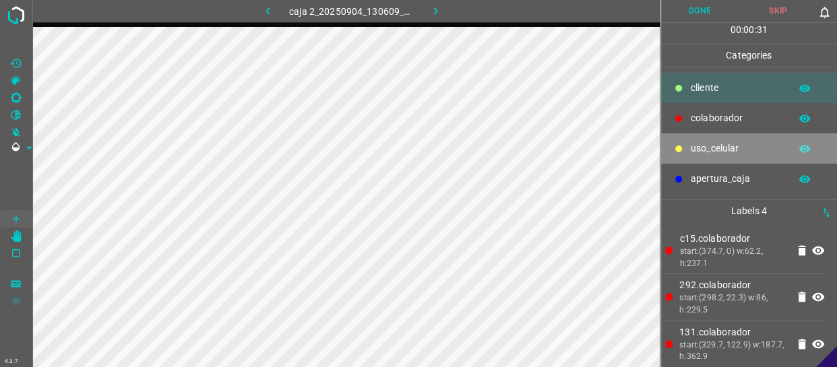
drag, startPoint x: 727, startPoint y: 139, endPoint x: 699, endPoint y: 139, distance: 28.3
click at [727, 139] on div "uso_celular" at bounding box center [749, 148] width 177 height 30
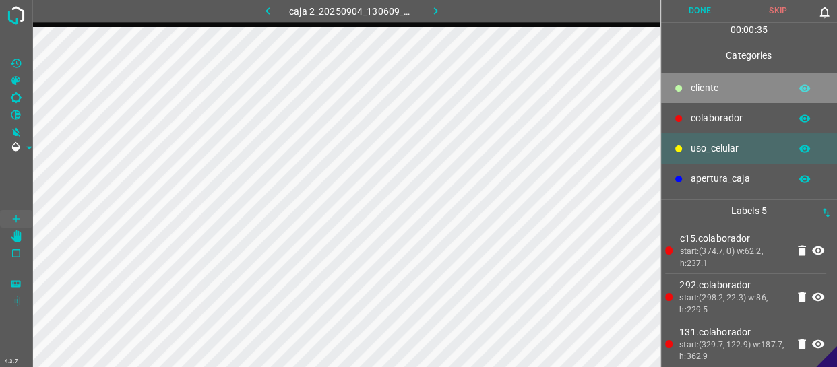
drag, startPoint x: 748, startPoint y: 88, endPoint x: 674, endPoint y: 93, distance: 75.0
click at [748, 88] on p "cliente" at bounding box center [737, 88] width 92 height 14
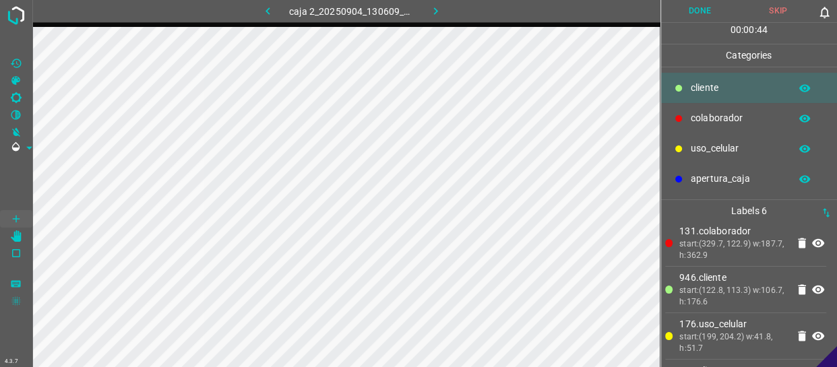
scroll to position [122, 0]
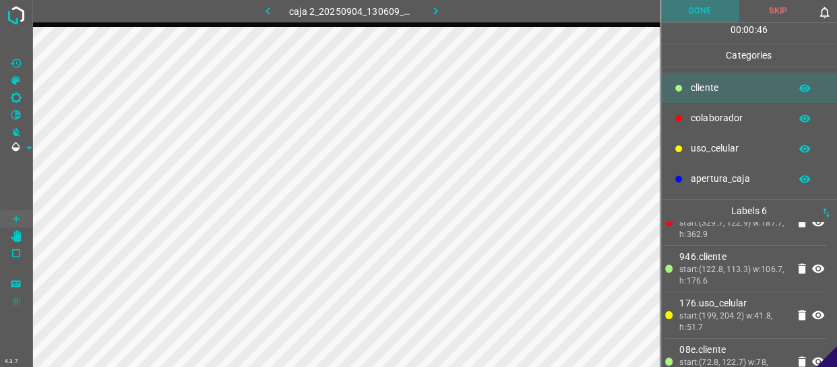
click at [694, 15] on button "Done" at bounding box center [700, 11] width 78 height 22
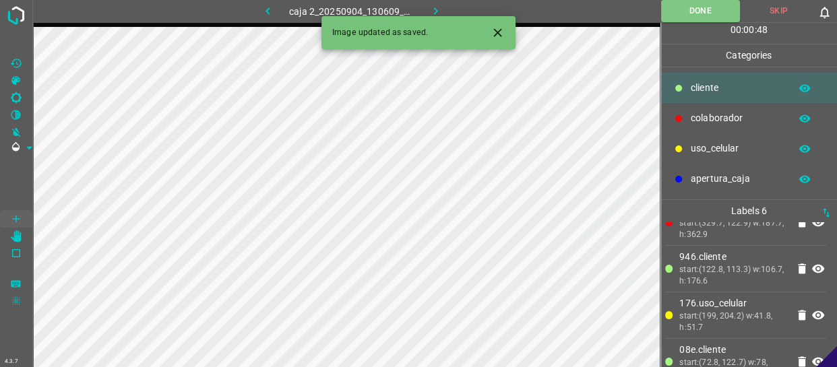
click at [437, 4] on icon "button" at bounding box center [435, 11] width 14 height 14
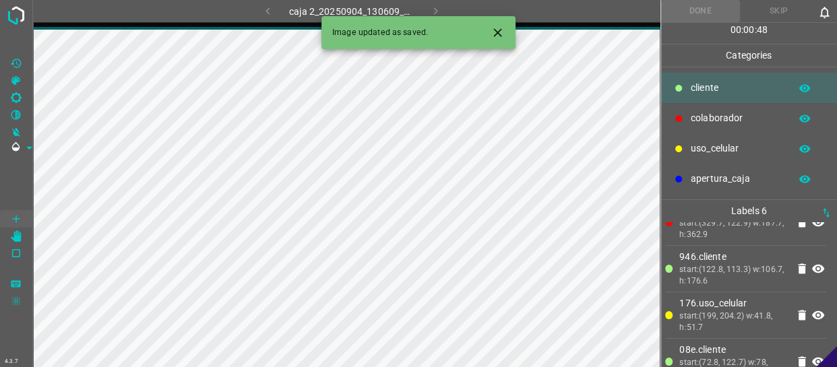
scroll to position [0, 0]
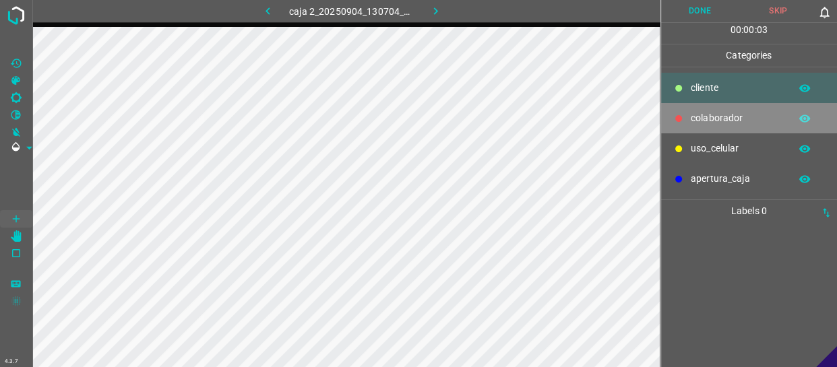
click at [740, 119] on p "colaborador" at bounding box center [737, 118] width 92 height 14
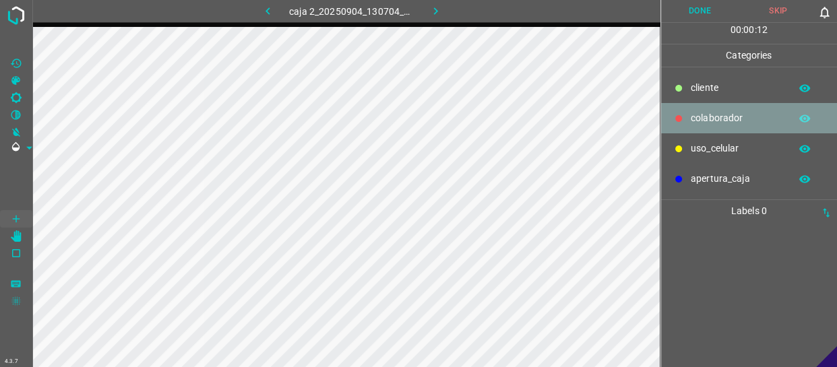
click at [712, 113] on p "colaborador" at bounding box center [737, 118] width 92 height 14
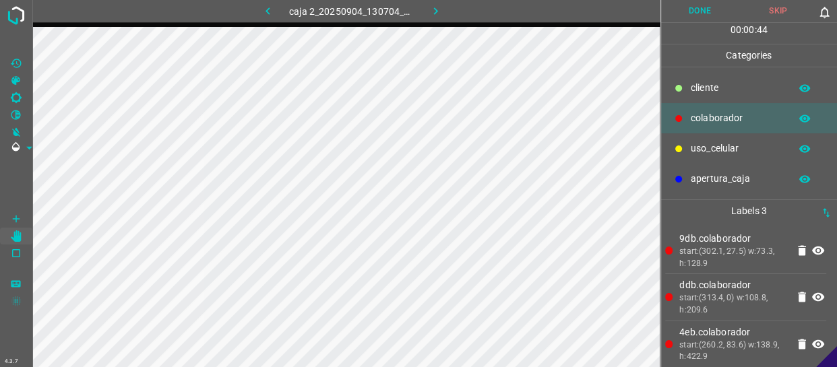
drag, startPoint x: 715, startPoint y: 96, endPoint x: 686, endPoint y: 96, distance: 29.6
click at [715, 95] on div "cliente" at bounding box center [749, 88] width 177 height 30
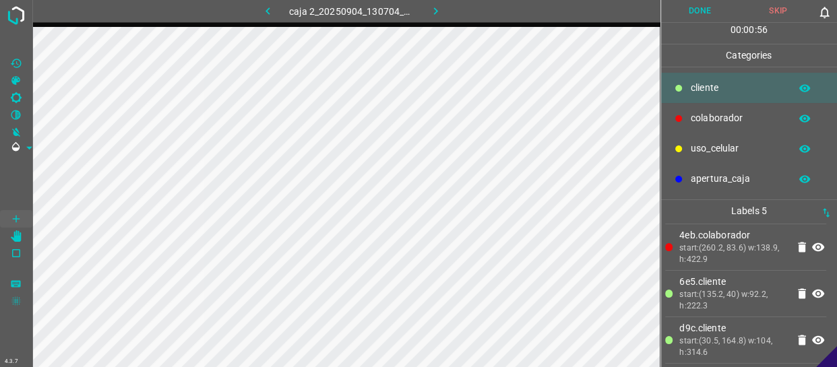
scroll to position [98, 0]
click at [696, 9] on button "Done" at bounding box center [700, 11] width 78 height 22
click at [436, 16] on icon "button" at bounding box center [435, 11] width 14 height 14
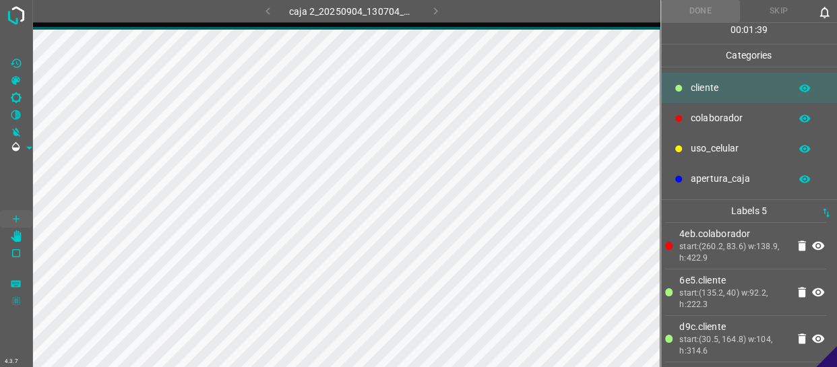
scroll to position [0, 0]
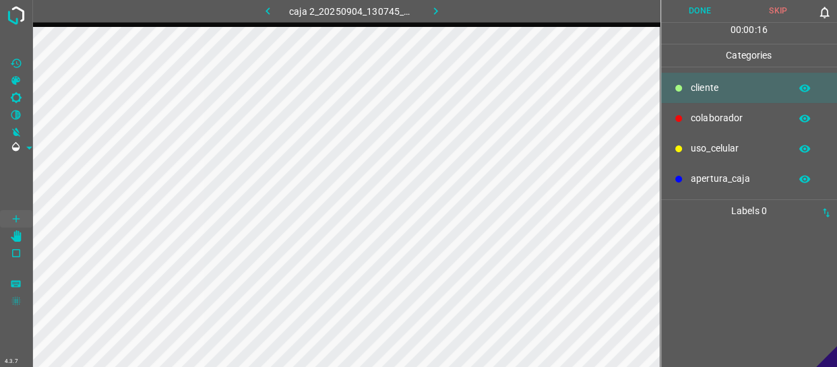
click at [737, 117] on p "colaborador" at bounding box center [737, 118] width 92 height 14
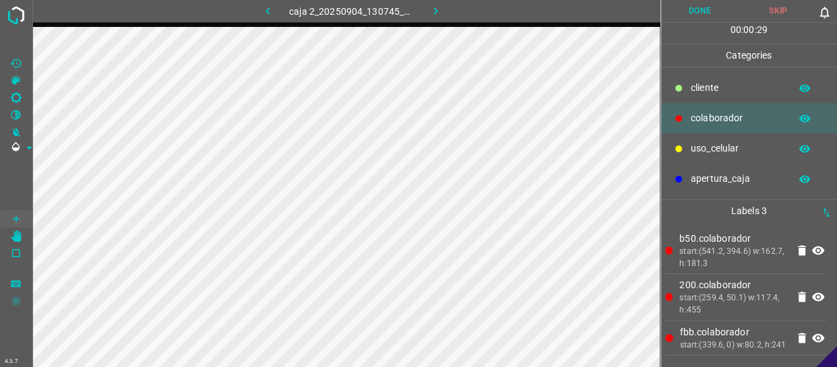
click at [701, 11] on button "Done" at bounding box center [700, 11] width 78 height 22
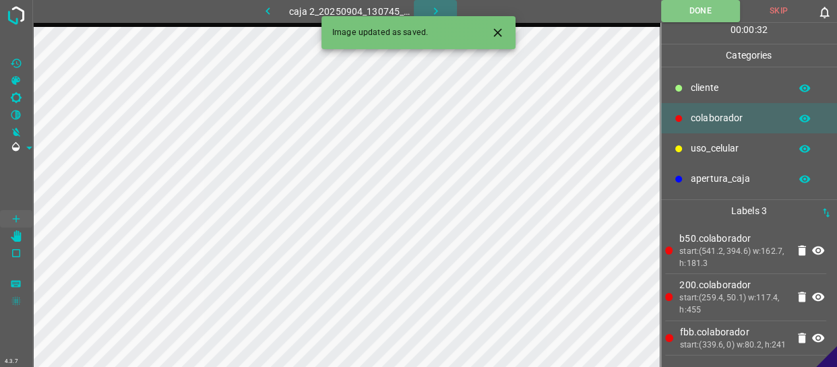
click at [424, 7] on button "button" at bounding box center [435, 11] width 43 height 22
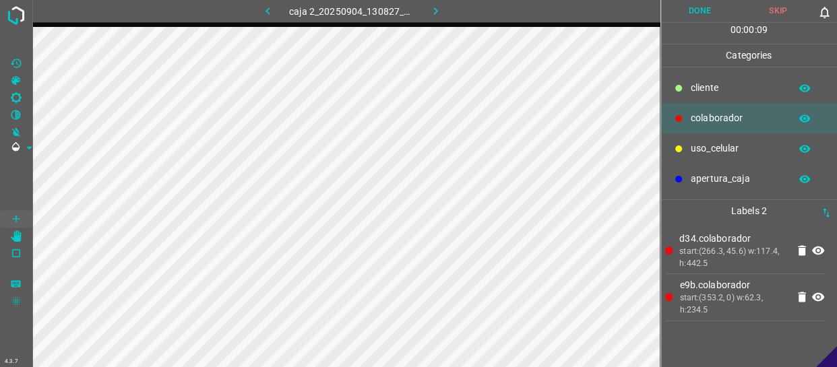
click at [708, 91] on p "cliente" at bounding box center [737, 88] width 92 height 14
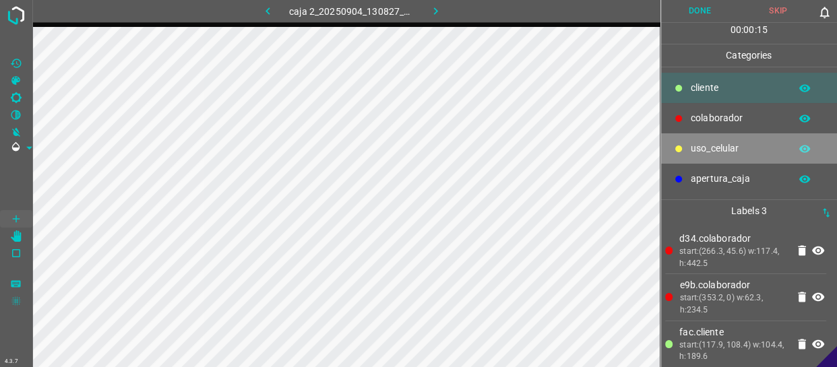
drag, startPoint x: 732, startPoint y: 148, endPoint x: 680, endPoint y: 145, distance: 51.3
click at [728, 148] on p "uso_celular" at bounding box center [737, 148] width 92 height 14
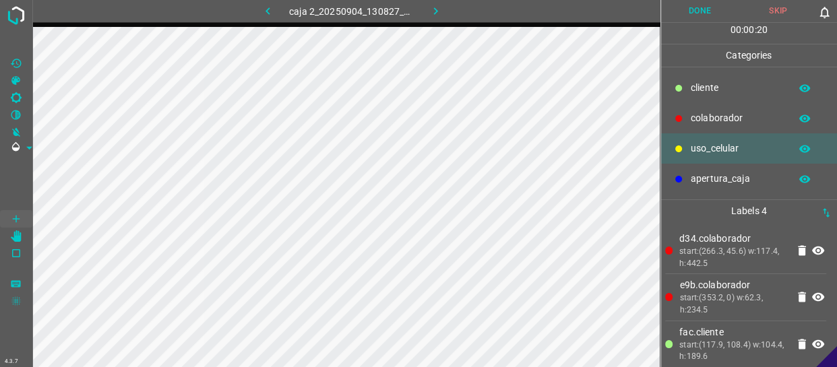
click at [709, 9] on button "Done" at bounding box center [700, 11] width 78 height 22
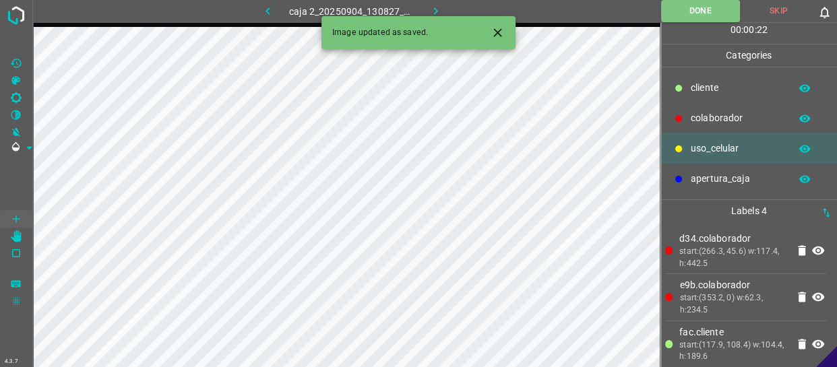
click at [431, 4] on icon "button" at bounding box center [435, 11] width 14 height 14
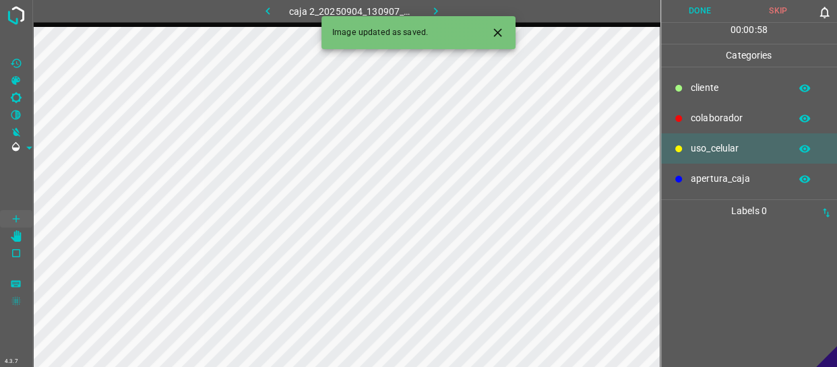
click at [707, 112] on p "colaborador" at bounding box center [737, 118] width 92 height 14
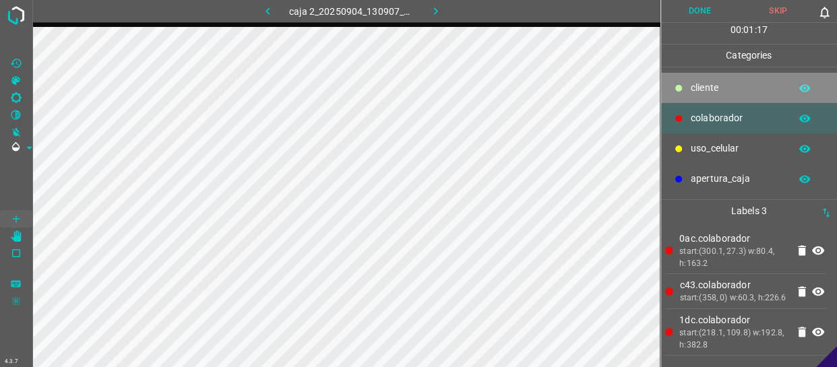
click at [707, 94] on p "cliente" at bounding box center [737, 88] width 92 height 14
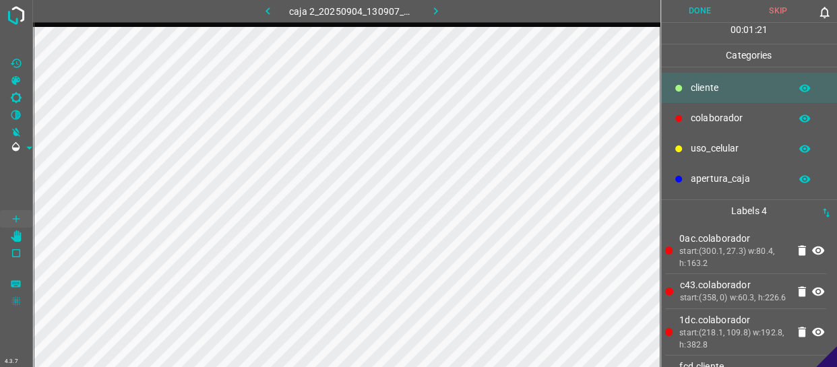
drag, startPoint x: 744, startPoint y: 147, endPoint x: 721, endPoint y: 163, distance: 27.5
click at [743, 148] on p "uso_celular" at bounding box center [737, 148] width 92 height 14
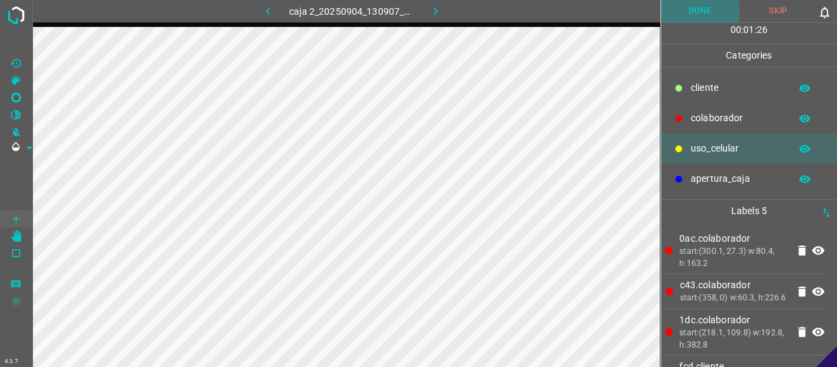
click at [713, 17] on button "Done" at bounding box center [700, 11] width 78 height 22
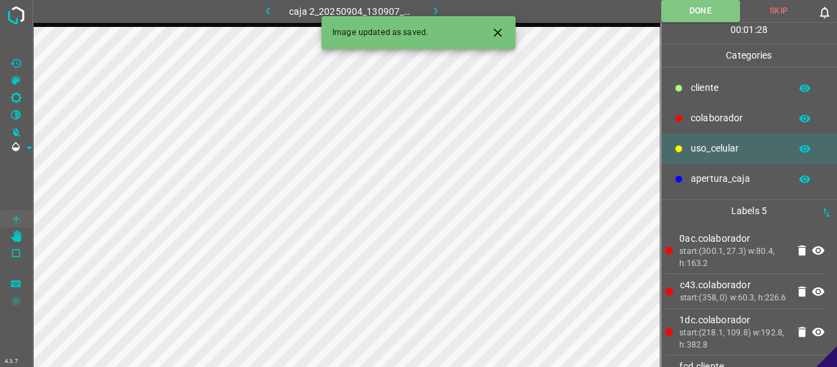
click at [429, 11] on icon "button" at bounding box center [435, 11] width 14 height 14
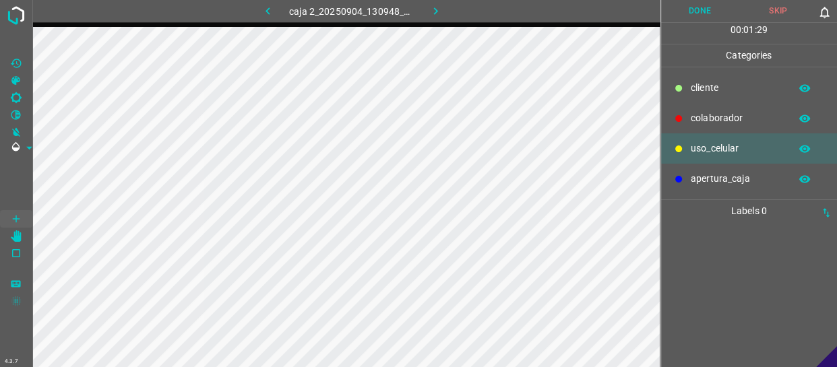
click at [728, 113] on p "colaborador" at bounding box center [737, 118] width 92 height 14
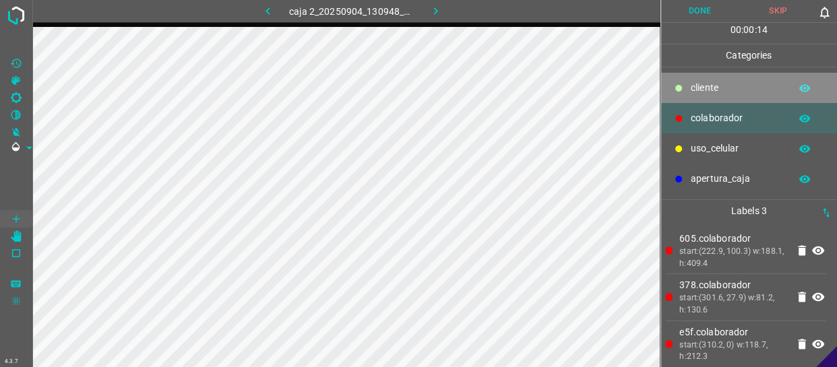
click at [737, 88] on p "cliente" at bounding box center [737, 88] width 92 height 14
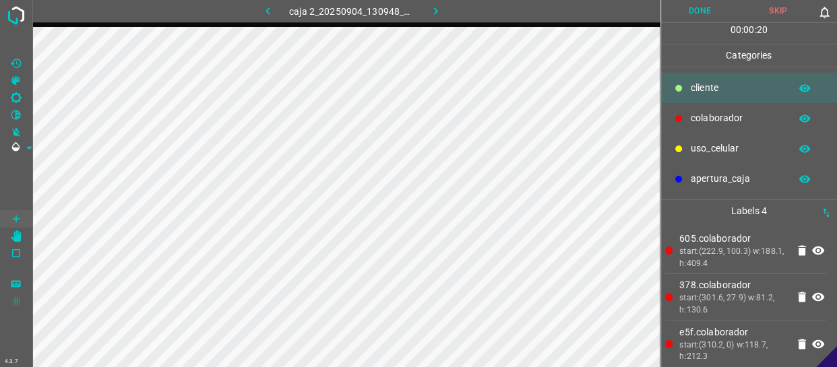
click at [710, 152] on p "uso_celular" at bounding box center [737, 148] width 92 height 14
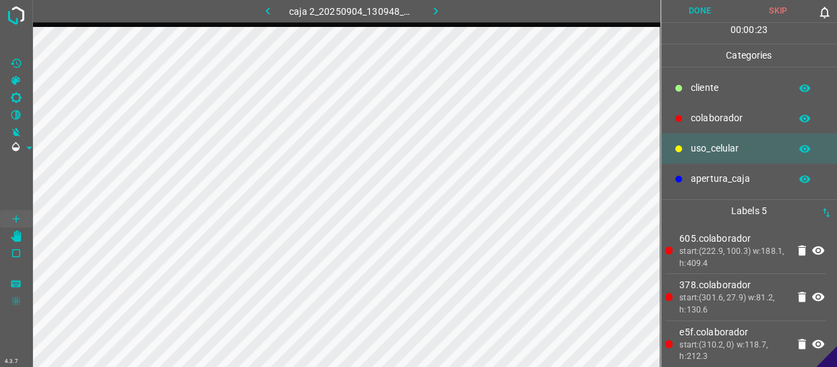
drag, startPoint x: 711, startPoint y: 83, endPoint x: 672, endPoint y: 90, distance: 39.0
click at [709, 83] on p "cliente" at bounding box center [737, 88] width 92 height 14
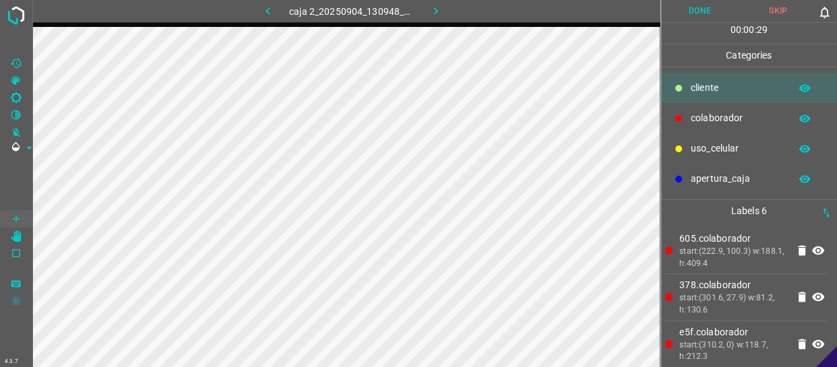
click at [714, 0] on button "Done" at bounding box center [700, 11] width 78 height 22
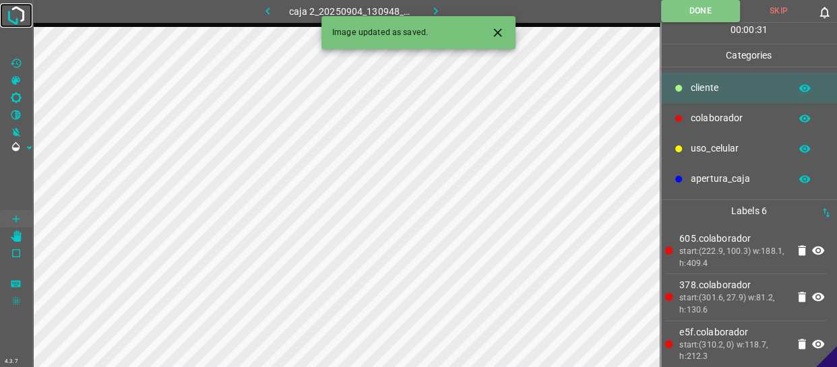
click at [20, 19] on img at bounding box center [16, 15] width 24 height 24
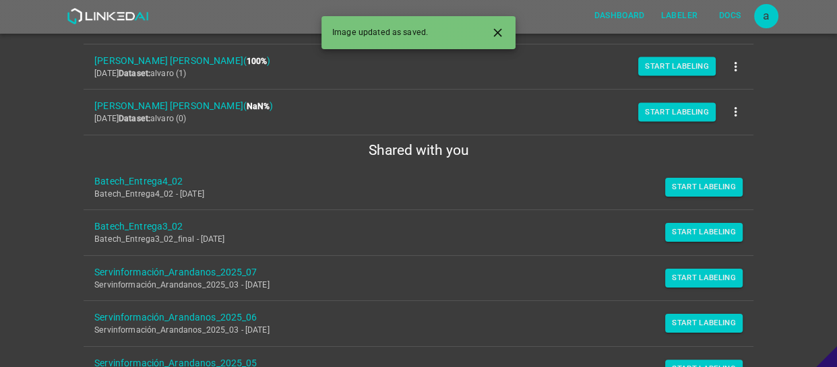
scroll to position [306, 0]
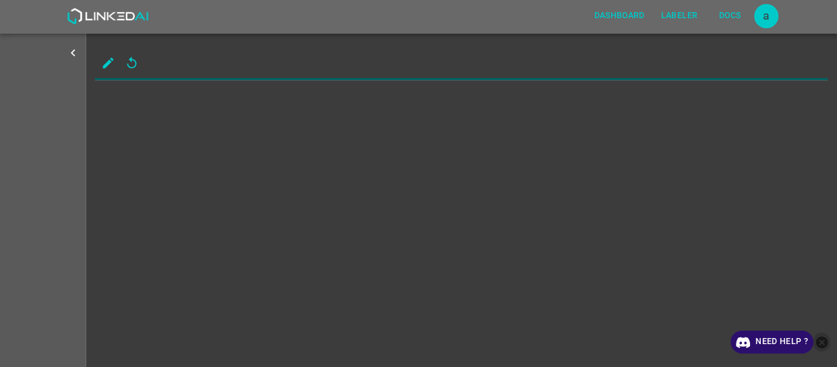
click at [819, 341] on icon "close-help" at bounding box center [822, 342] width 12 height 12
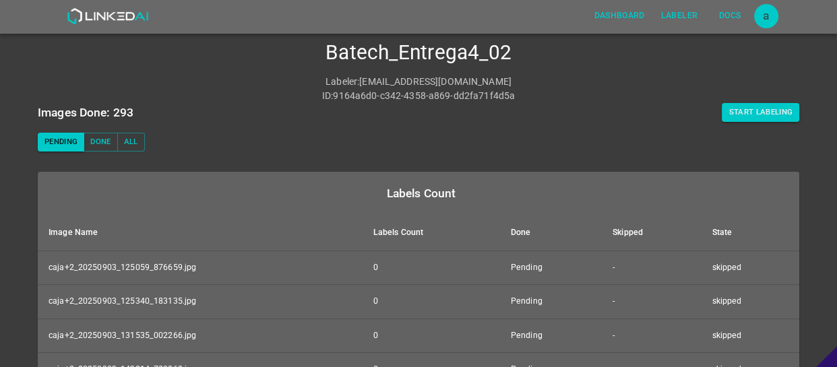
scroll to position [61, 0]
